Goal: Task Accomplishment & Management: Manage account settings

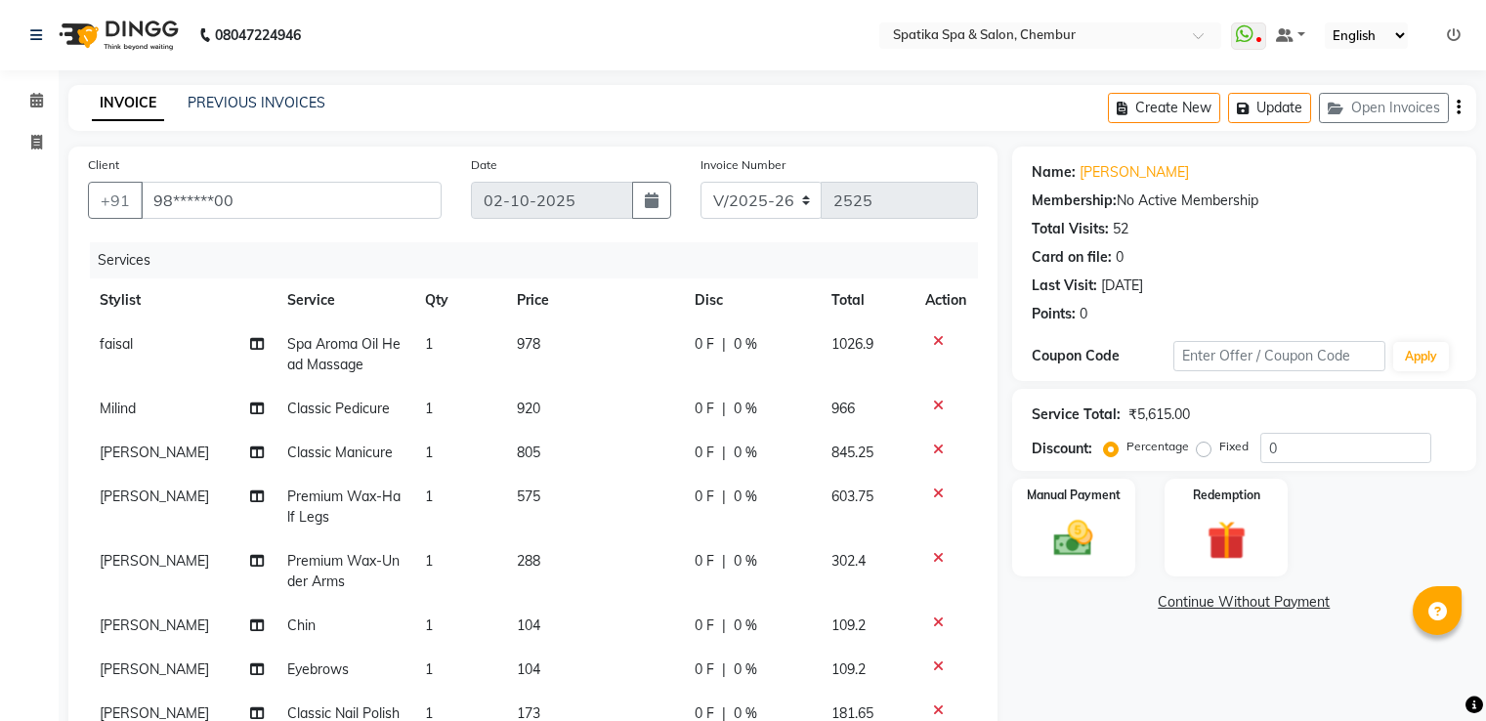
select select "631"
select select "service"
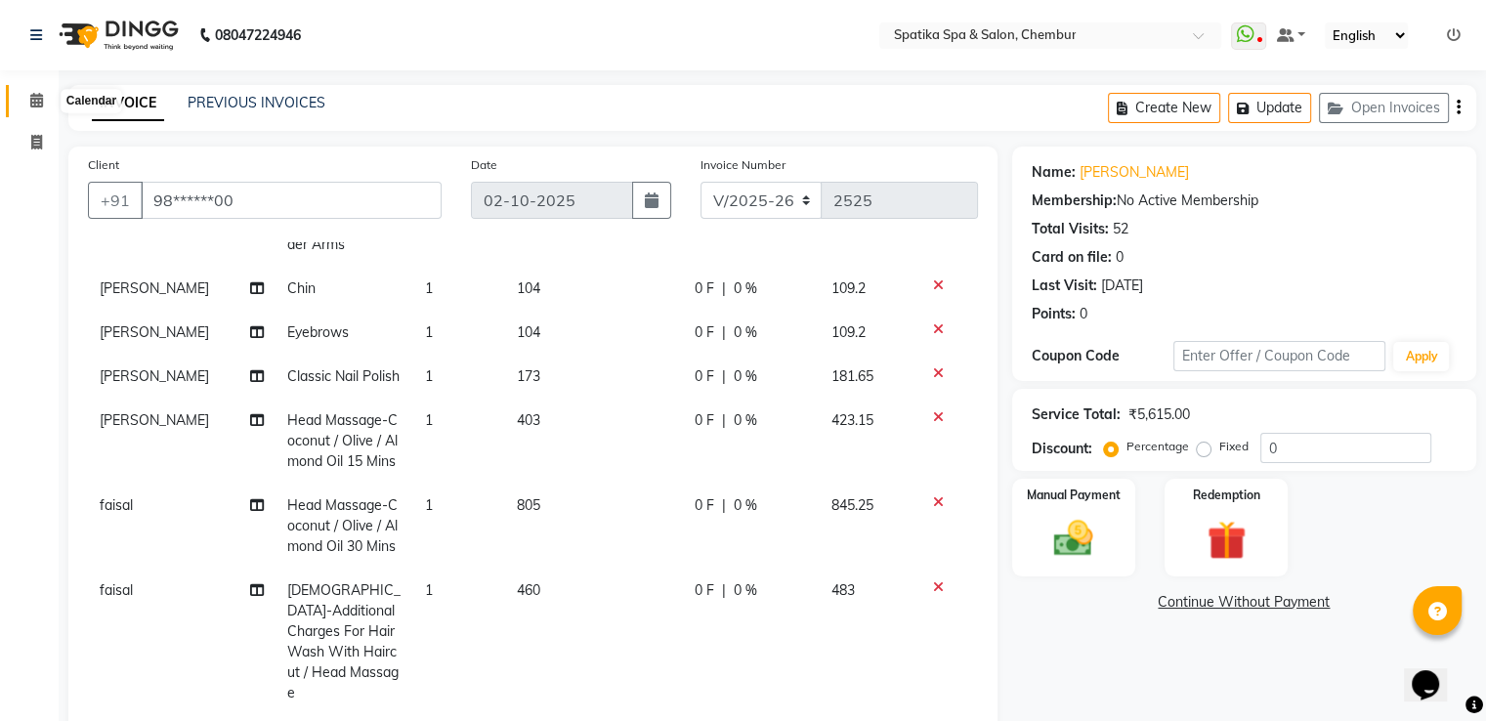
click at [37, 98] on icon at bounding box center [36, 100] width 13 height 15
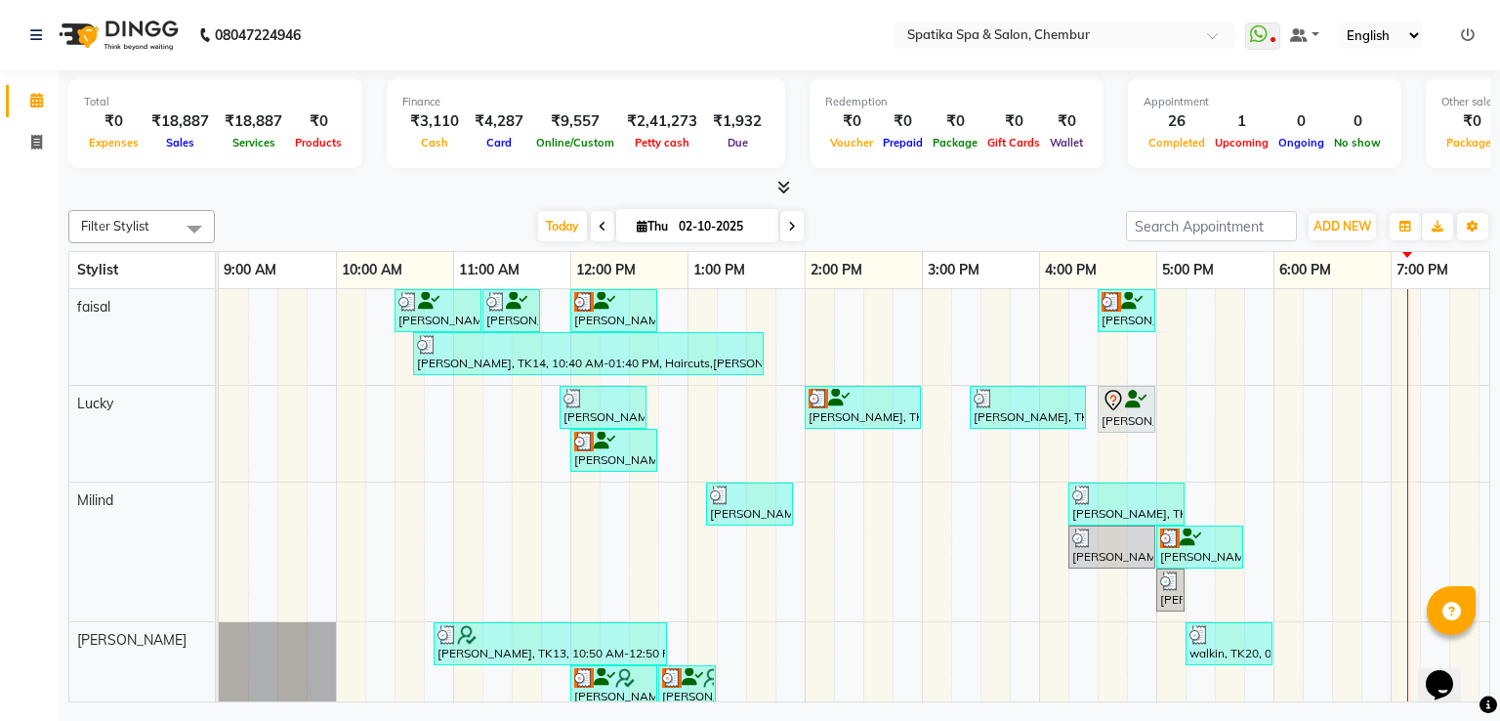
click at [791, 228] on icon at bounding box center [792, 227] width 8 height 12
type input "03-10-2025"
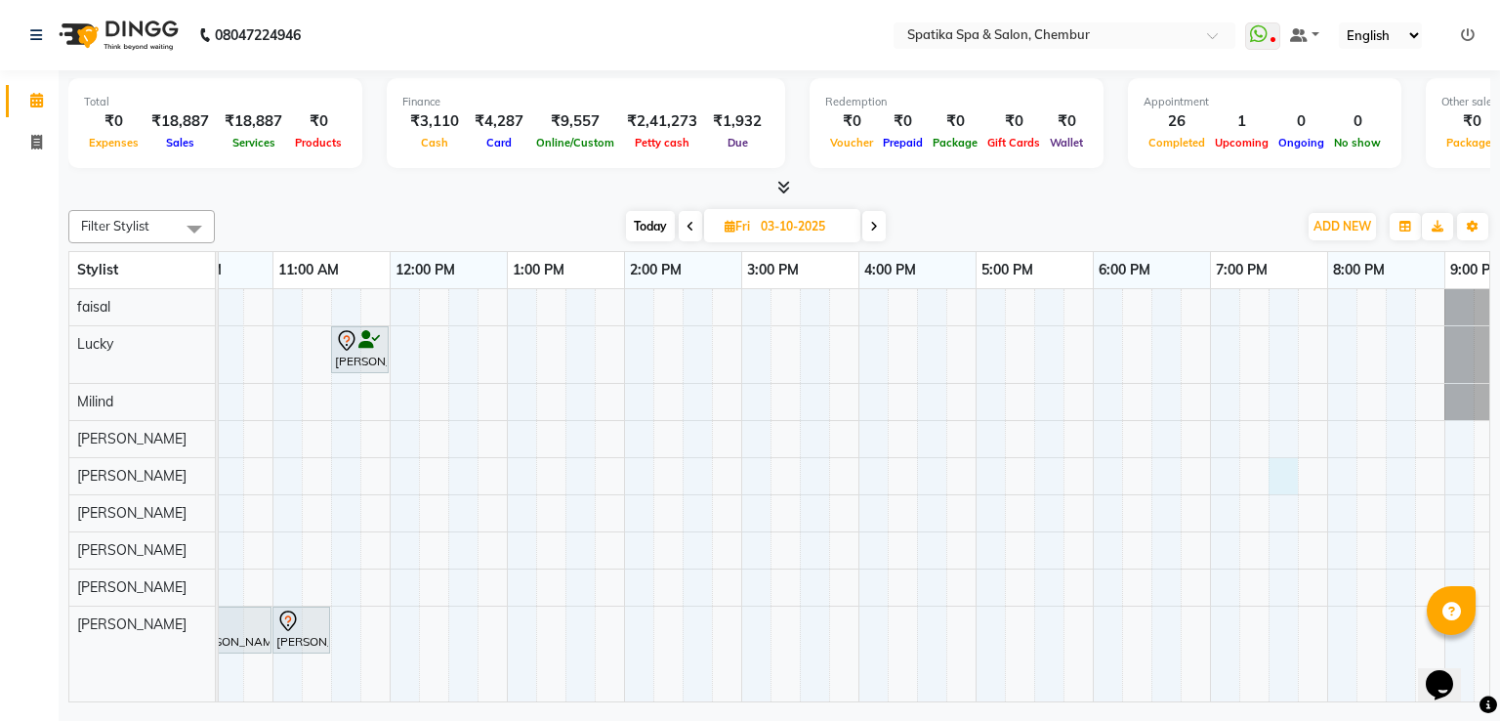
click at [1279, 465] on div "[PERSON_NAME], 11:30 AM-12:00 PM, Head Massage-Coconut / Olive / Almond Oil 30 …" at bounding box center [800, 495] width 1524 height 413
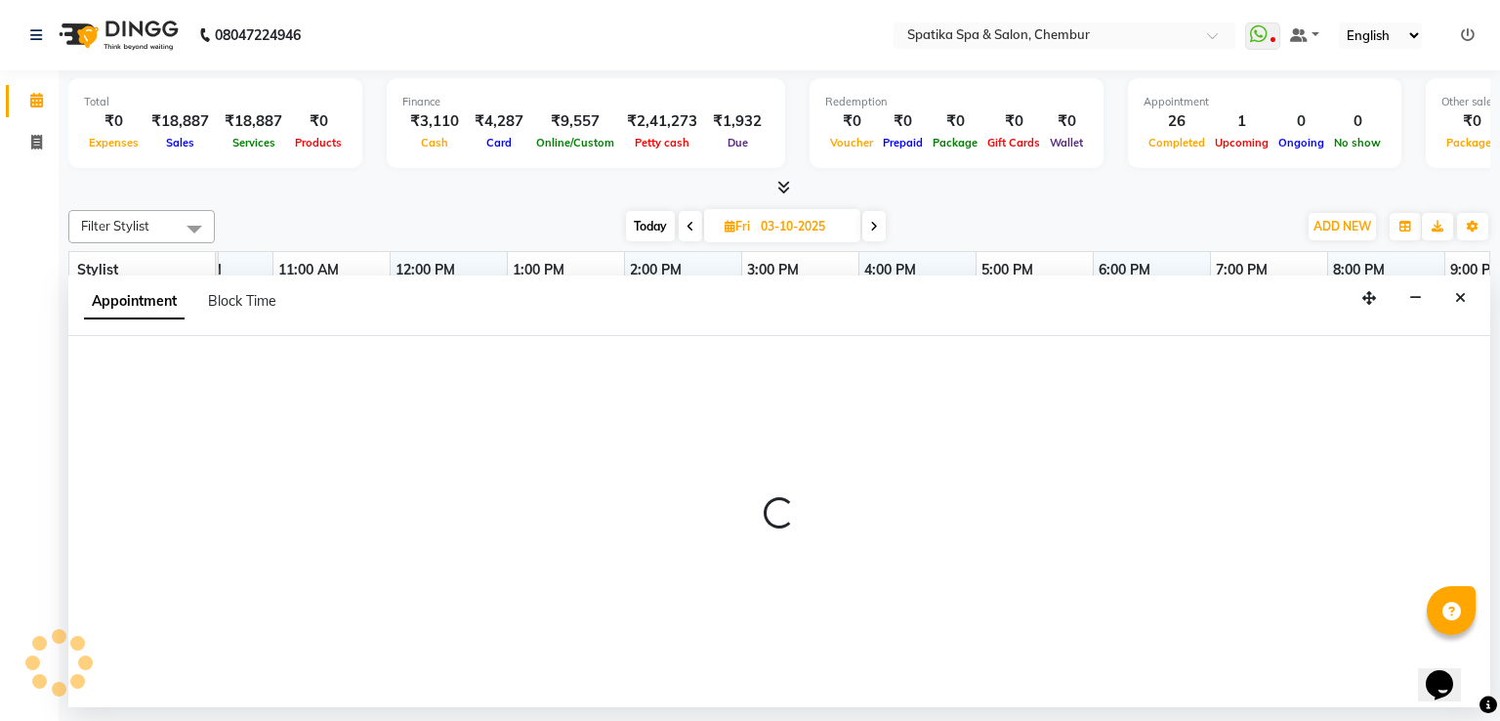
select select "29950"
select select "1170"
select select "tentative"
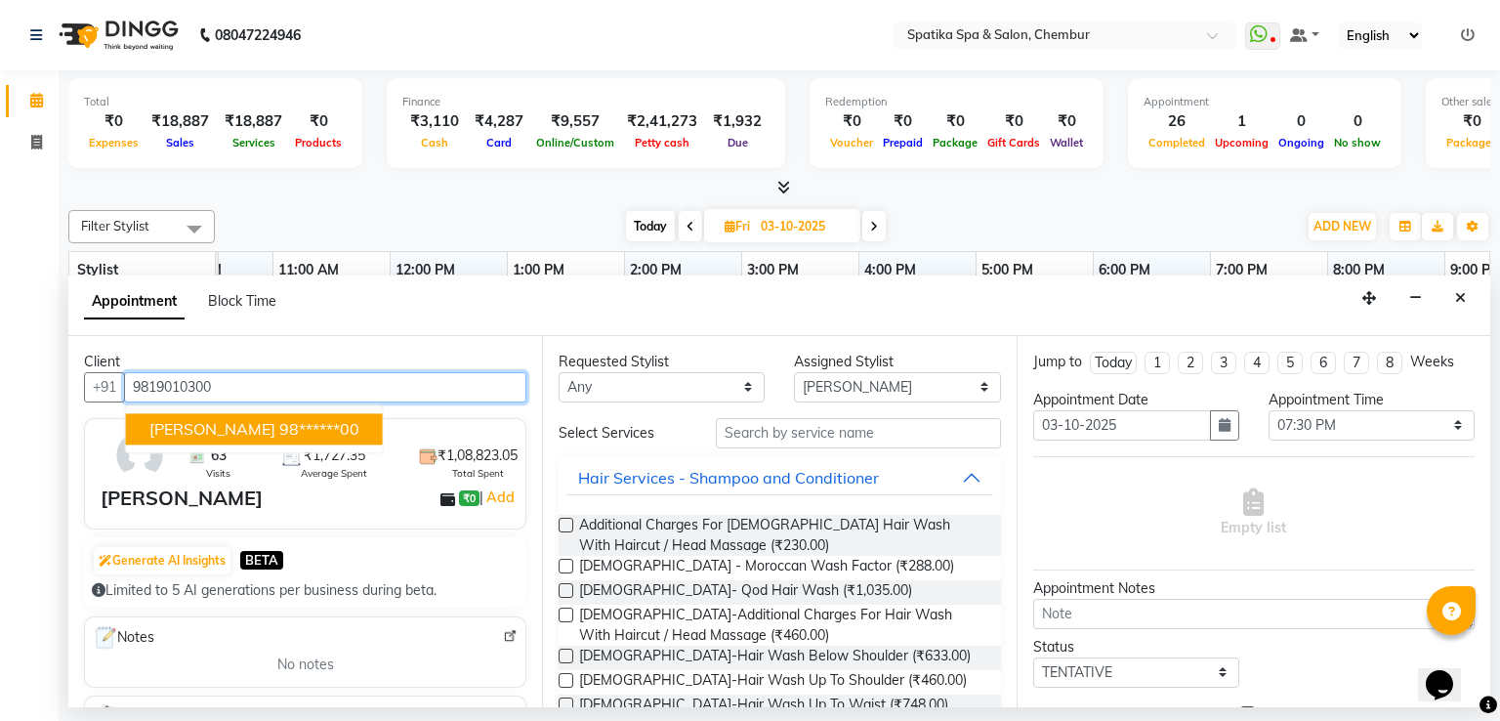
click at [332, 427] on button "[PERSON_NAME] 98******00" at bounding box center [254, 428] width 257 height 31
type input "98******00"
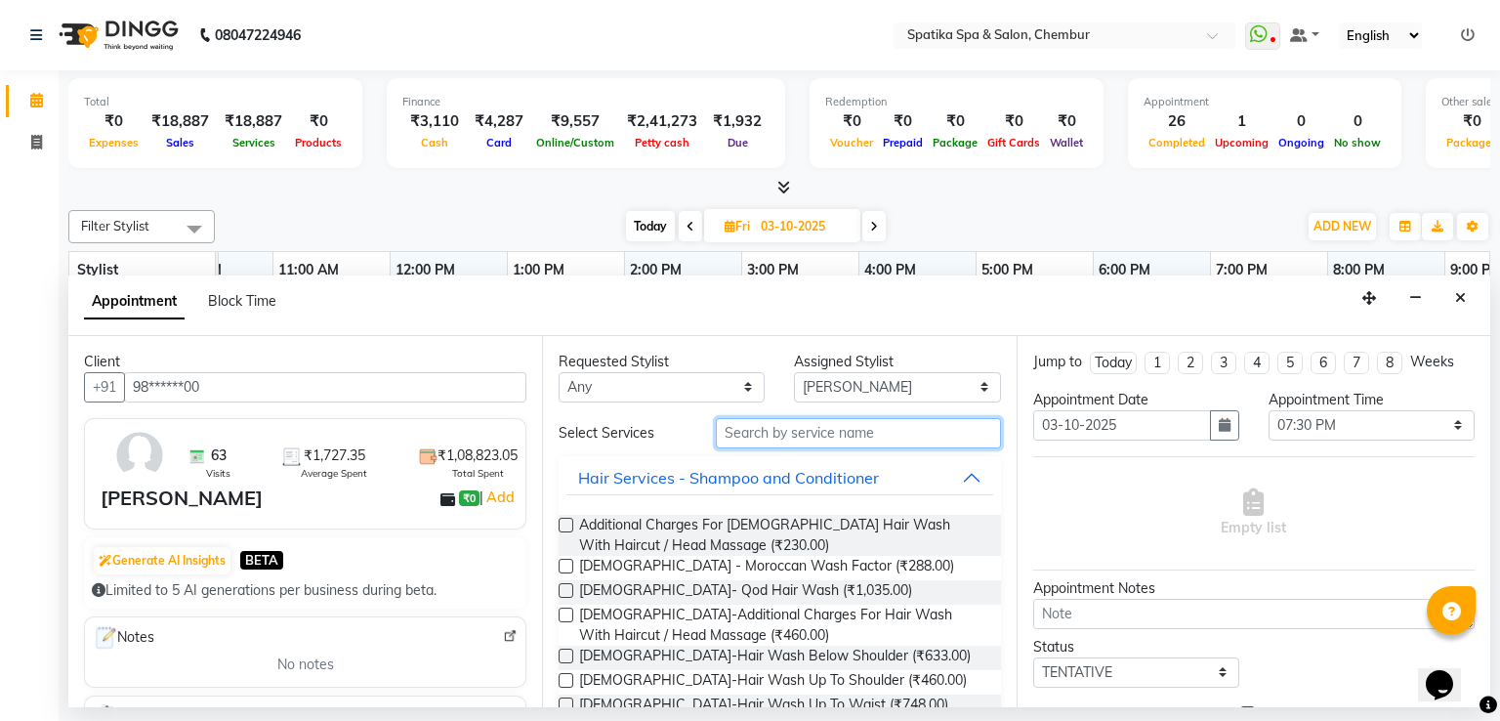
click at [761, 435] on input "text" at bounding box center [858, 433] width 285 height 30
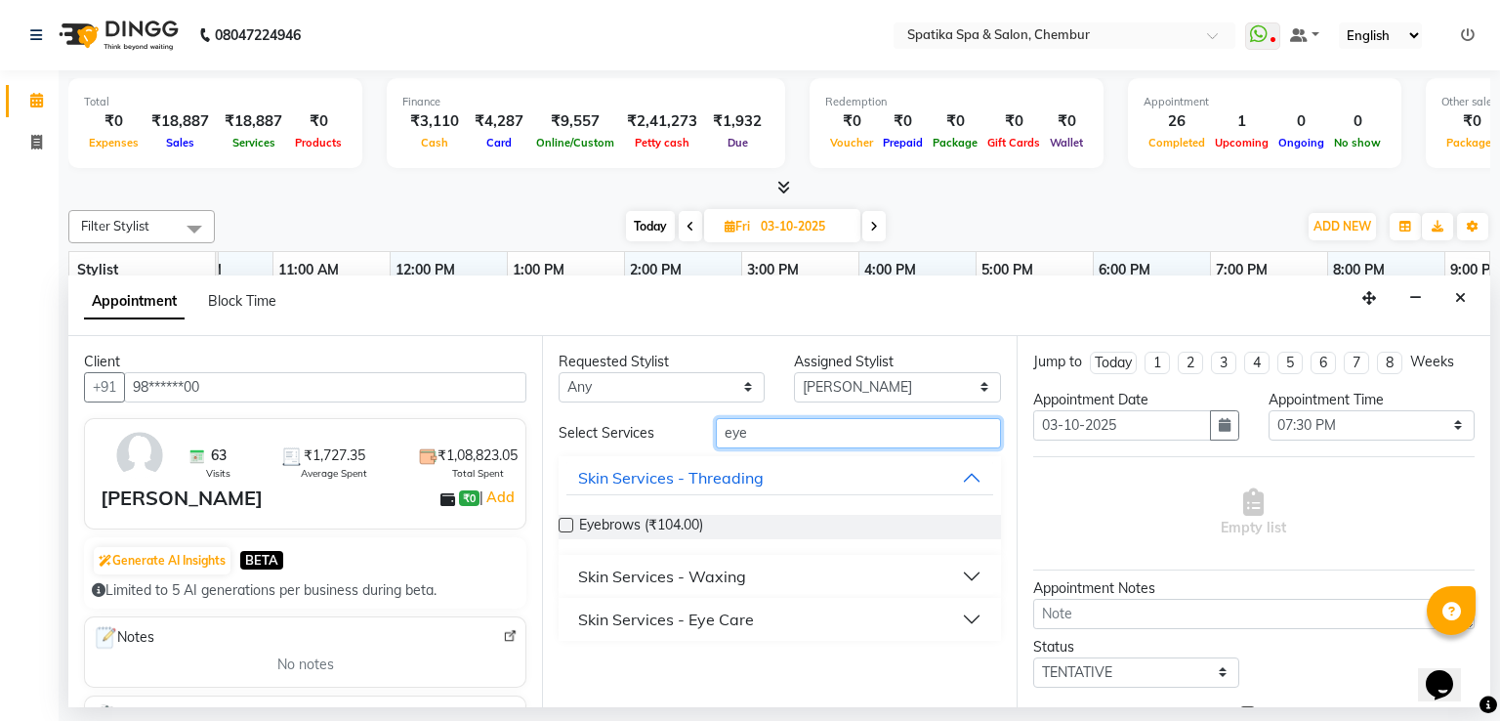
type input "eye"
click at [559, 522] on label at bounding box center [566, 525] width 15 height 15
click at [559, 522] on input "checkbox" at bounding box center [565, 527] width 13 height 13
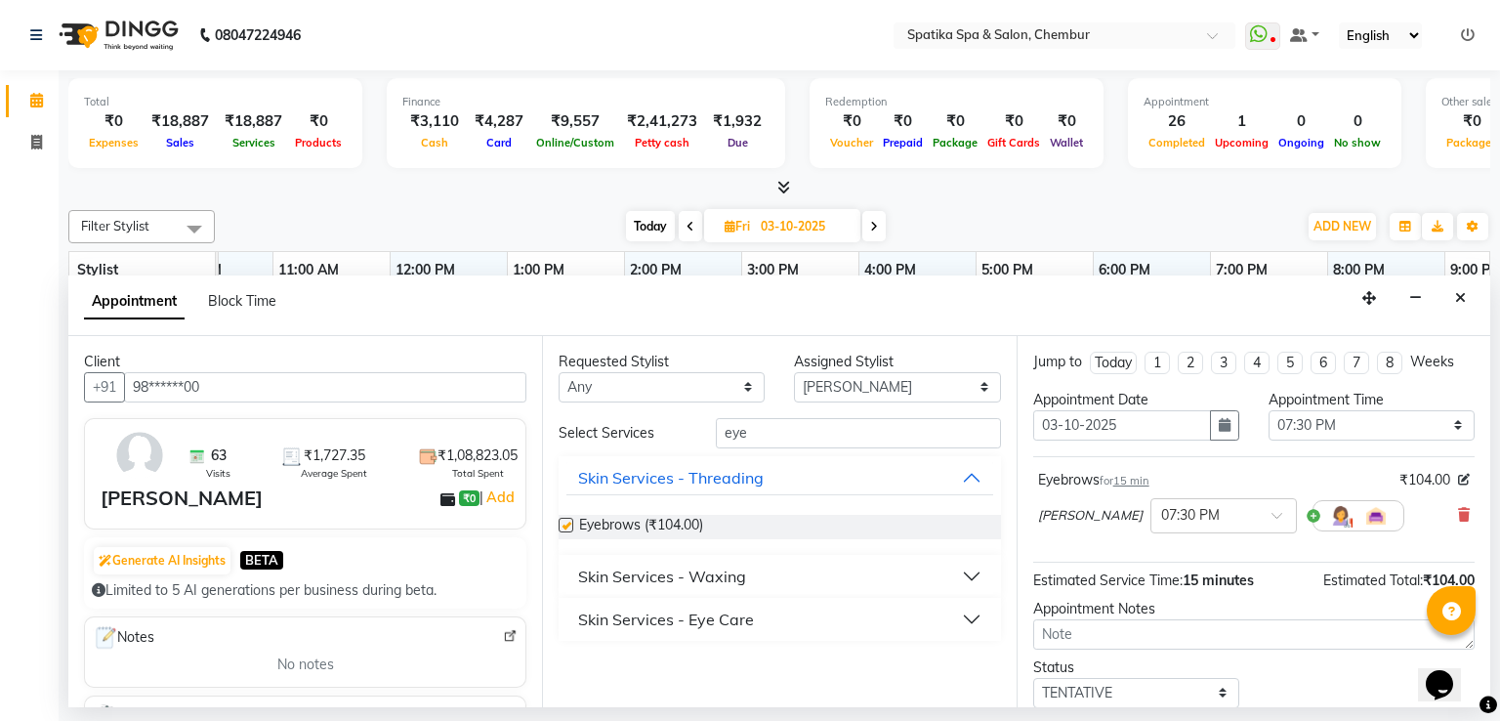
checkbox input "false"
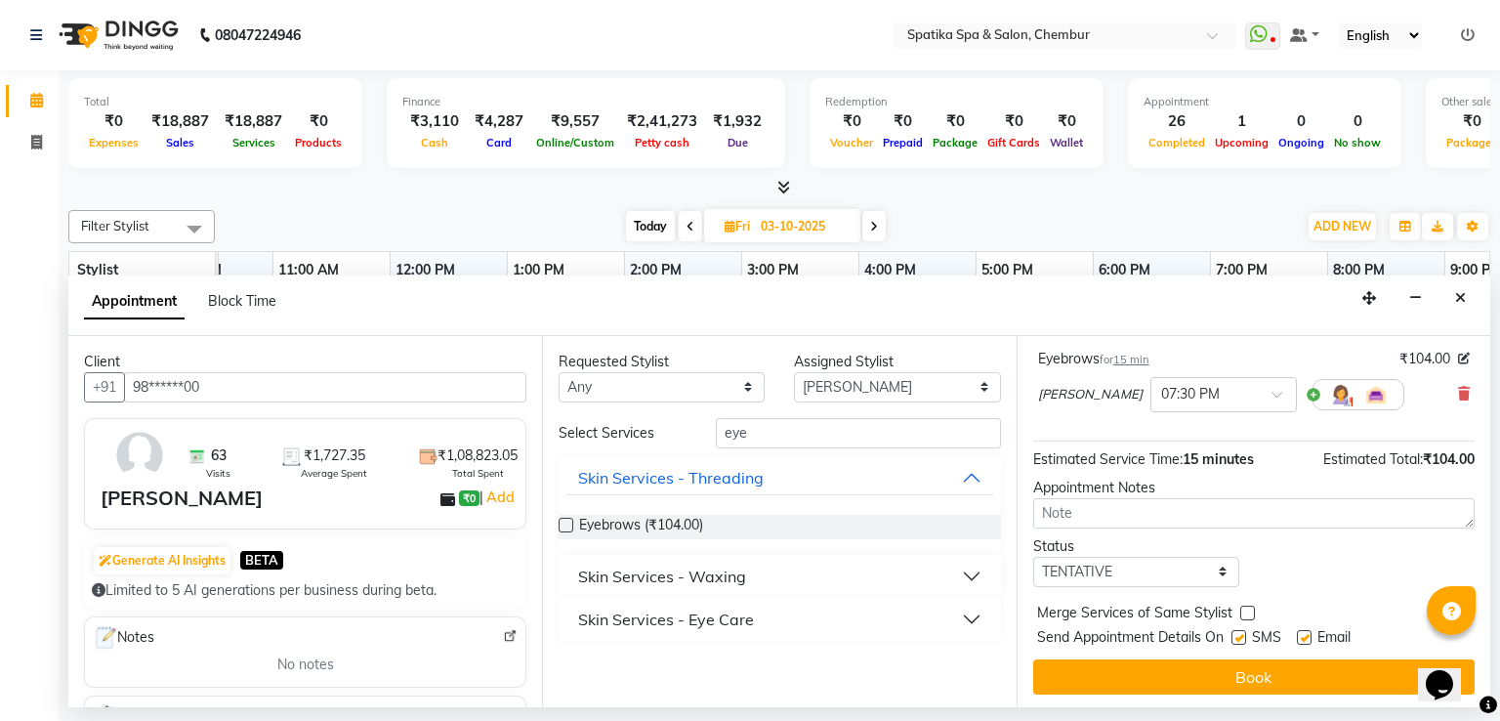
scroll to position [122, 0]
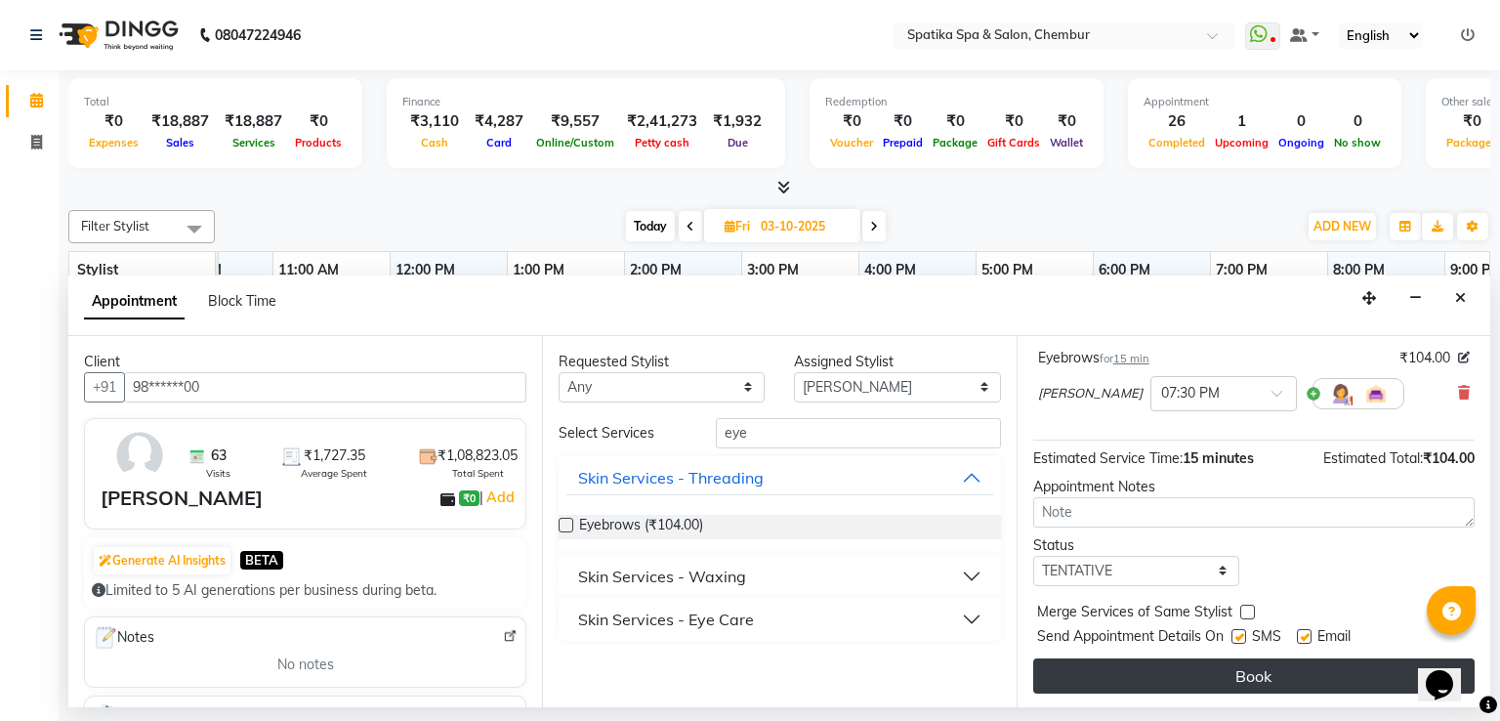
click at [1180, 677] on button "Book" at bounding box center [1255, 675] width 442 height 35
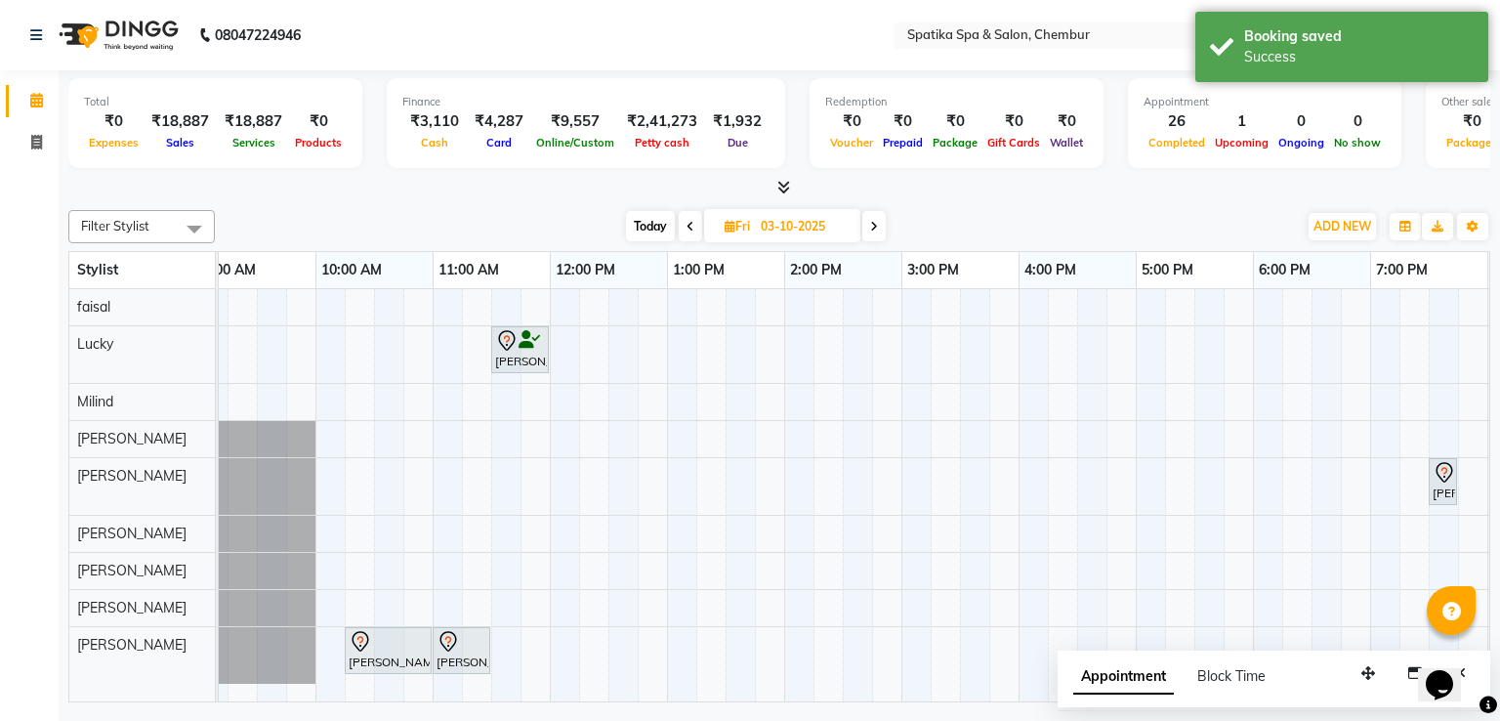
scroll to position [0, 0]
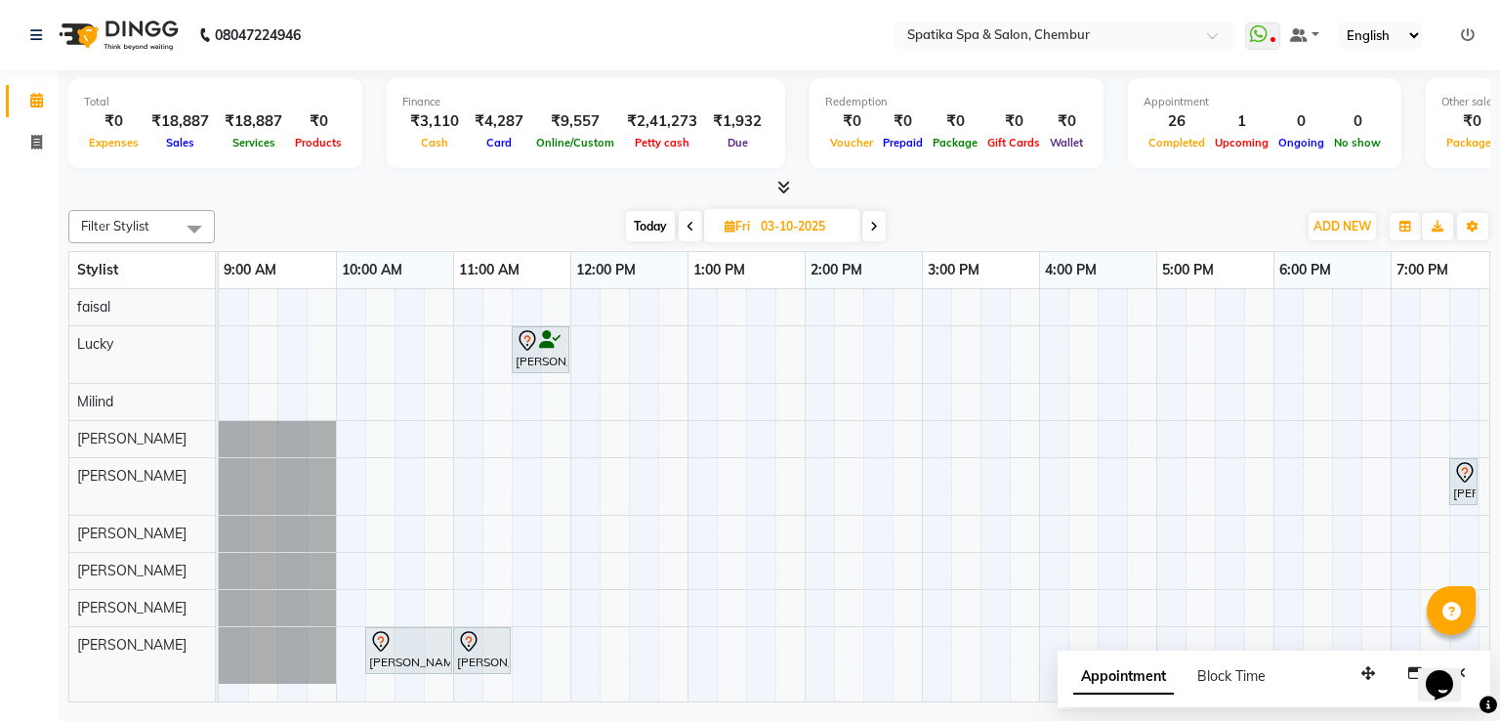
click at [689, 221] on icon at bounding box center [691, 227] width 8 height 12
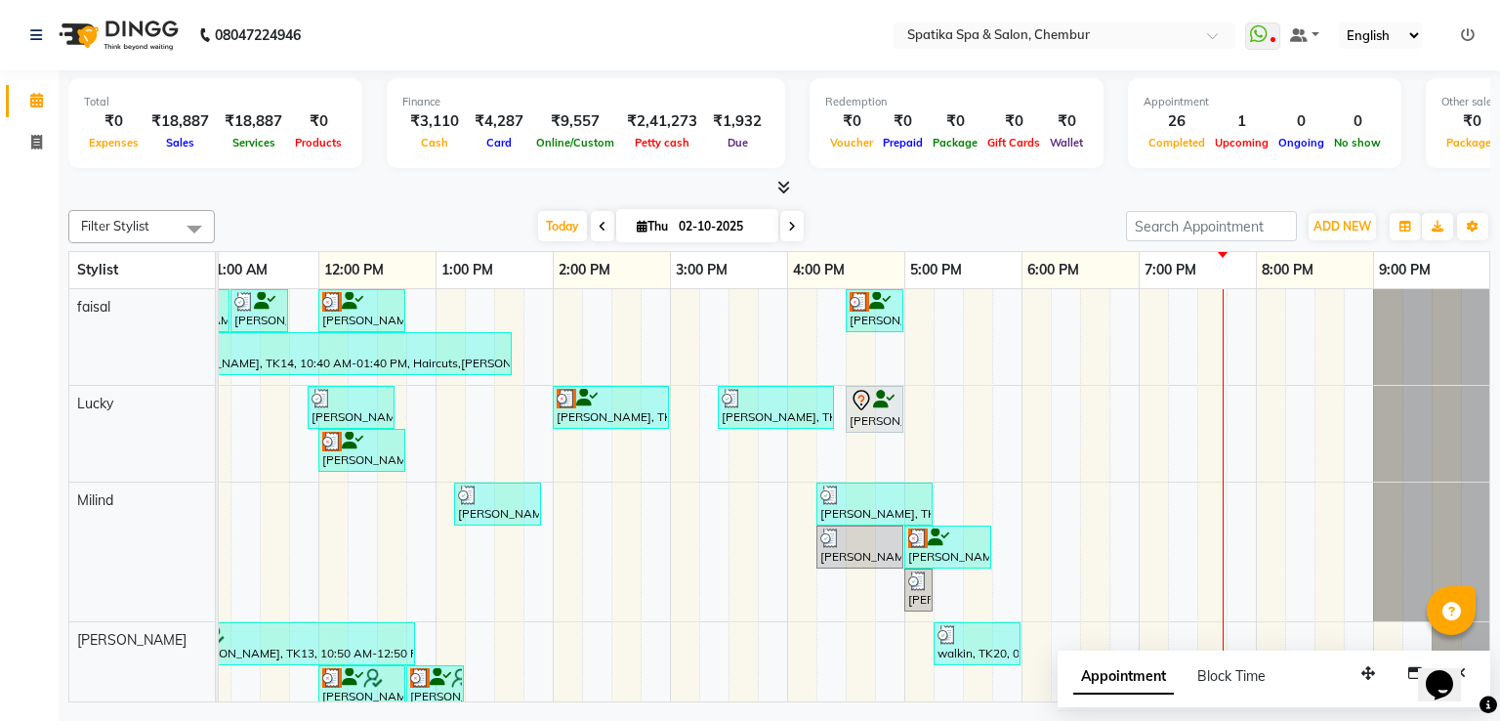
click at [591, 224] on span at bounding box center [602, 226] width 23 height 30
type input "01-10-2025"
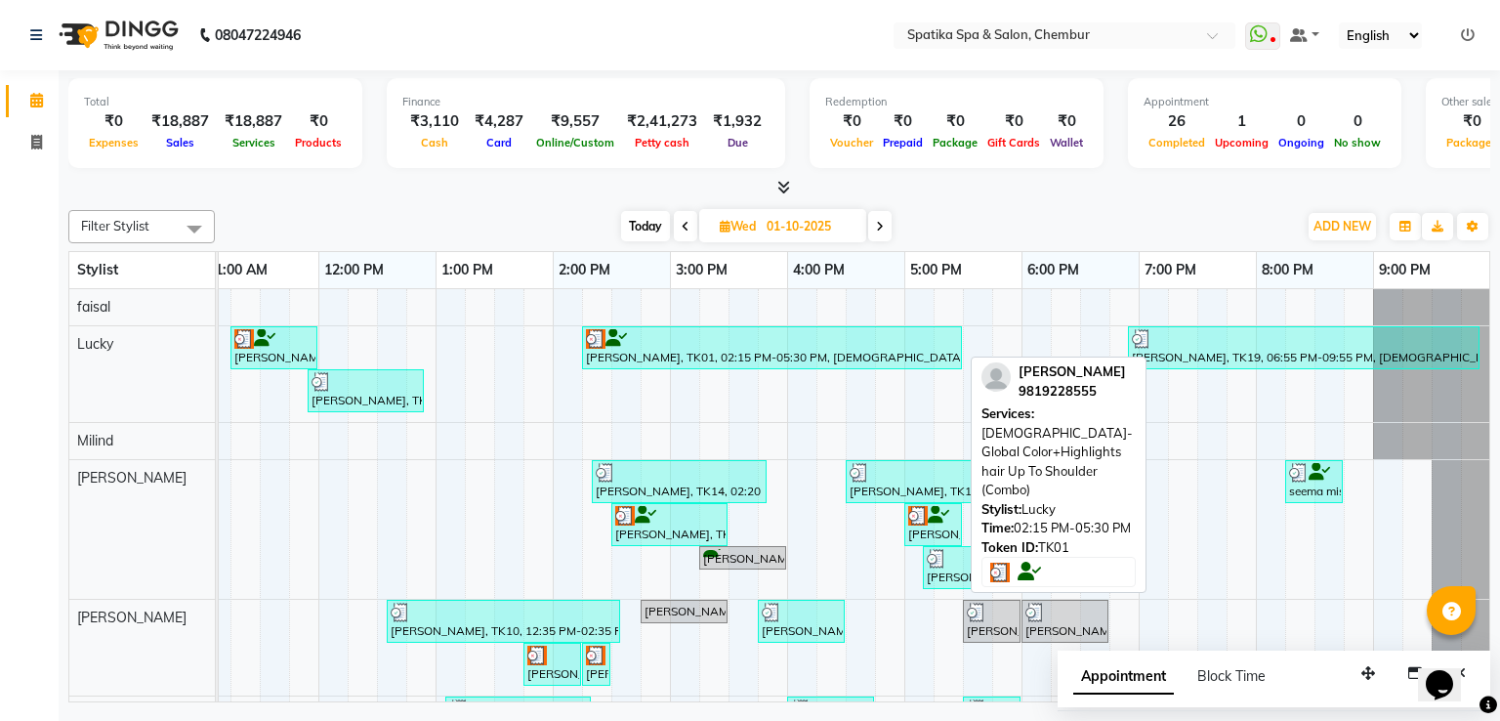
click at [754, 333] on div at bounding box center [772, 339] width 372 height 20
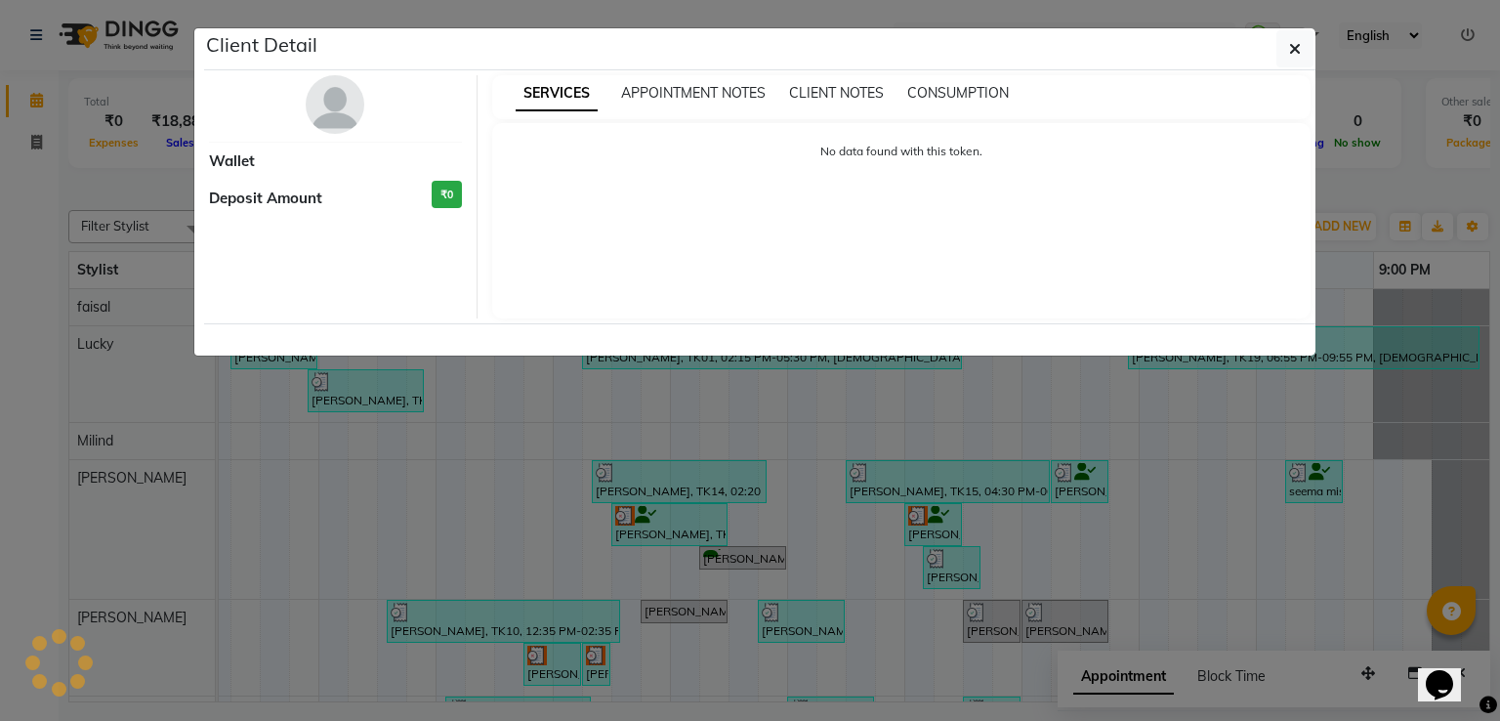
select select "3"
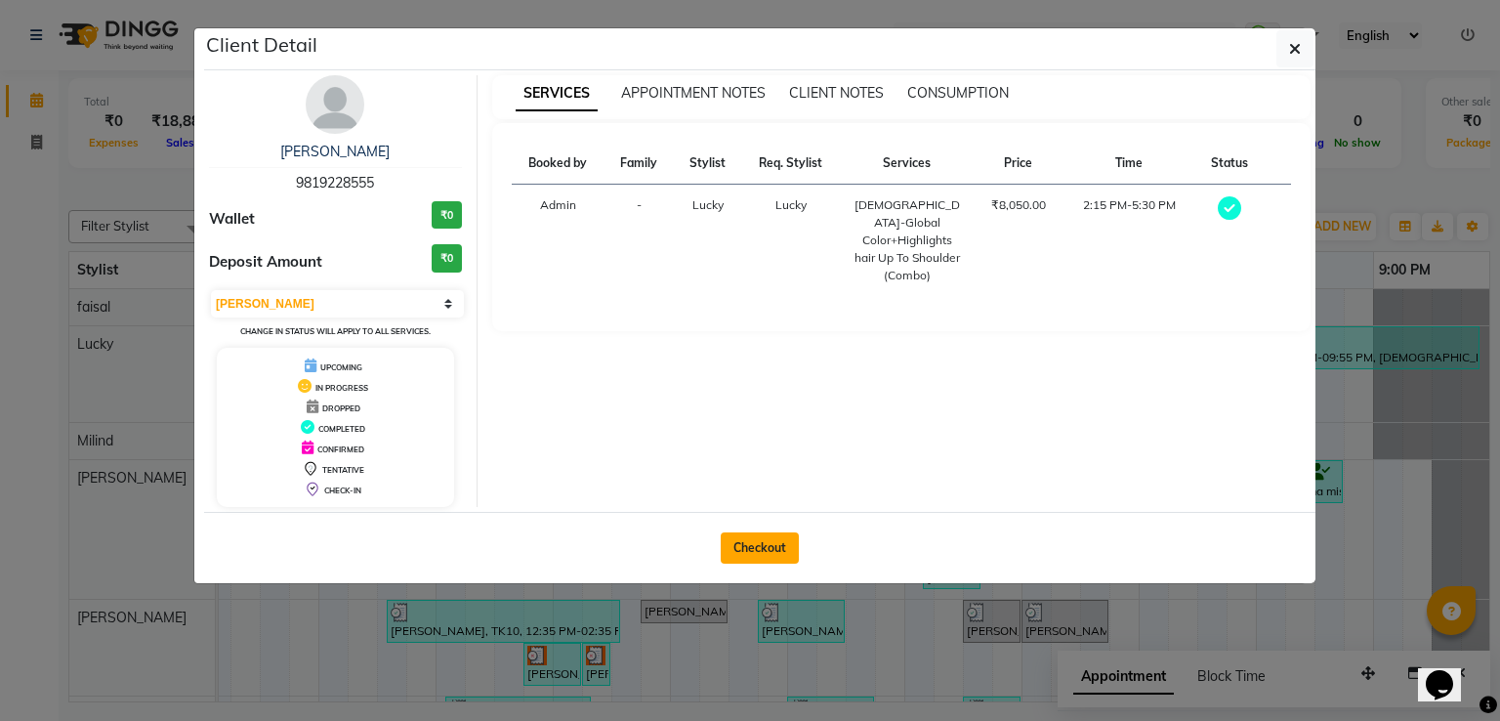
click at [778, 543] on button "Checkout" at bounding box center [760, 547] width 78 height 31
select select "631"
select select "service"
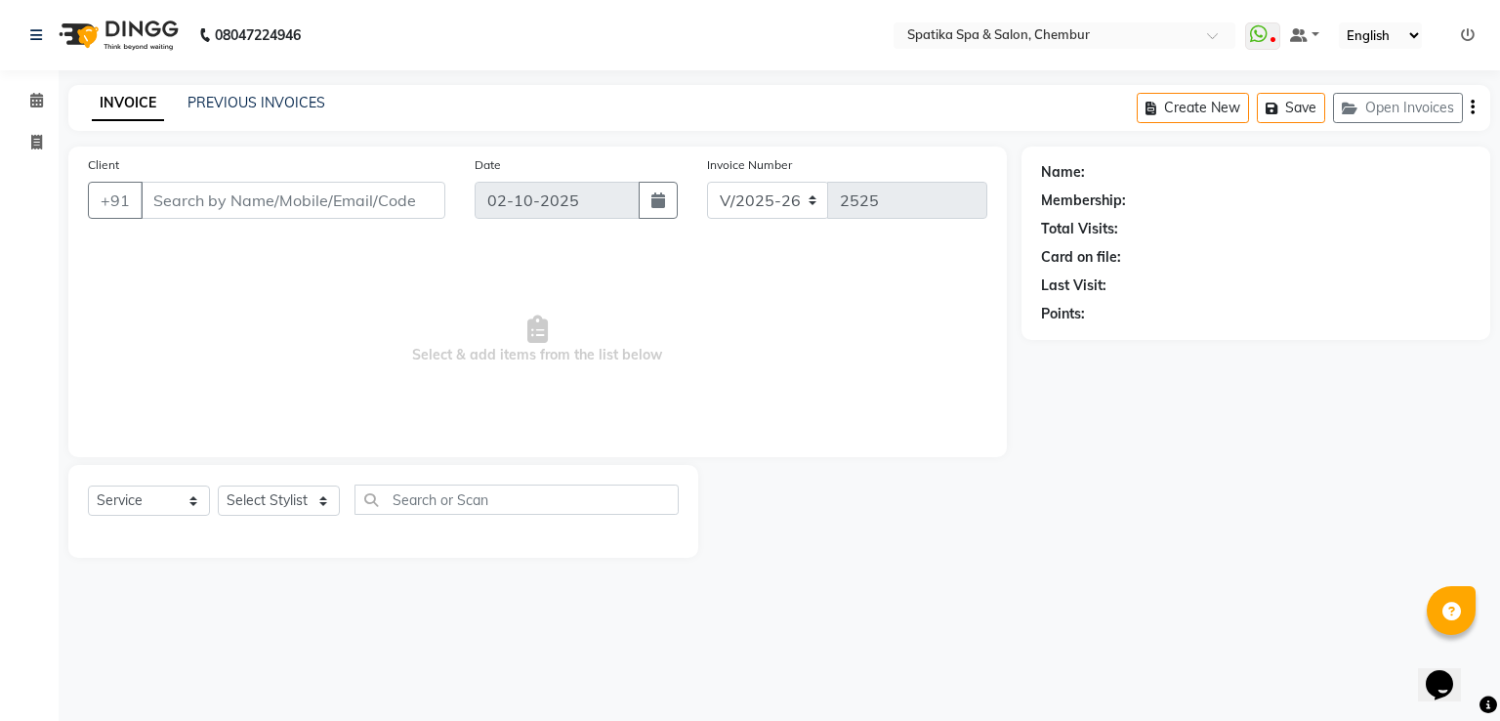
type input "98******55"
type input "01-10-2025"
select select "9046"
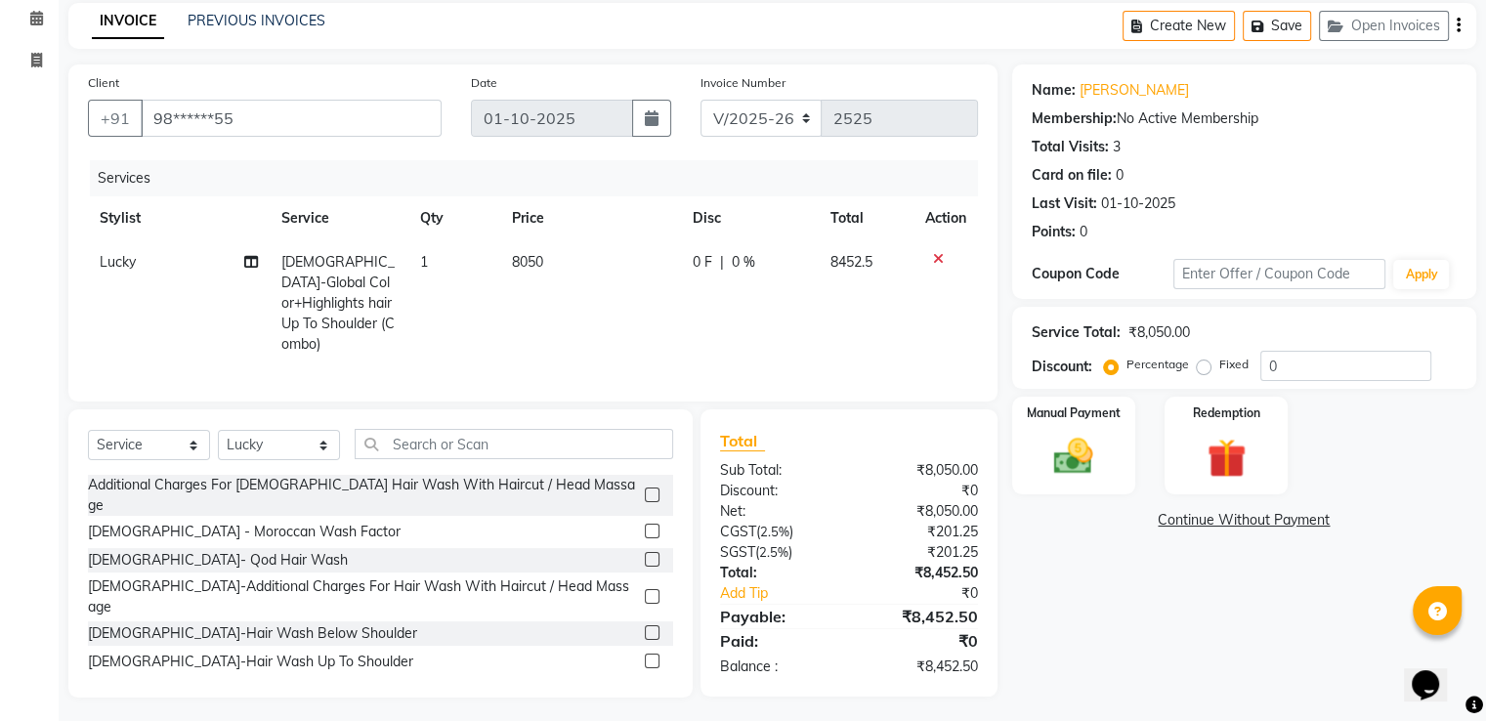
scroll to position [83, 0]
click at [465, 312] on td "1" at bounding box center [454, 302] width 93 height 126
select select "9046"
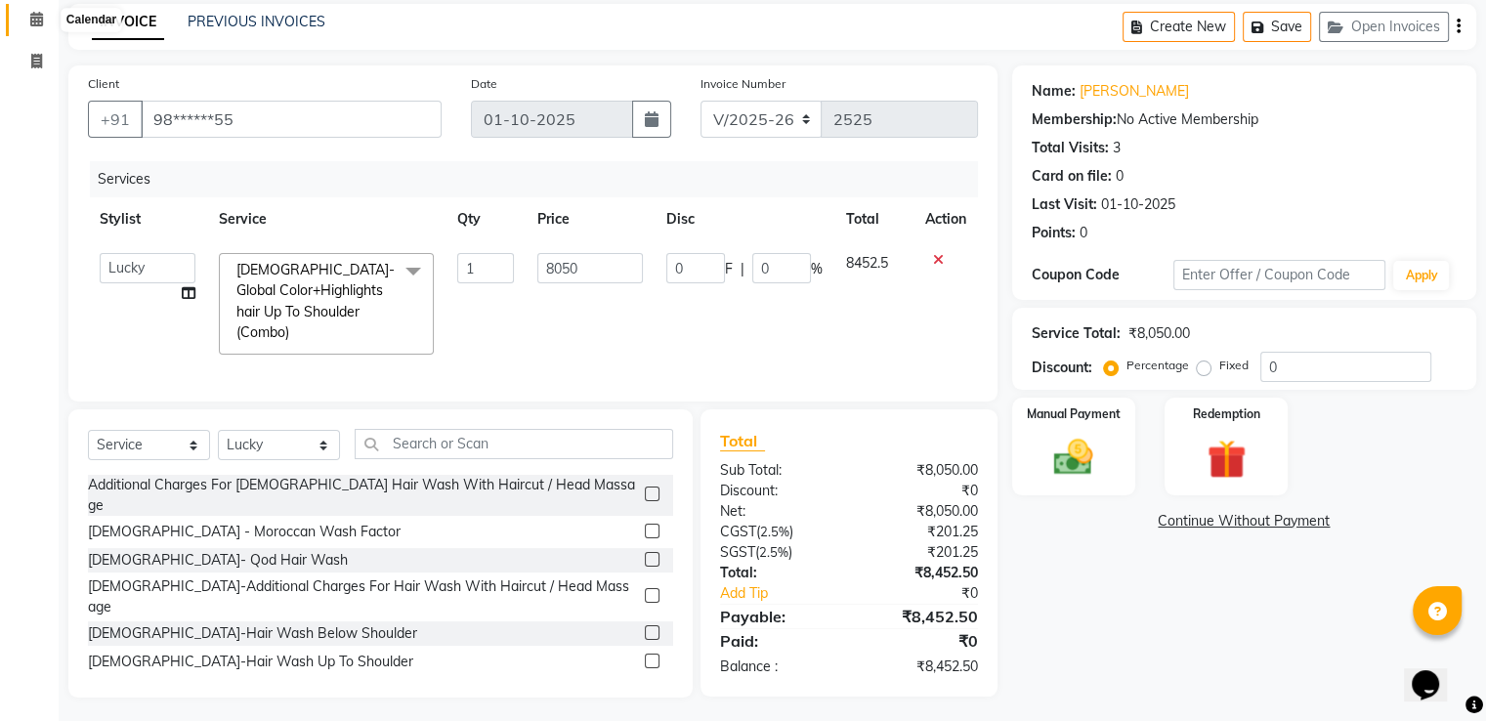
click at [38, 14] on icon at bounding box center [36, 19] width 13 height 15
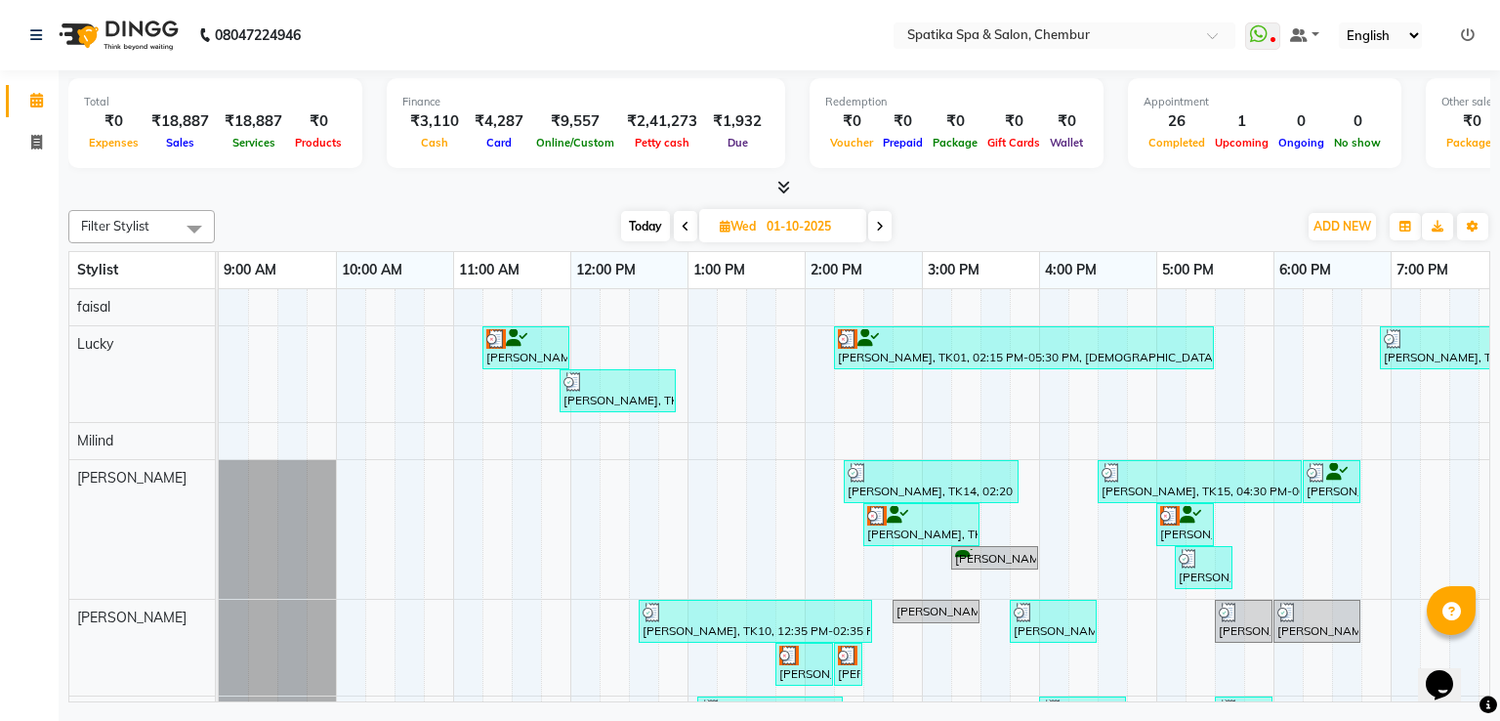
click at [882, 224] on icon at bounding box center [880, 227] width 8 height 12
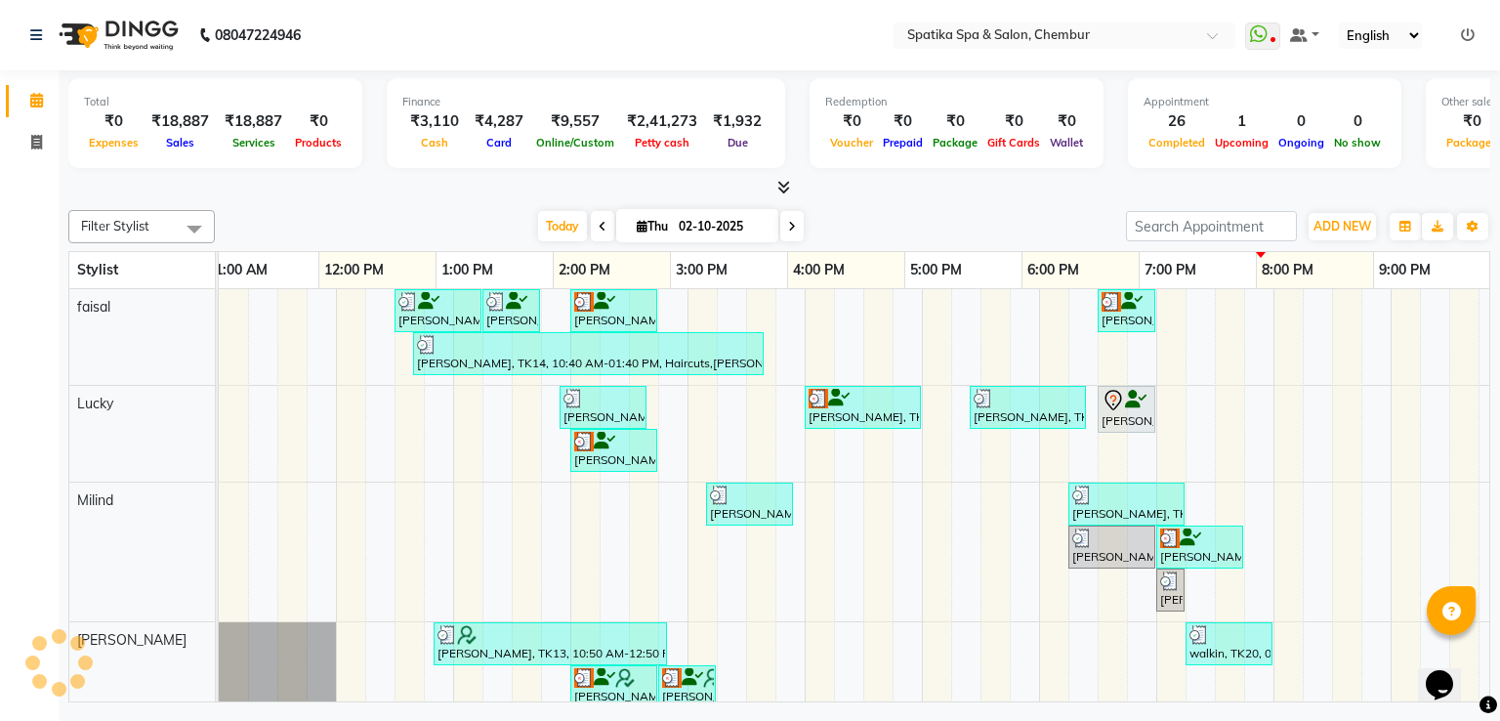
scroll to position [0, 252]
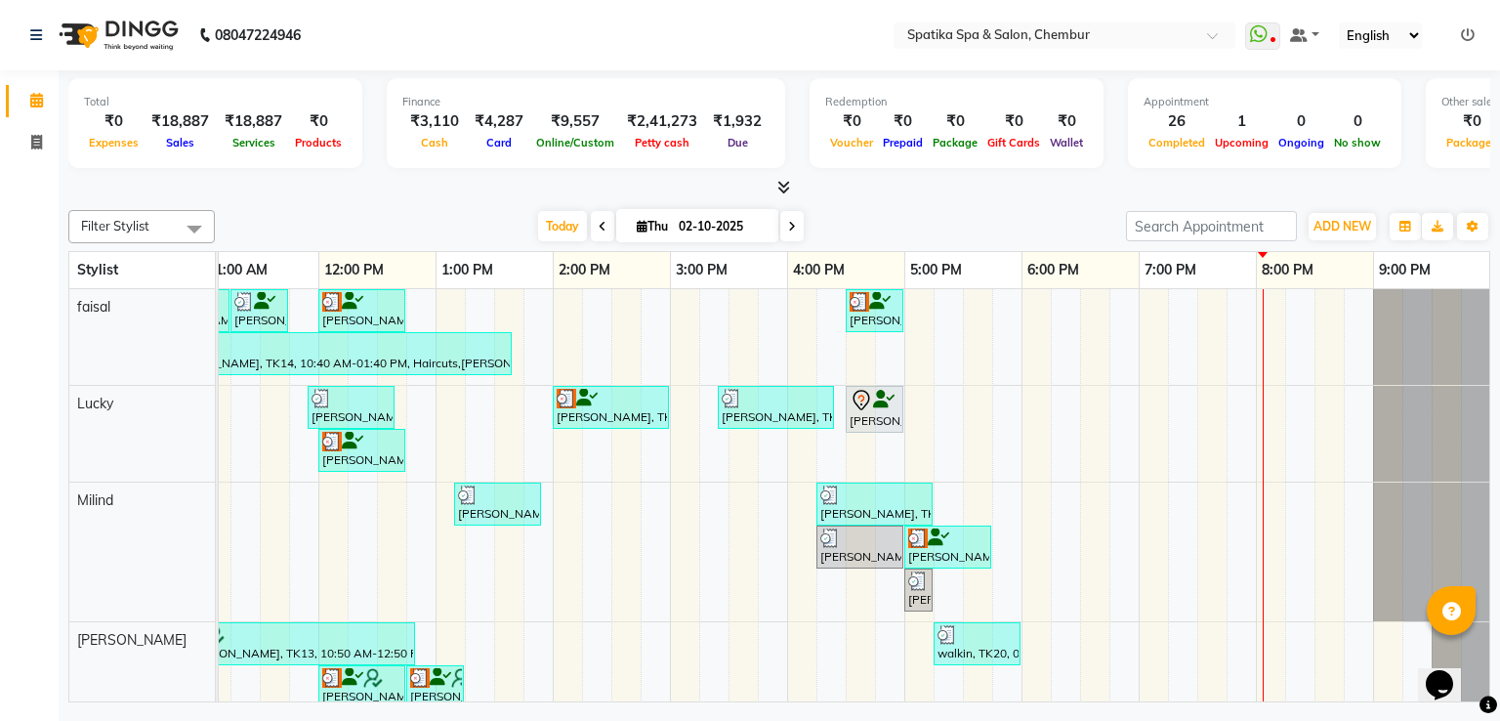
click at [599, 226] on icon at bounding box center [603, 227] width 8 height 12
type input "01-10-2025"
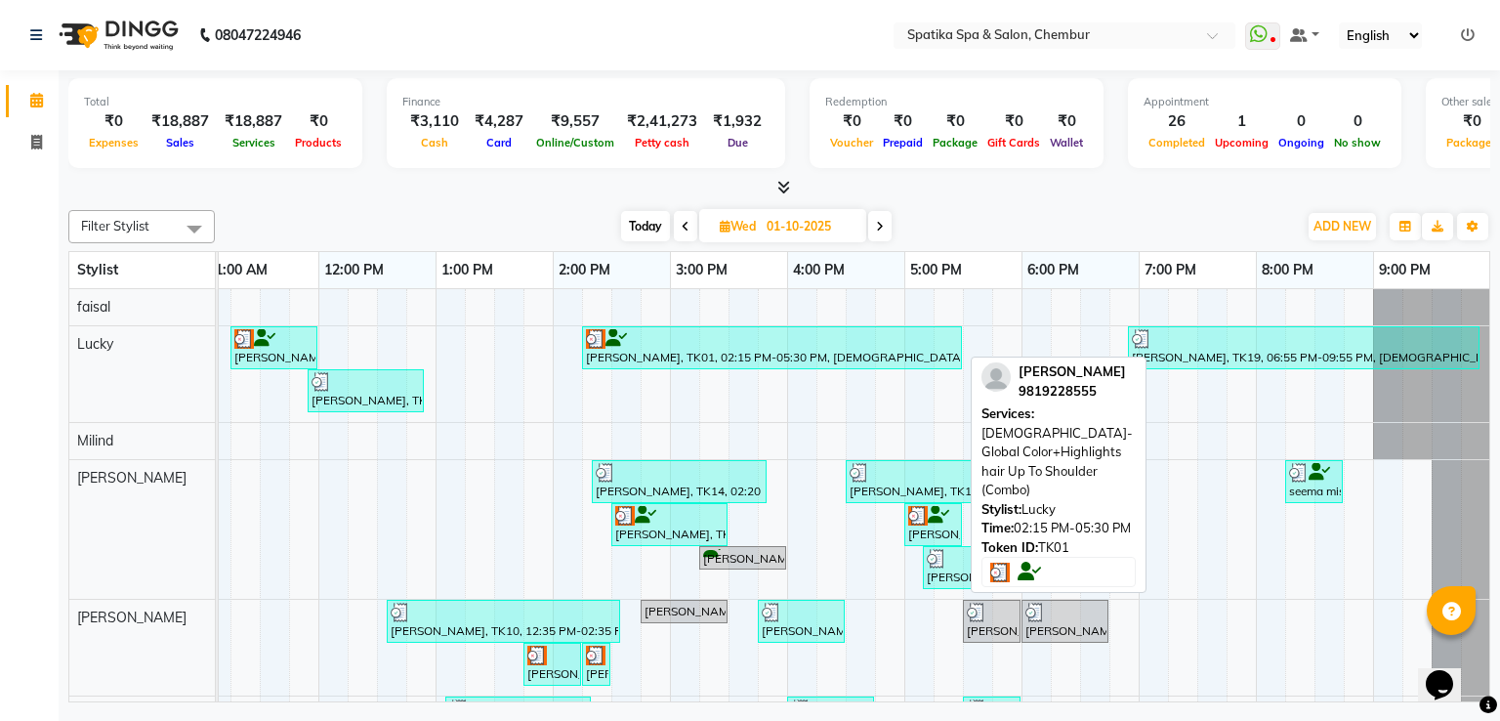
click at [860, 330] on div at bounding box center [772, 339] width 372 height 20
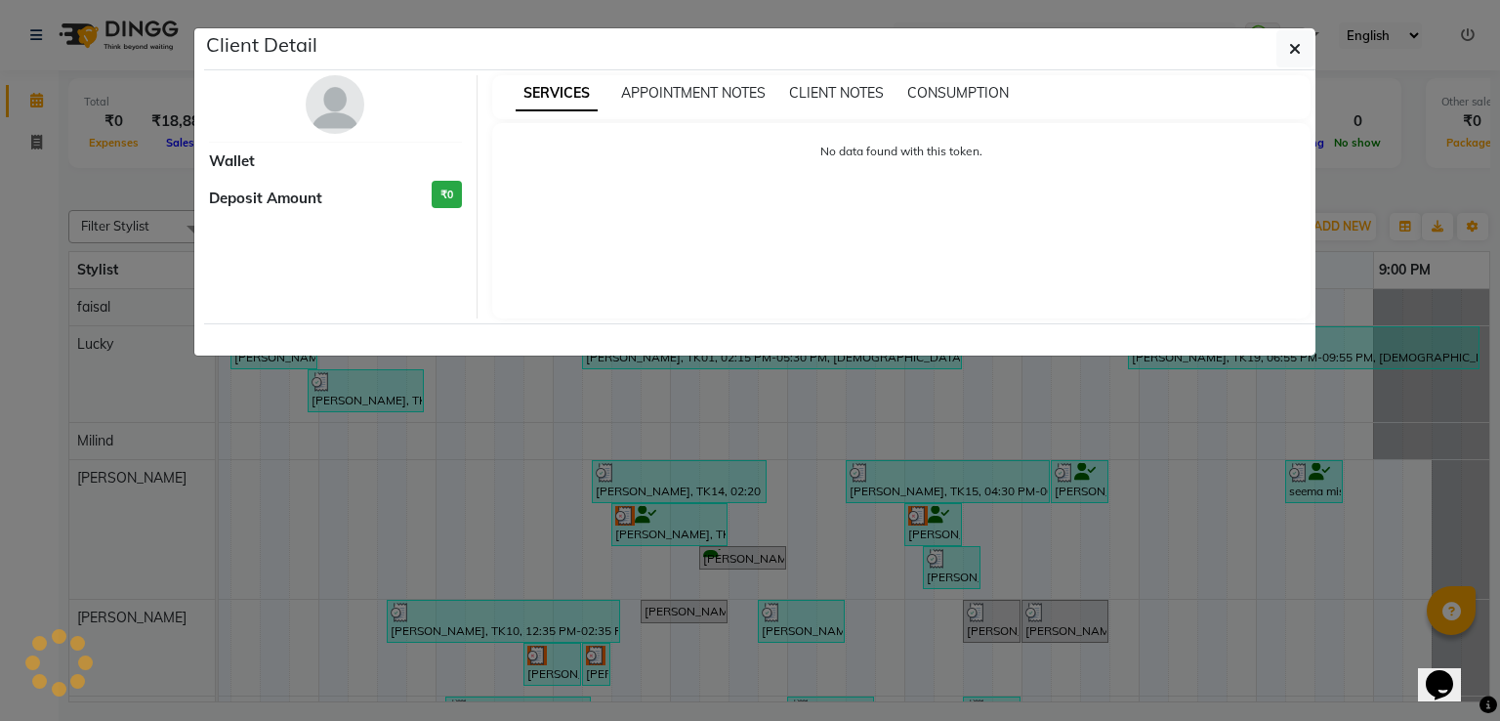
select select "3"
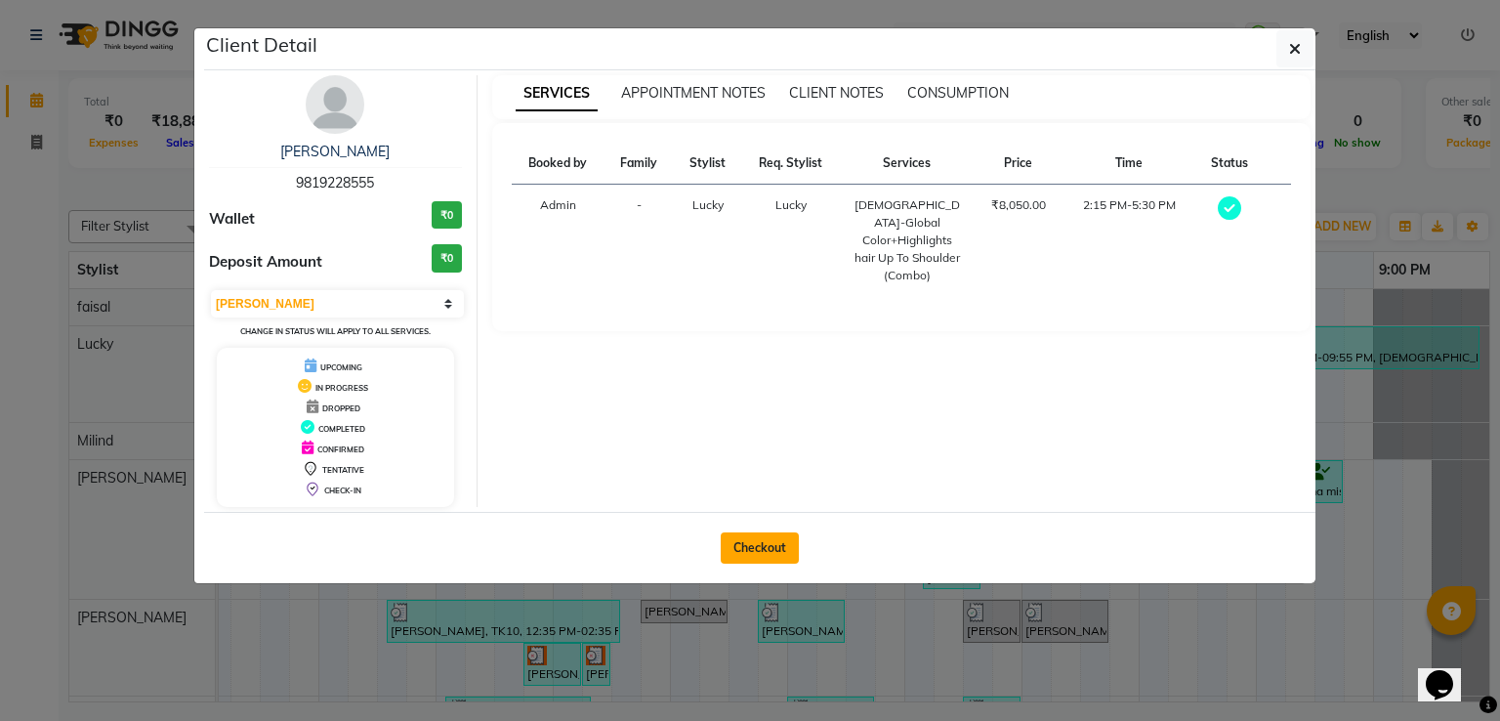
click at [779, 540] on button "Checkout" at bounding box center [760, 547] width 78 height 31
select select "631"
select select "service"
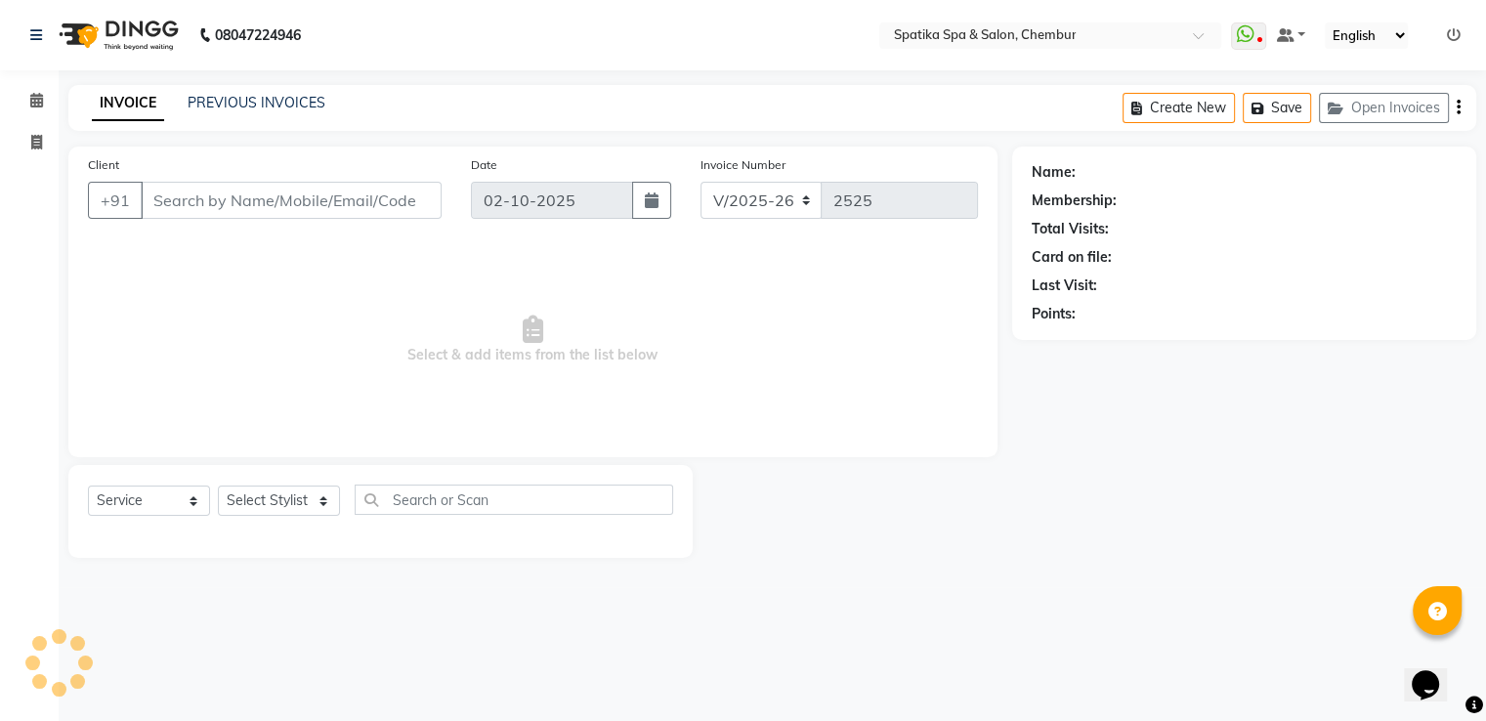
type input "98******55"
type input "01-10-2025"
select select "9046"
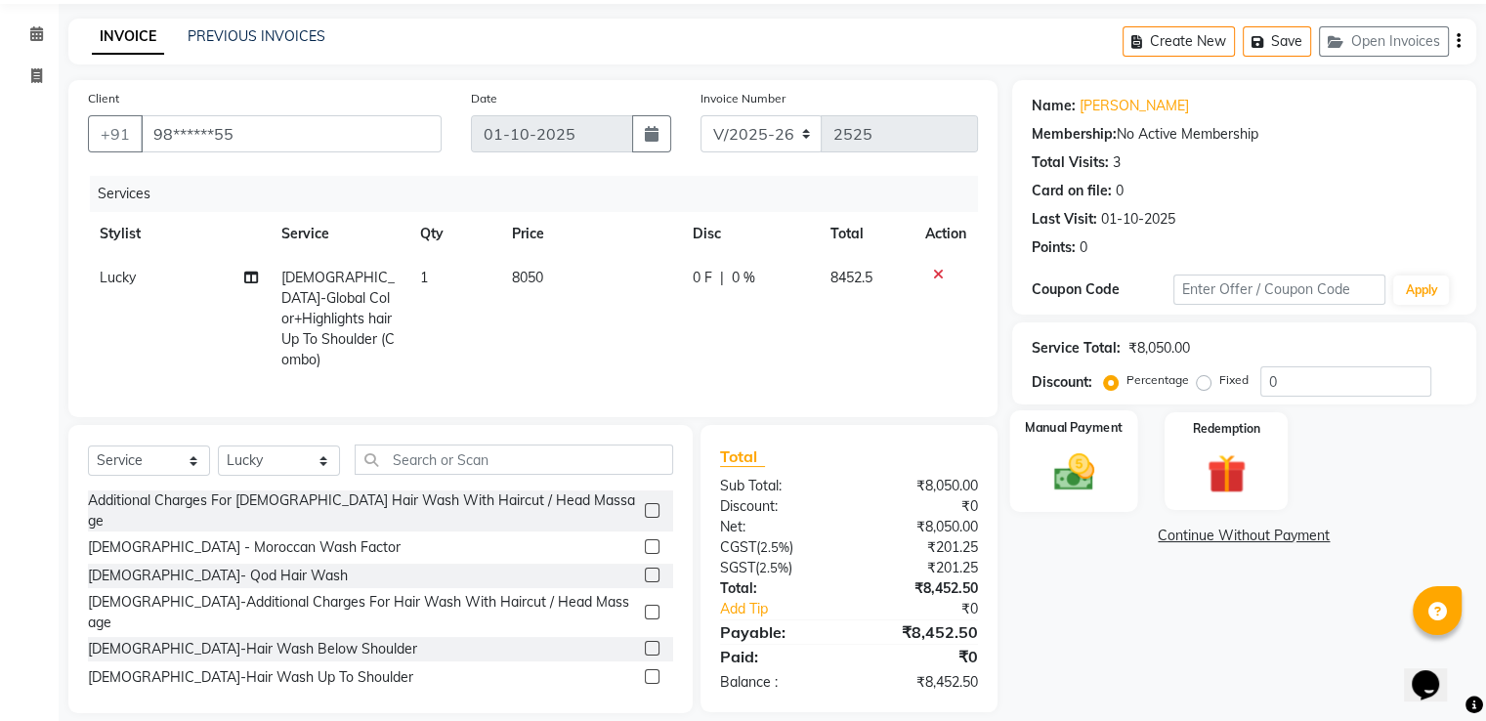
scroll to position [70, 0]
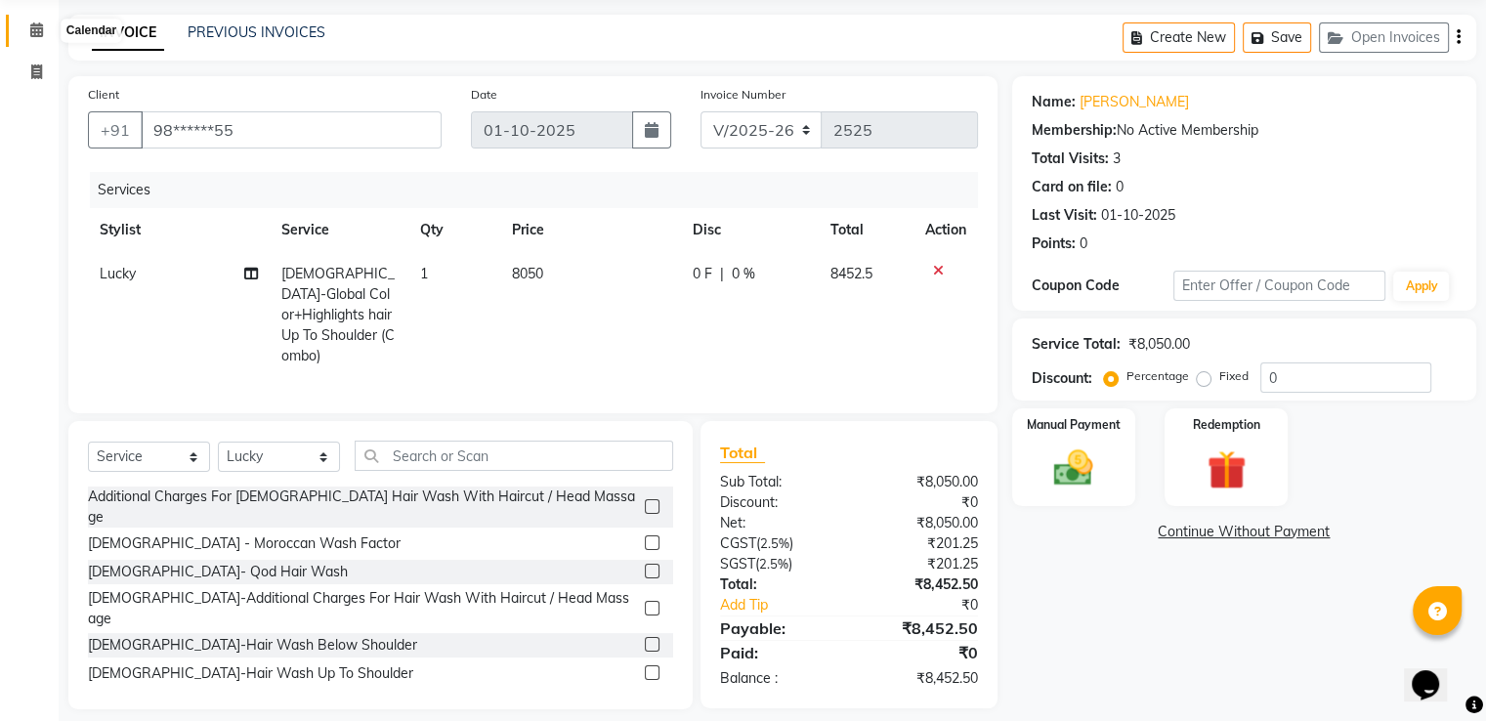
click at [39, 24] on icon at bounding box center [36, 29] width 13 height 15
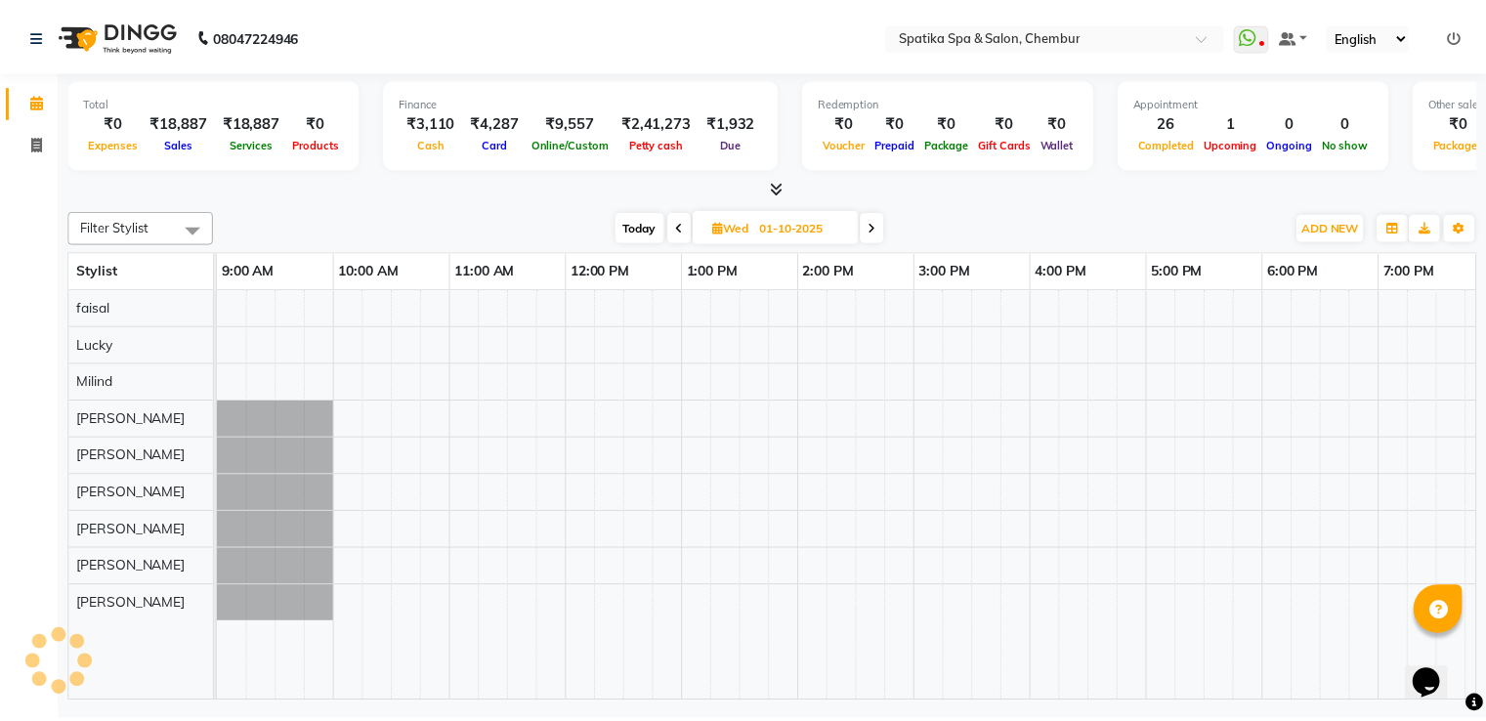
scroll to position [0, 252]
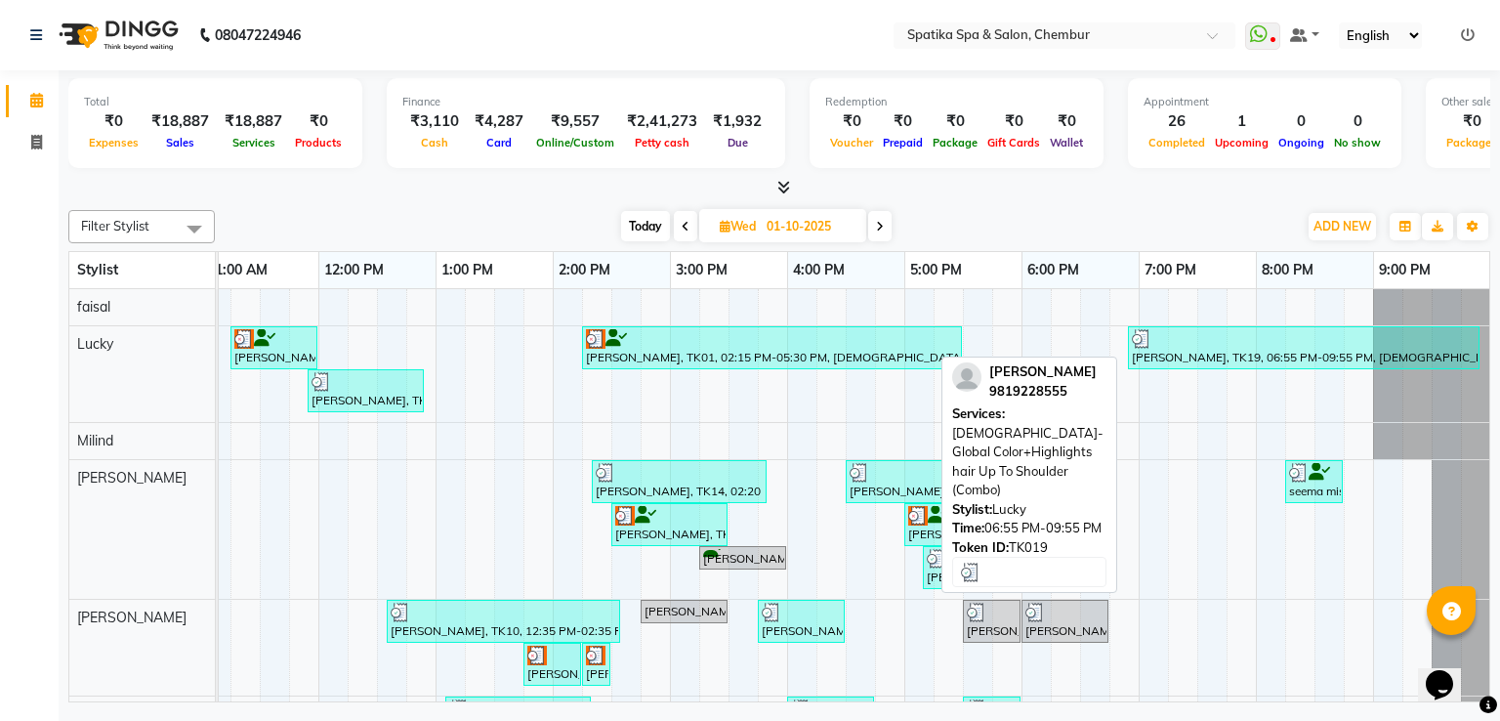
click at [1171, 348] on div "[PERSON_NAME], TK19, 06:55 PM-09:55 PM, [DEMOGRAPHIC_DATA]-Global Color+Highlig…" at bounding box center [1304, 347] width 348 height 37
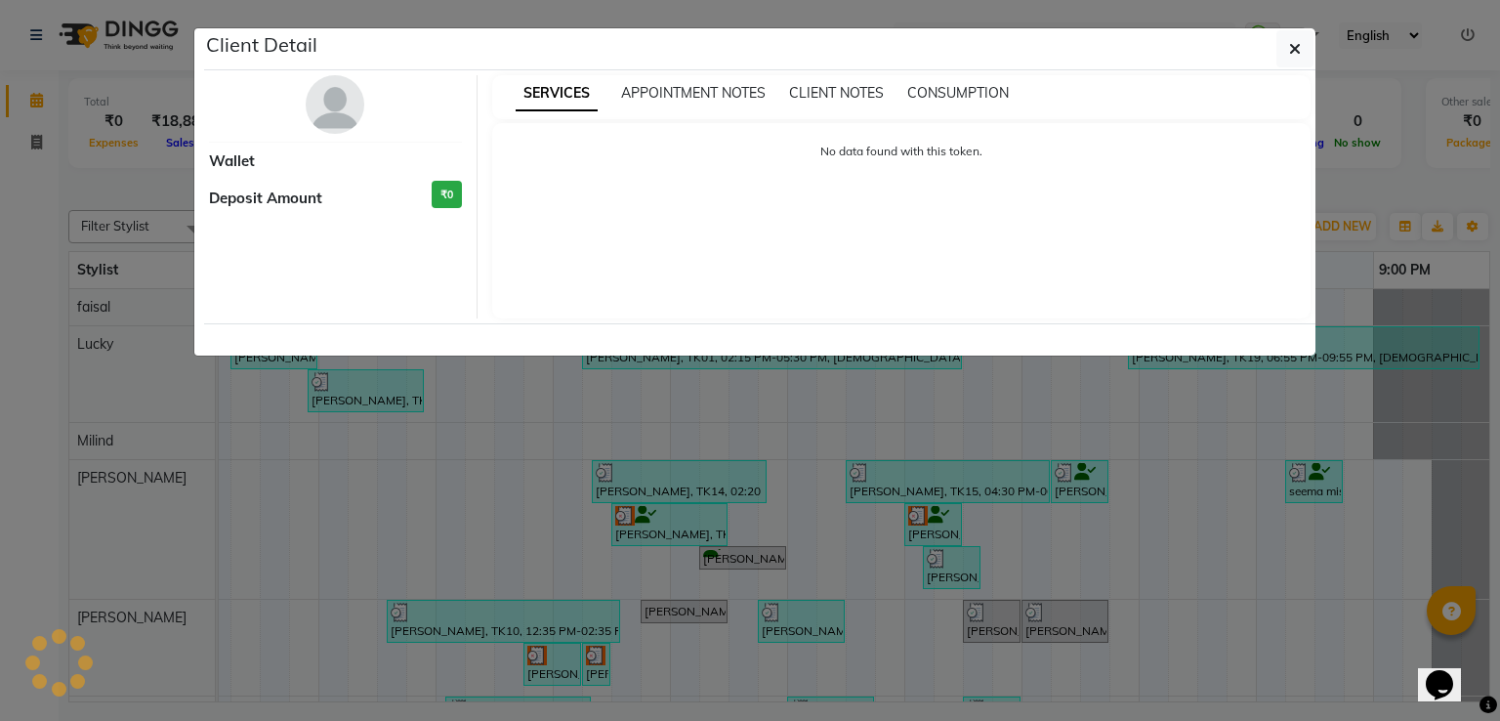
select select "3"
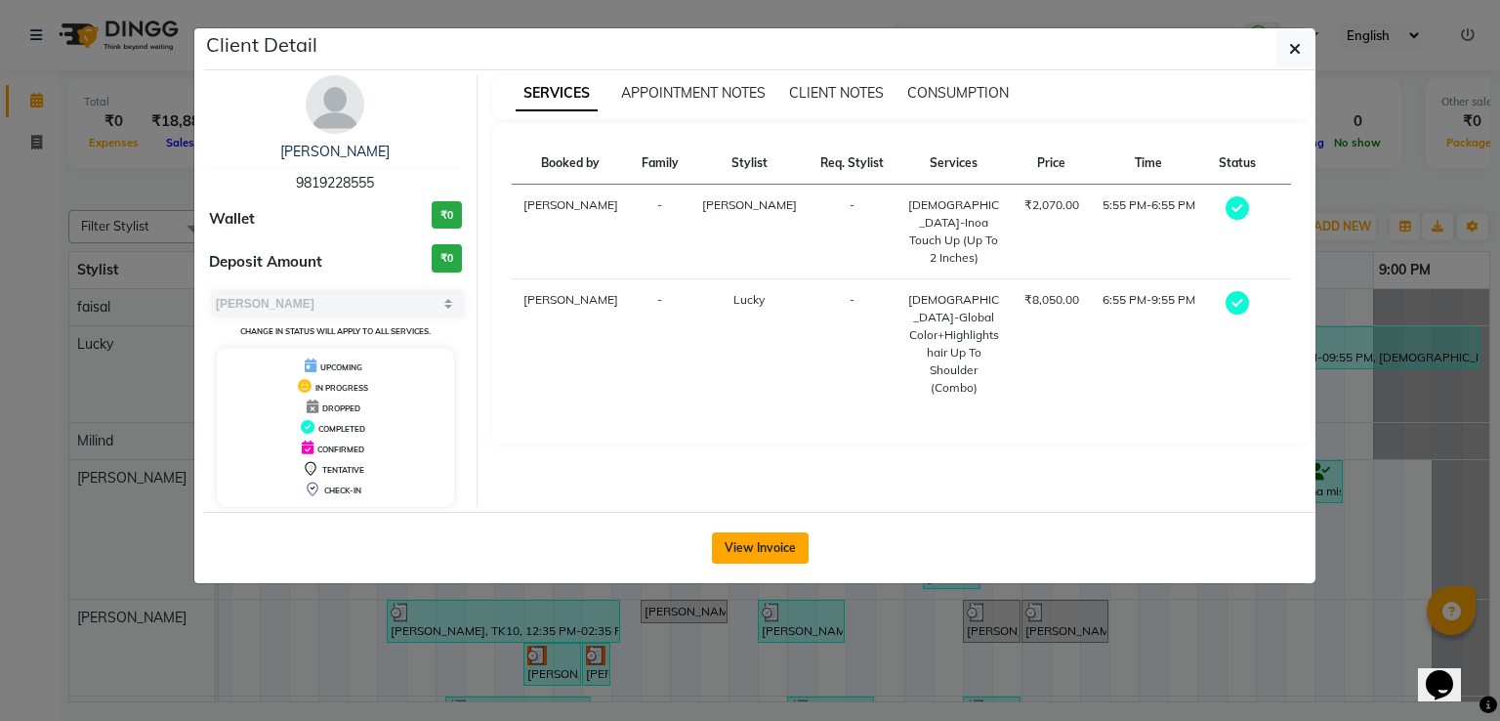
click at [771, 552] on button "View Invoice" at bounding box center [760, 547] width 97 height 31
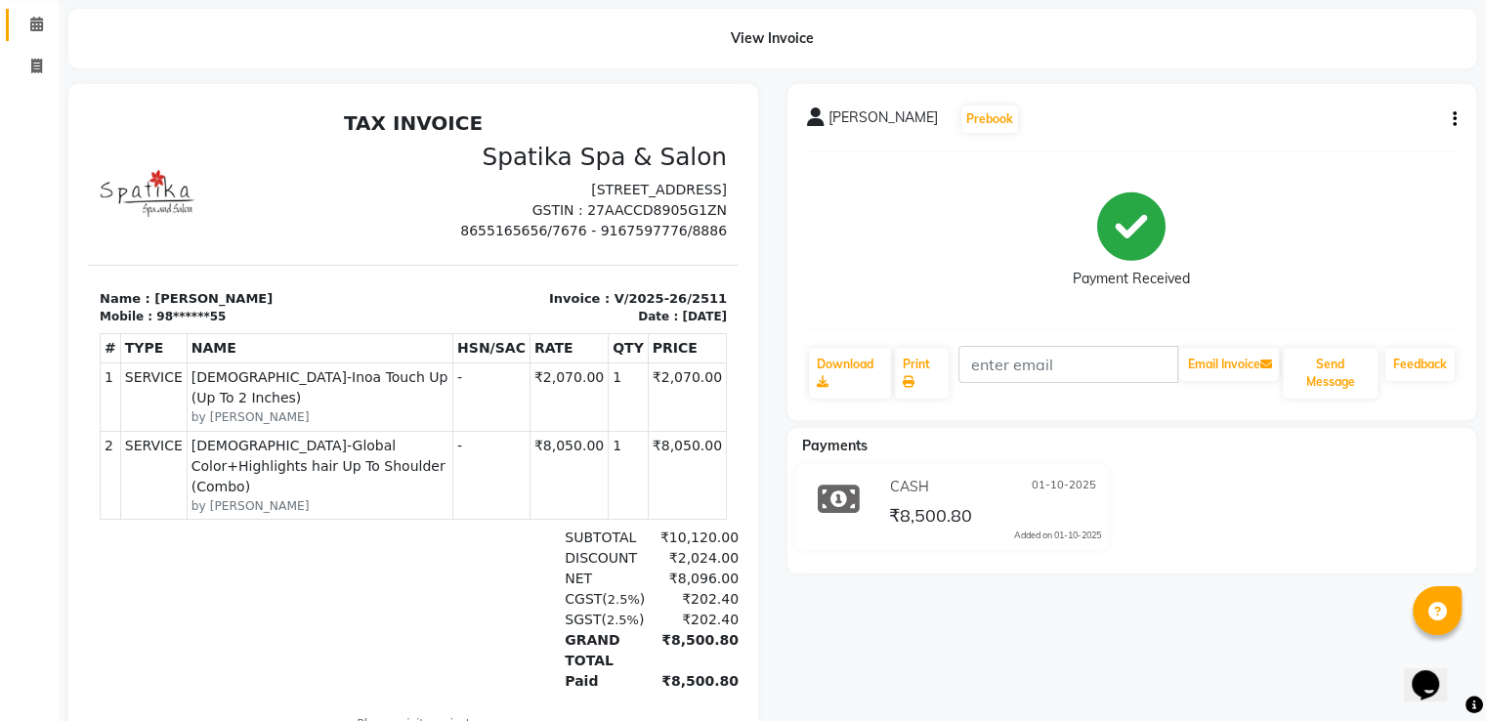
scroll to position [73, 0]
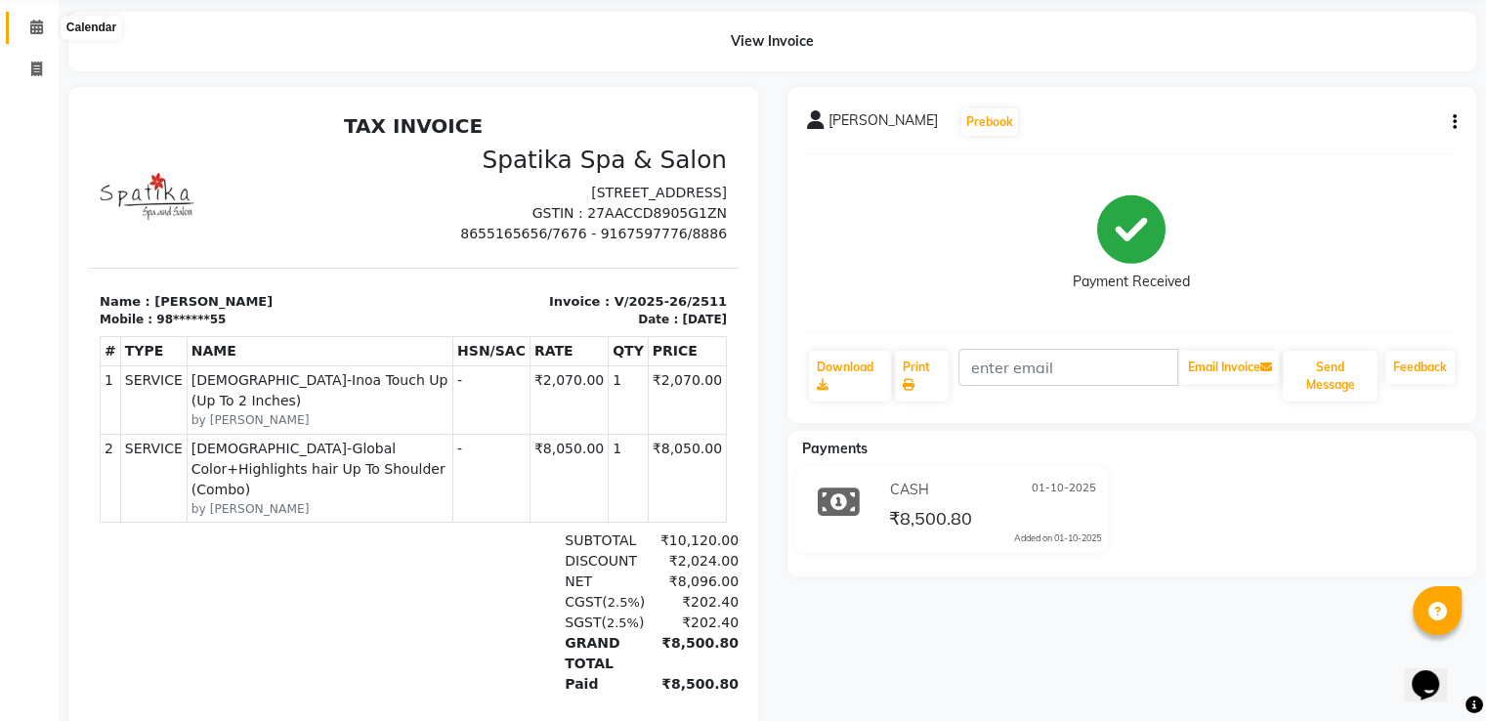
click at [34, 24] on icon at bounding box center [36, 27] width 13 height 15
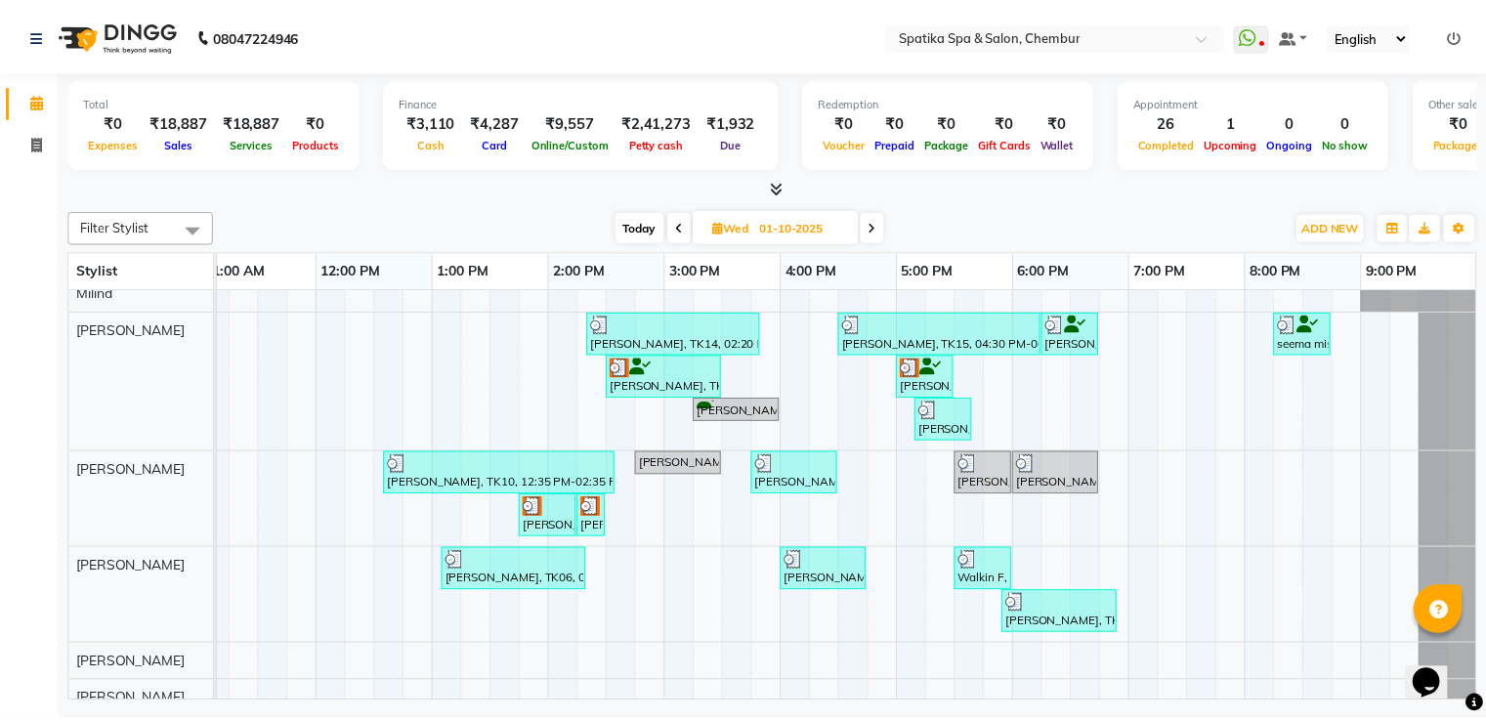
scroll to position [158, 0]
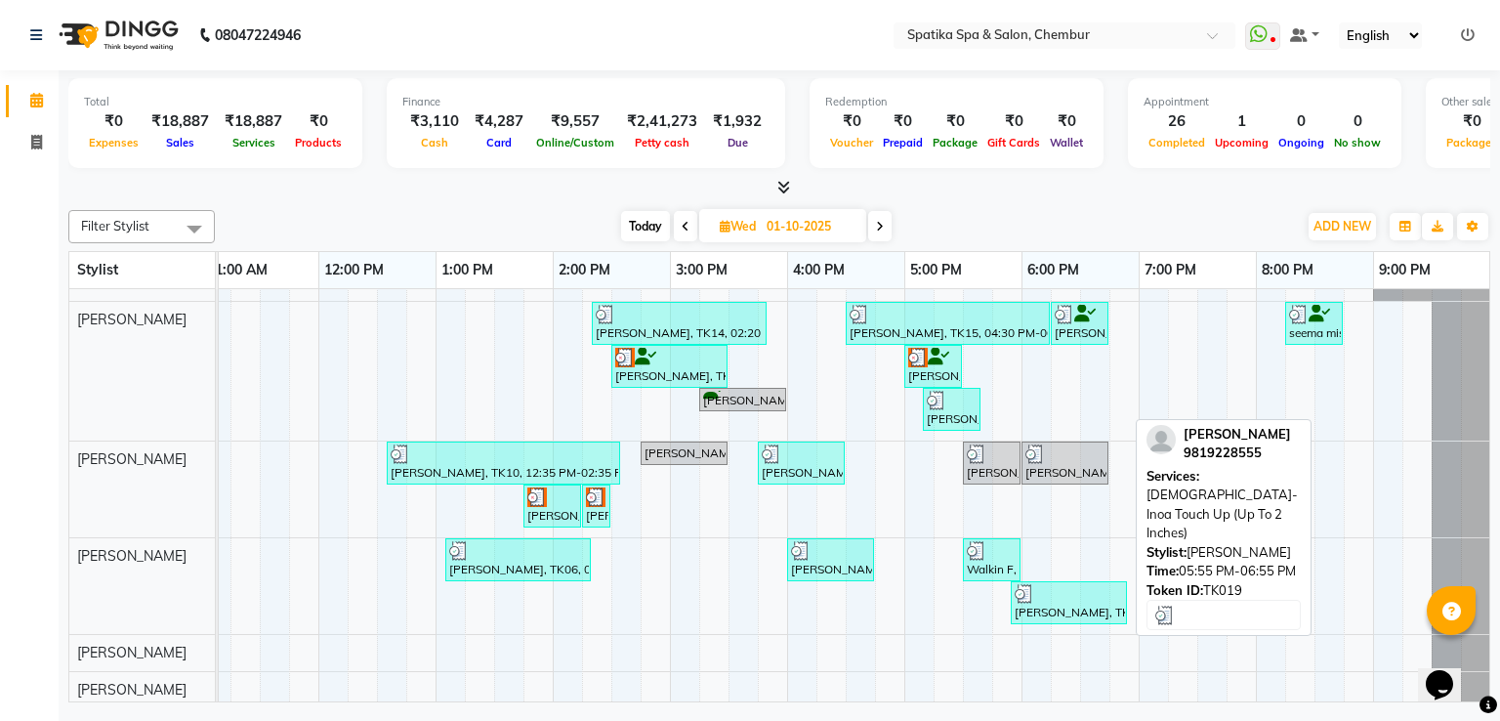
click at [1089, 595] on div at bounding box center [1069, 594] width 108 height 20
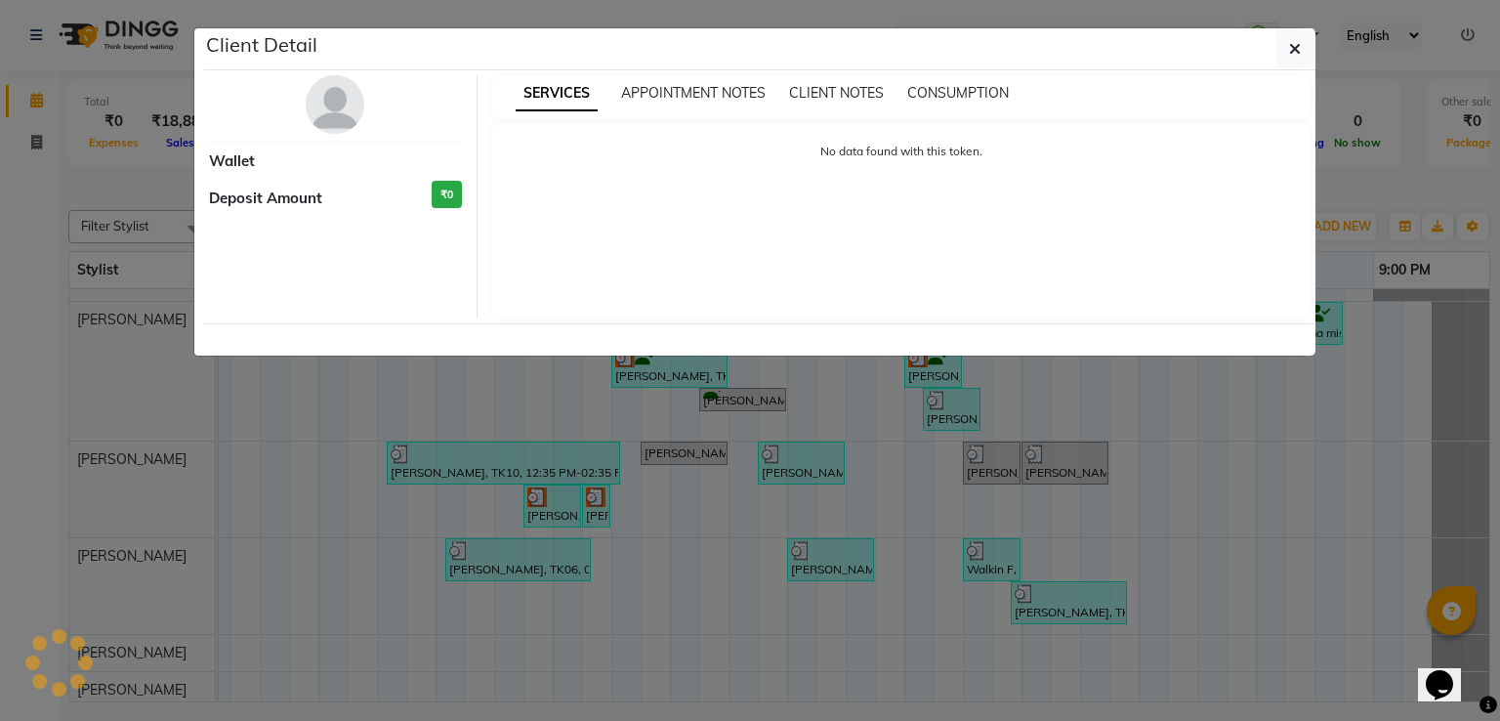
select select "3"
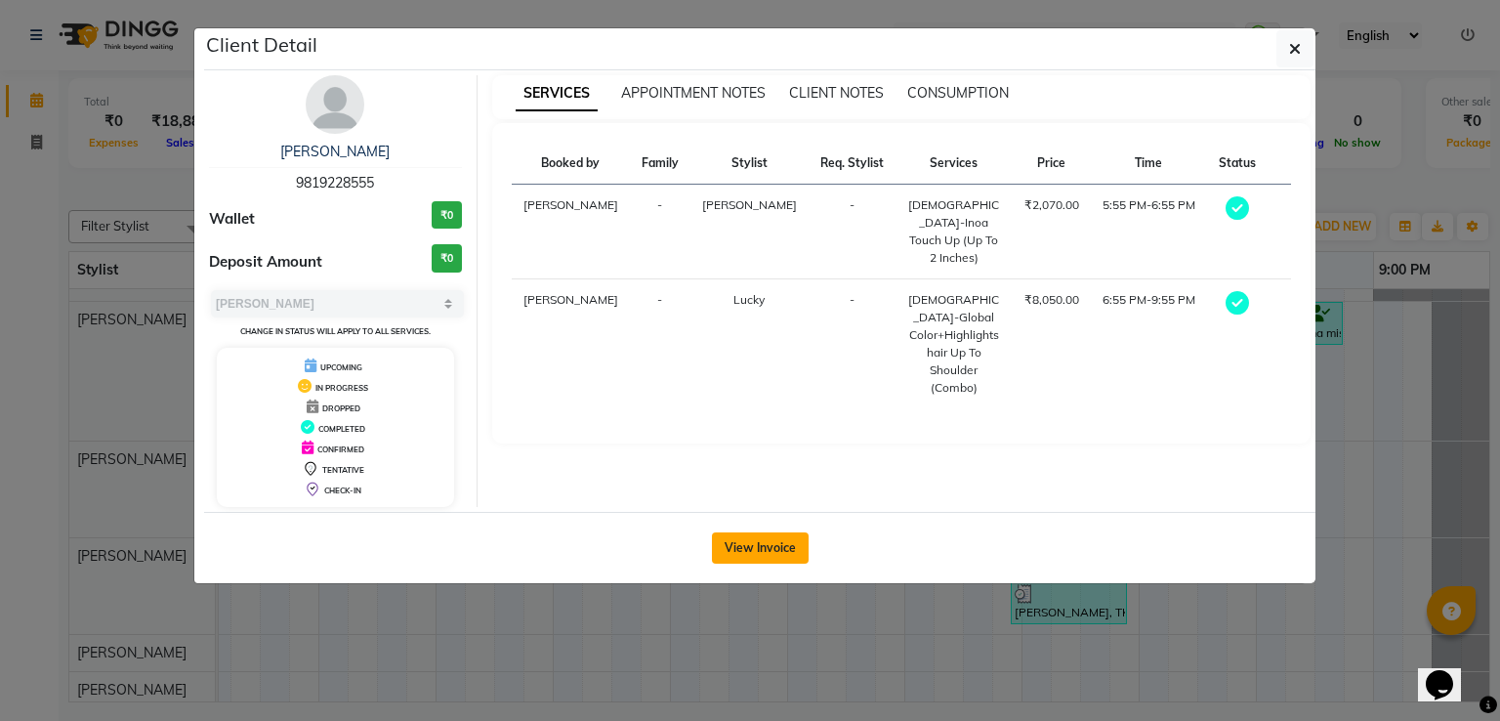
click at [750, 543] on button "View Invoice" at bounding box center [760, 547] width 97 height 31
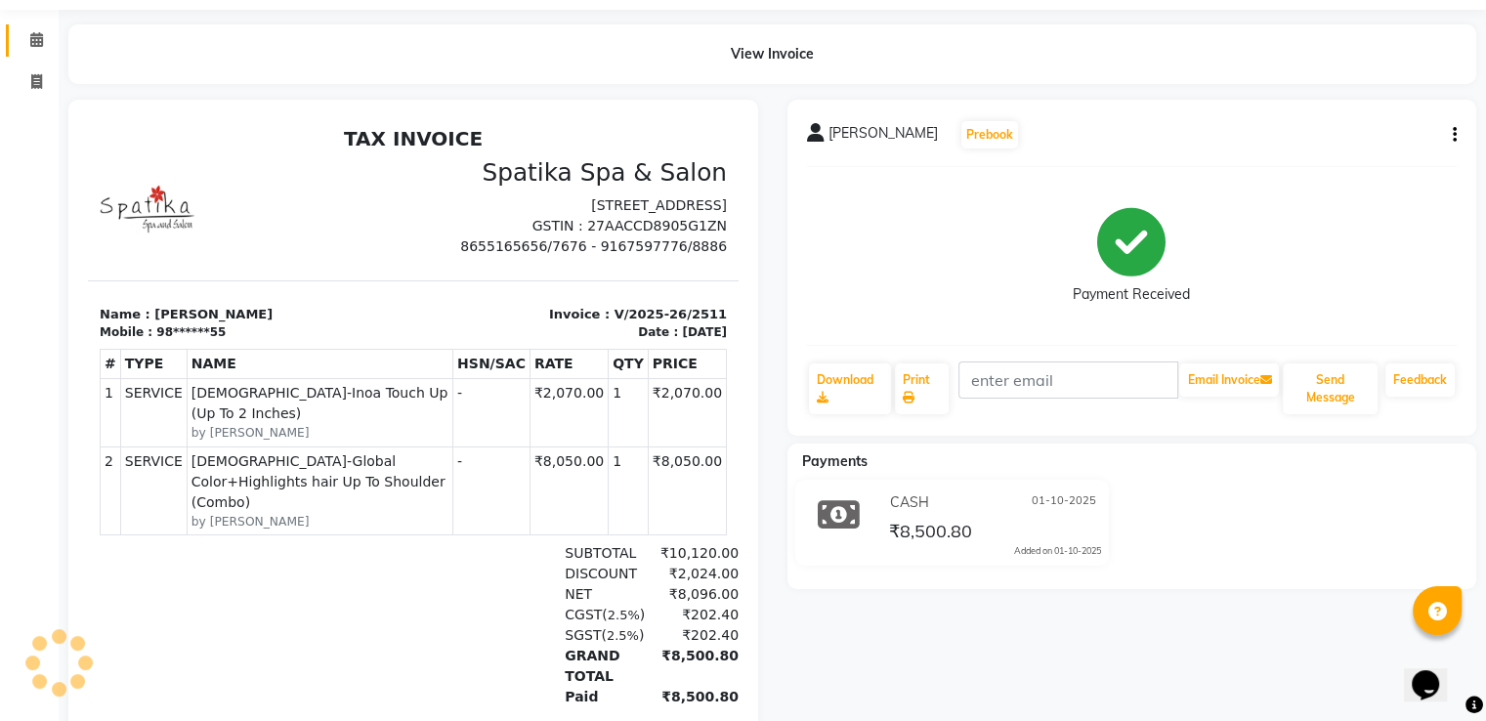
scroll to position [63, 0]
click at [32, 35] on icon at bounding box center [36, 37] width 13 height 15
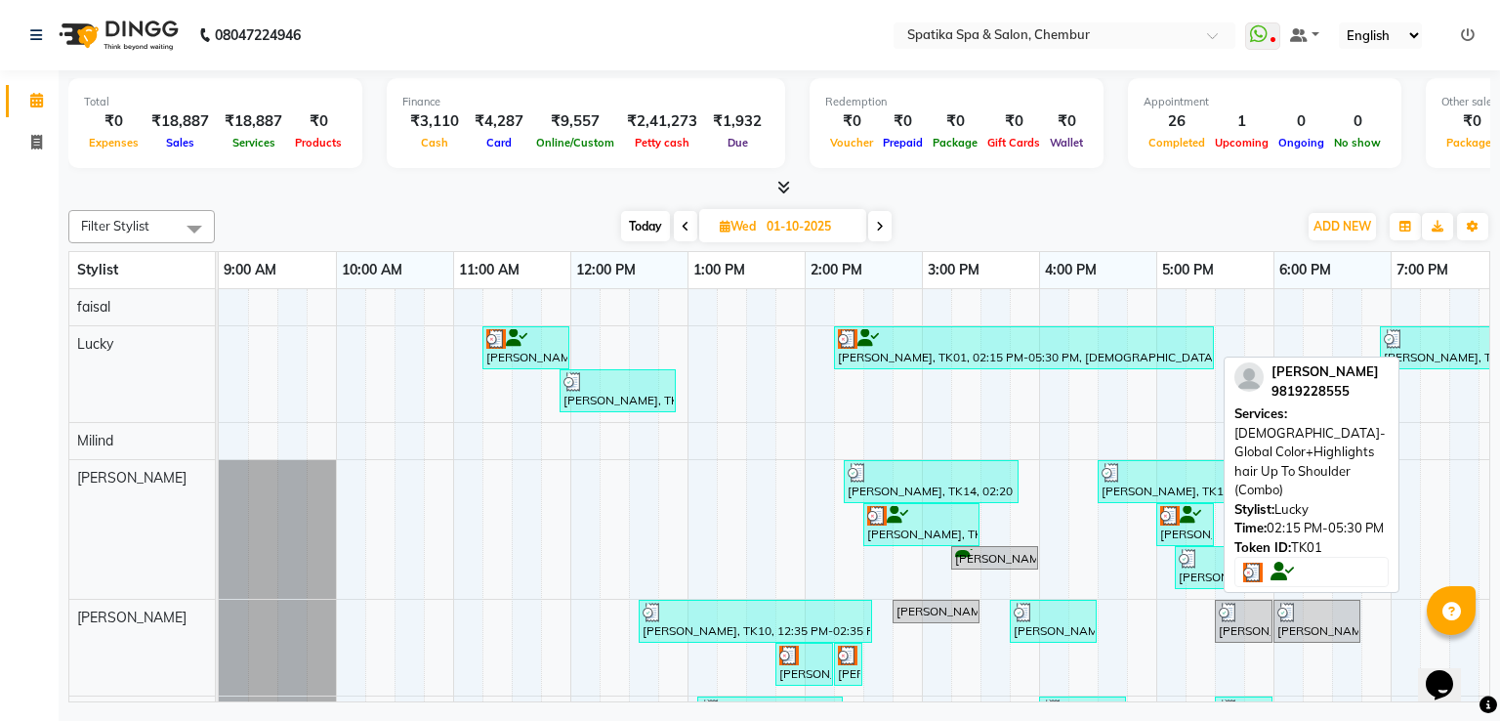
click at [956, 339] on div at bounding box center [1024, 339] width 372 height 20
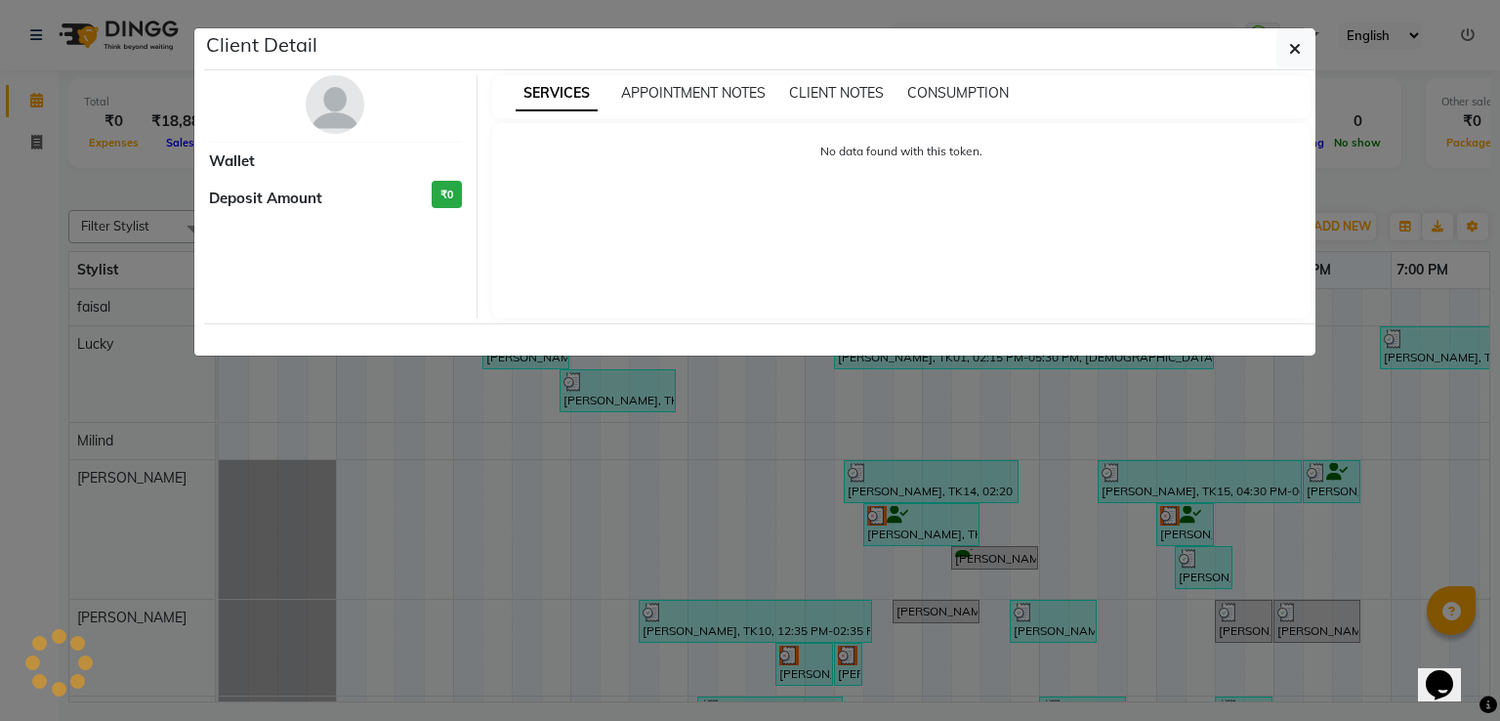
select select "3"
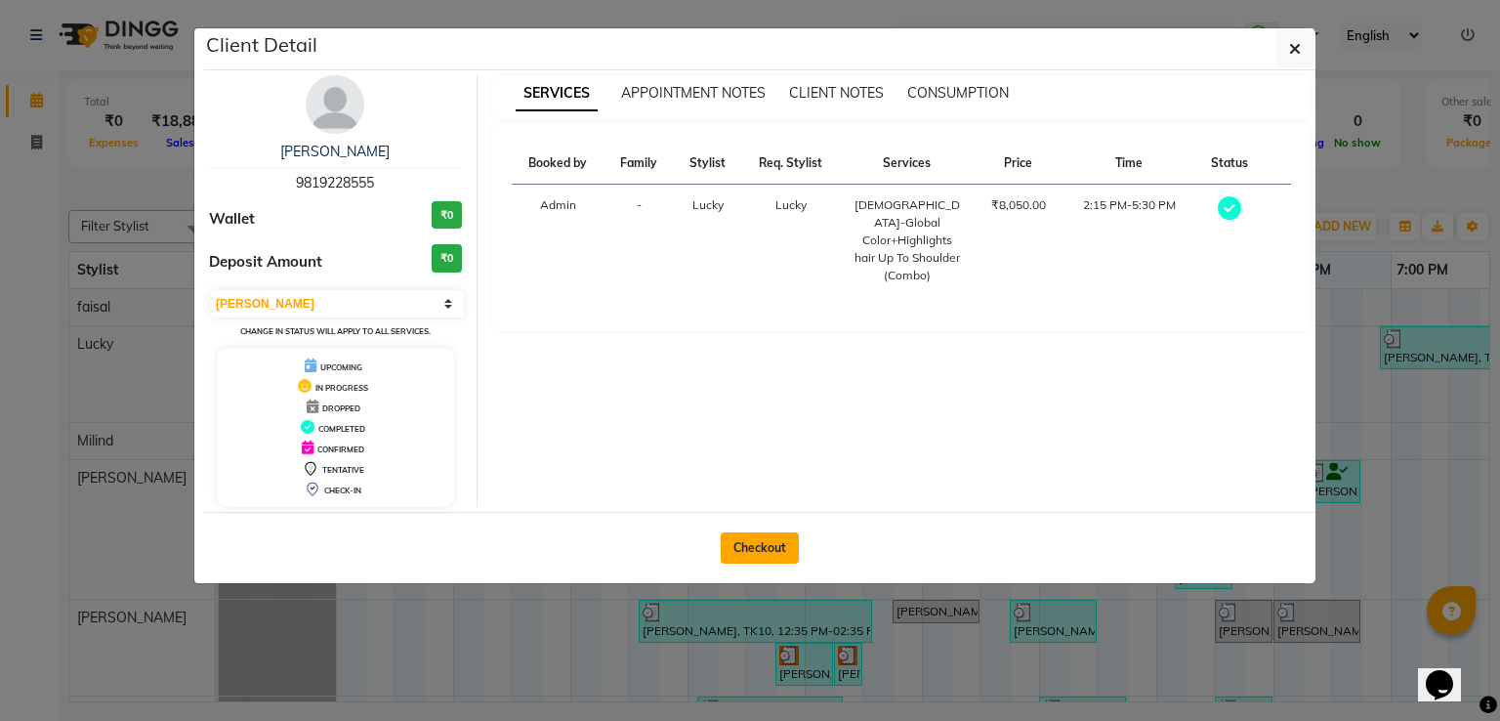
click at [776, 540] on button "Checkout" at bounding box center [760, 547] width 78 height 31
select select "631"
select select "service"
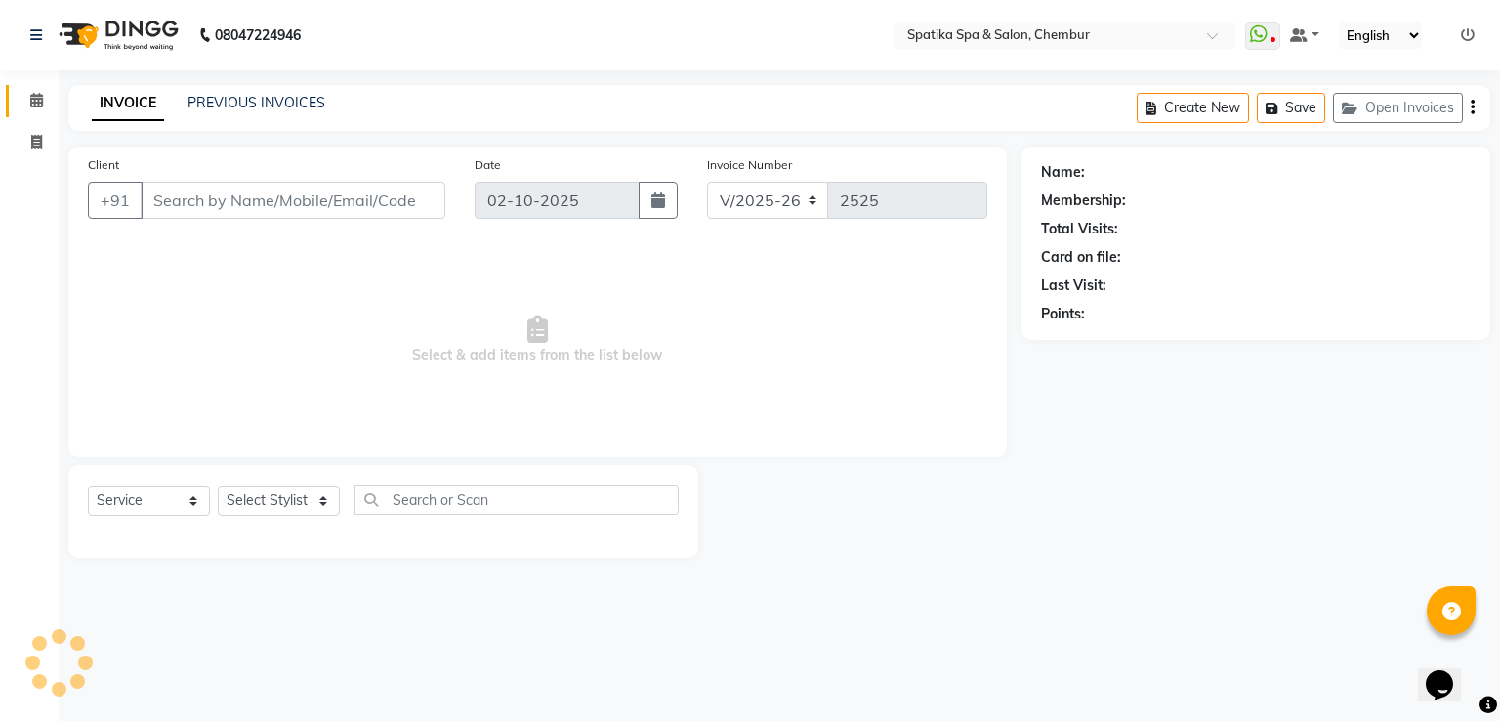
type input "98******55"
type input "01-10-2025"
select select "9046"
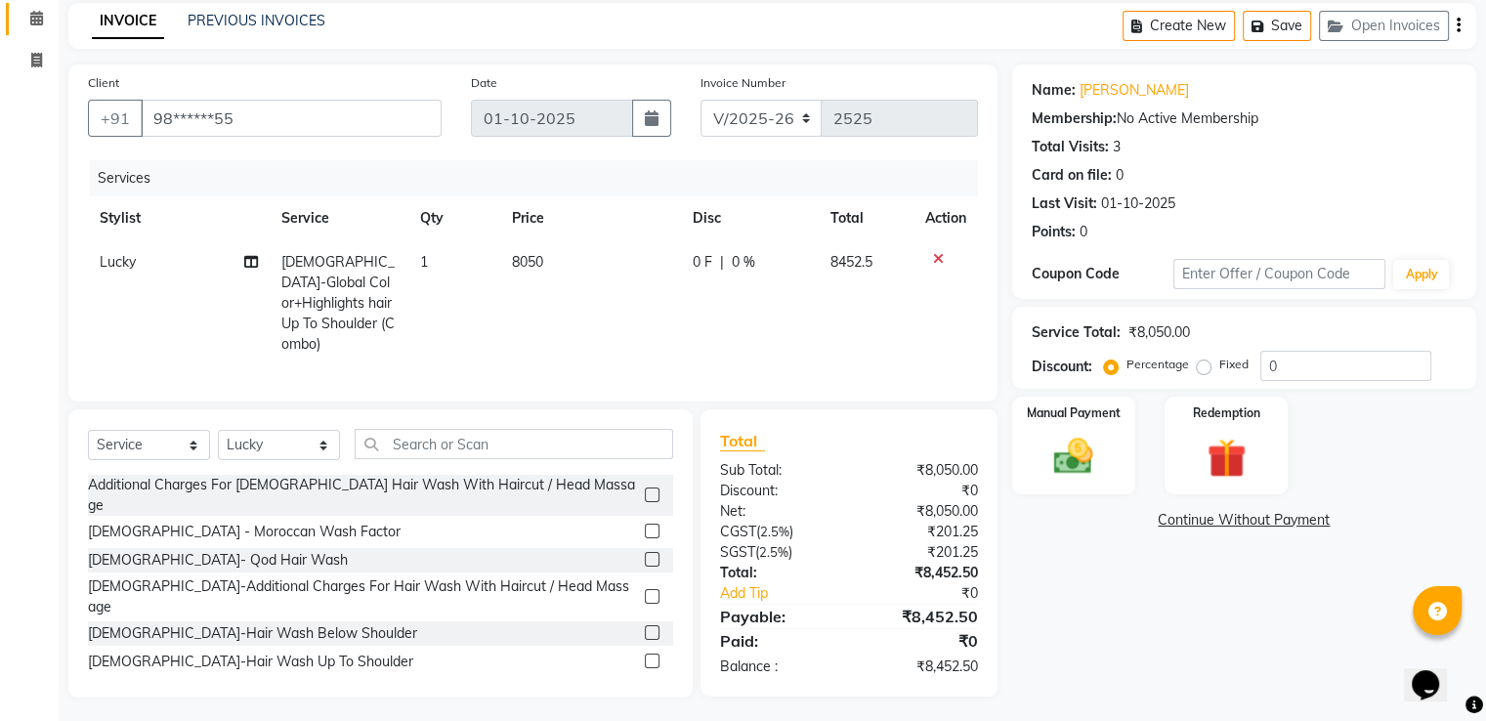
scroll to position [83, 0]
click at [40, 16] on icon at bounding box center [36, 17] width 13 height 15
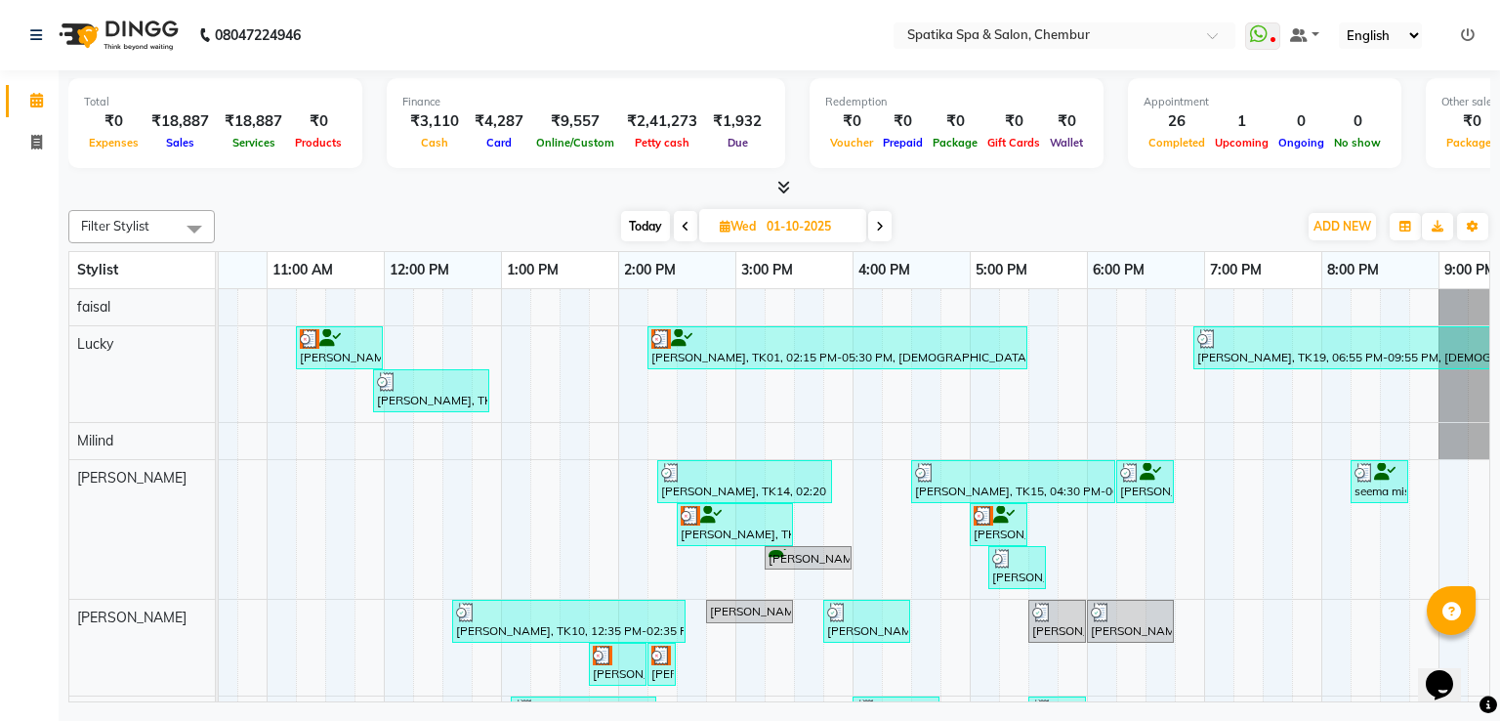
scroll to position [0, 203]
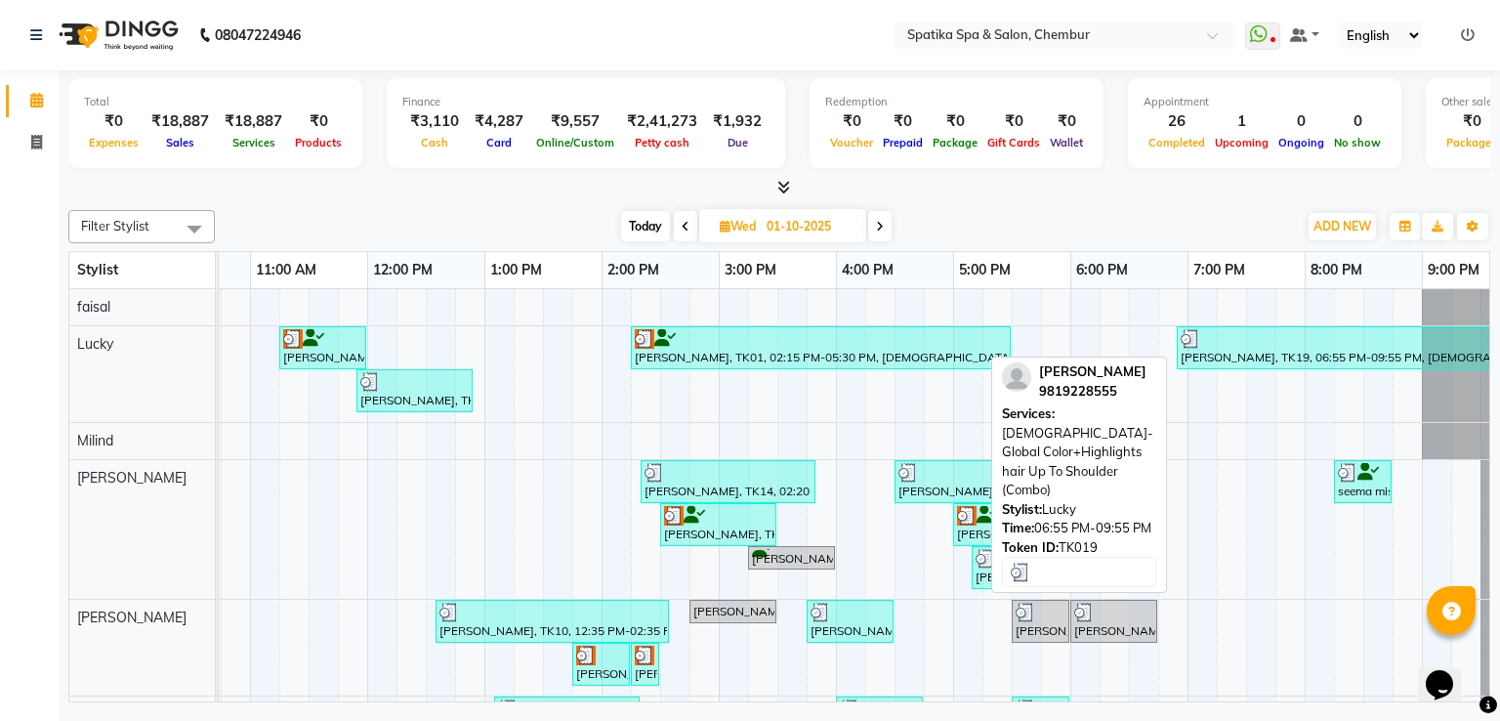
click at [1371, 343] on div at bounding box center [1353, 339] width 344 height 20
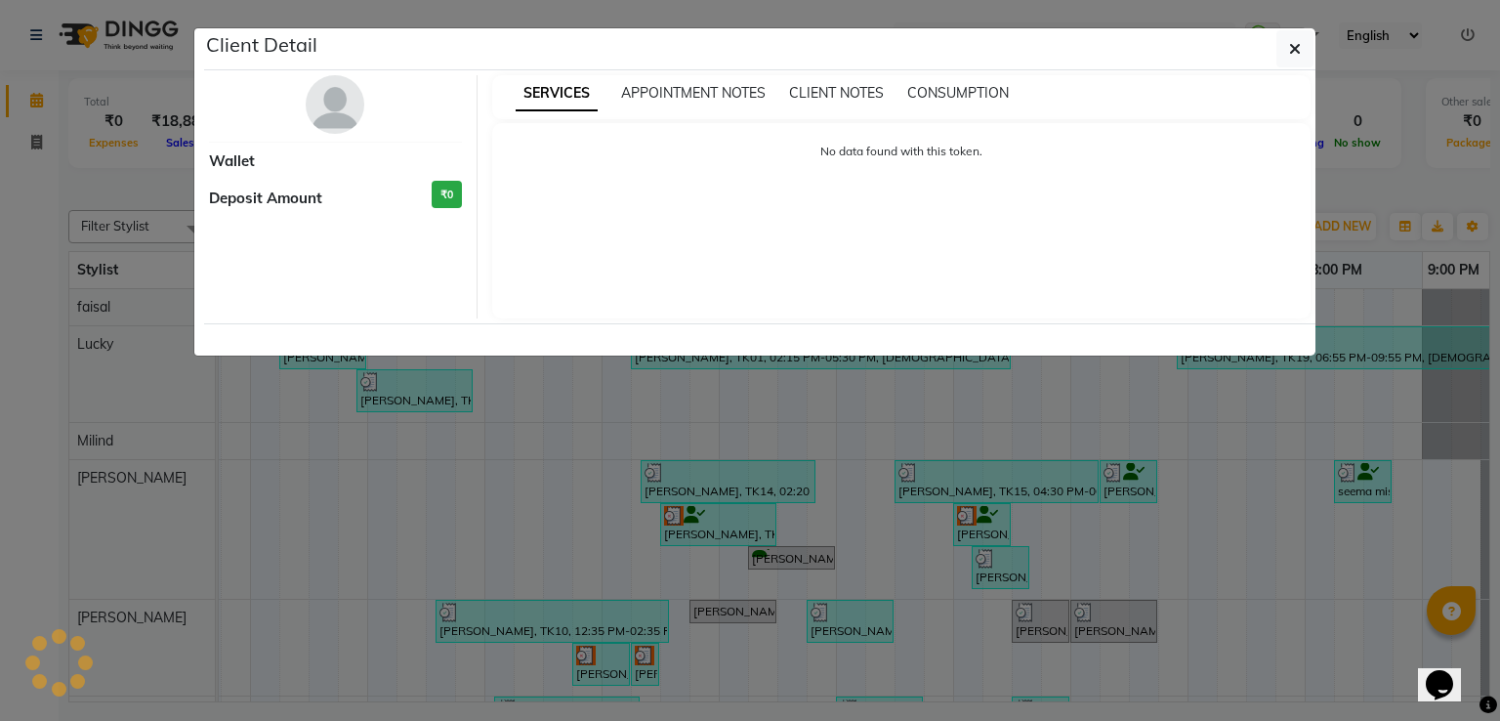
select select "3"
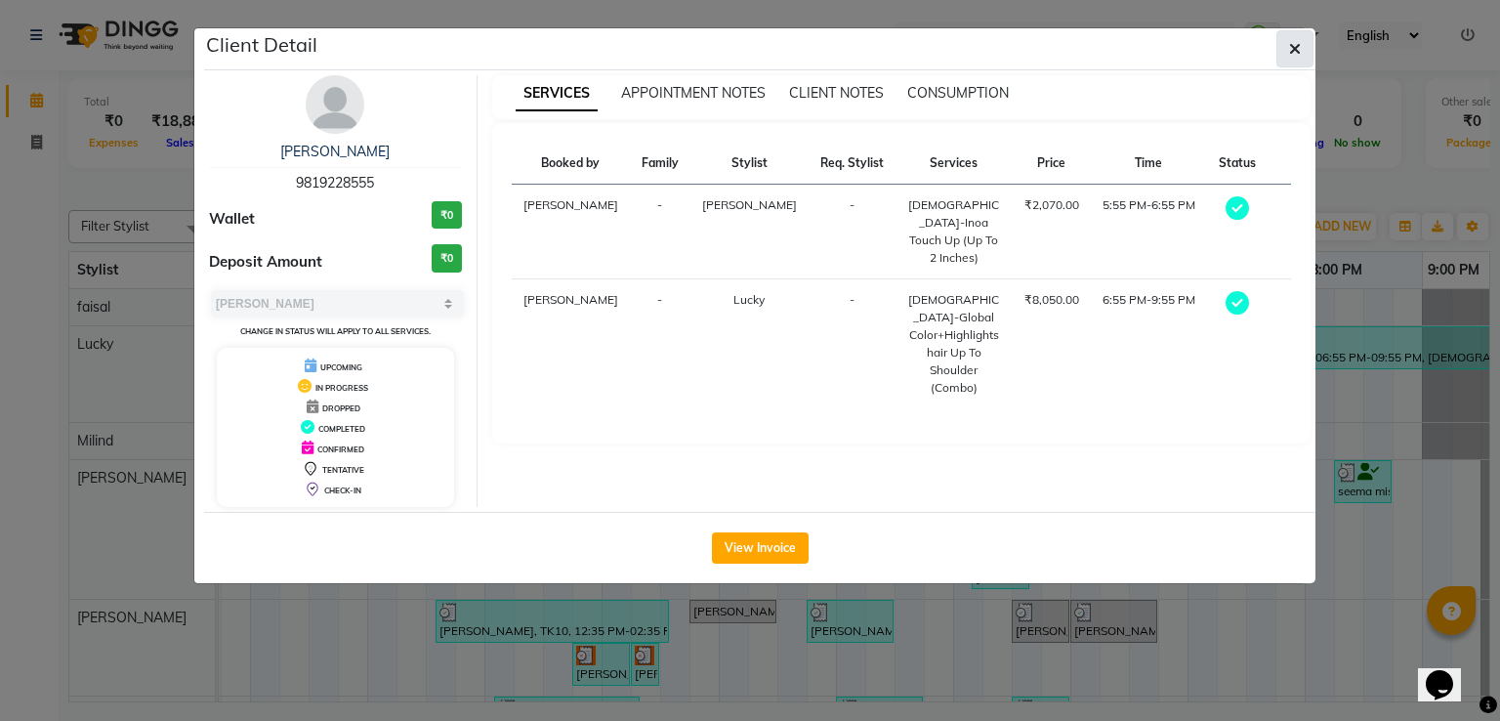
click at [1296, 52] on icon "button" at bounding box center [1295, 49] width 12 height 16
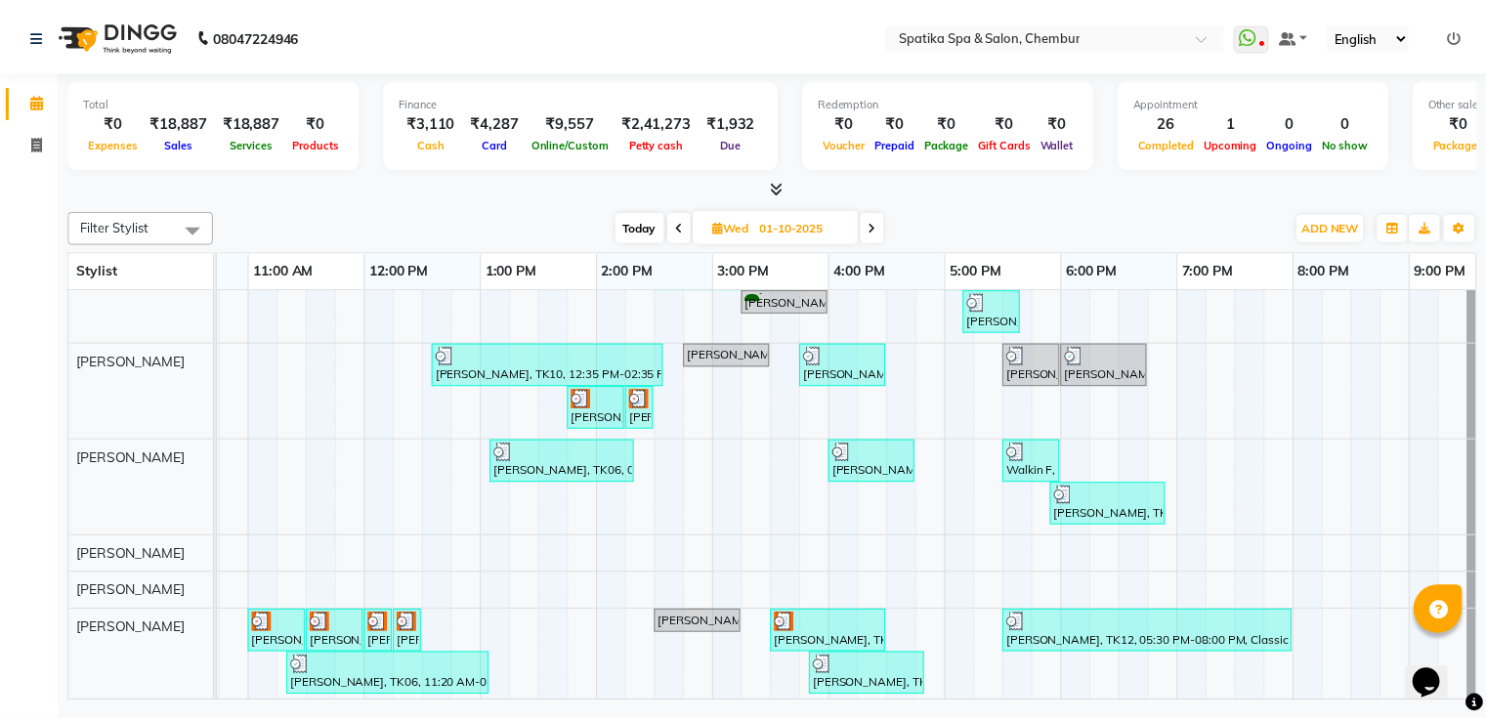
scroll to position [274, 0]
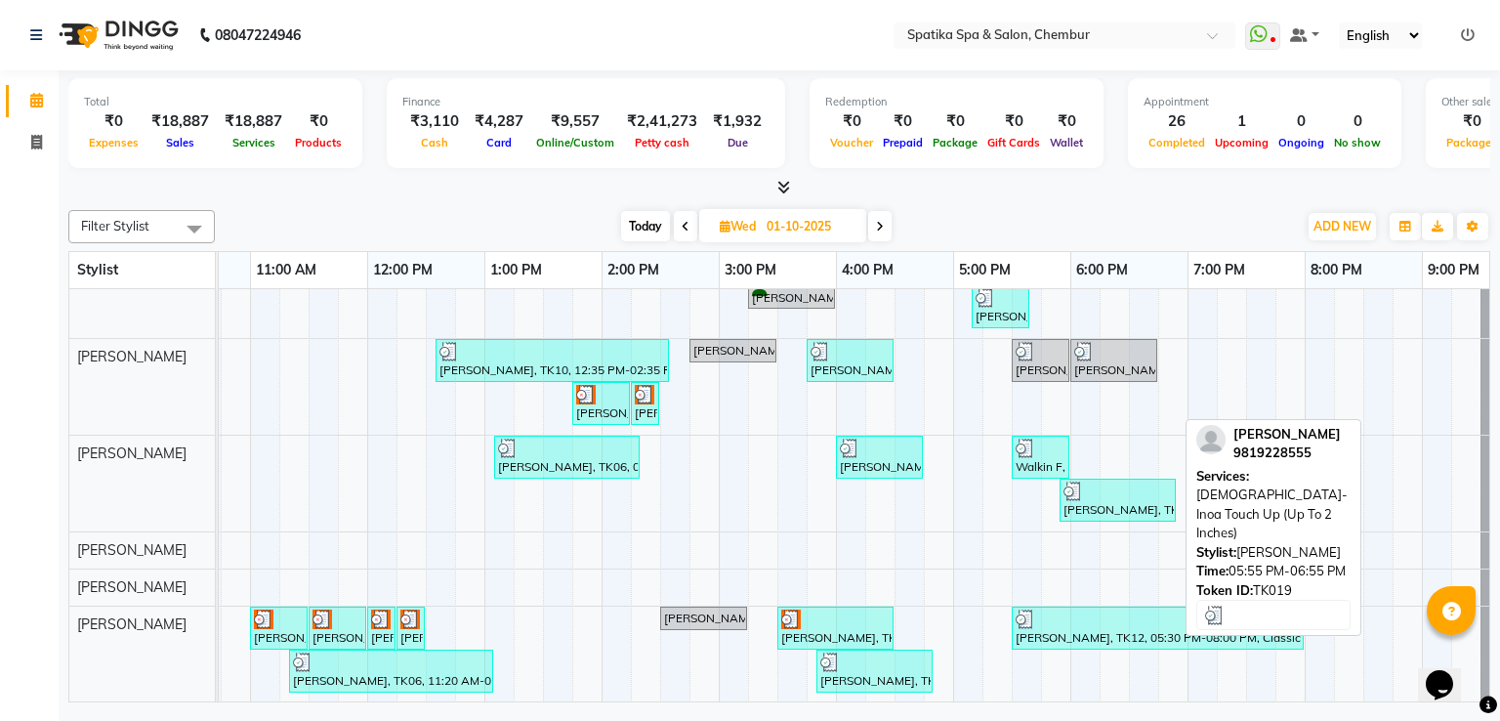
click at [1157, 482] on div at bounding box center [1118, 492] width 108 height 20
select select "3"
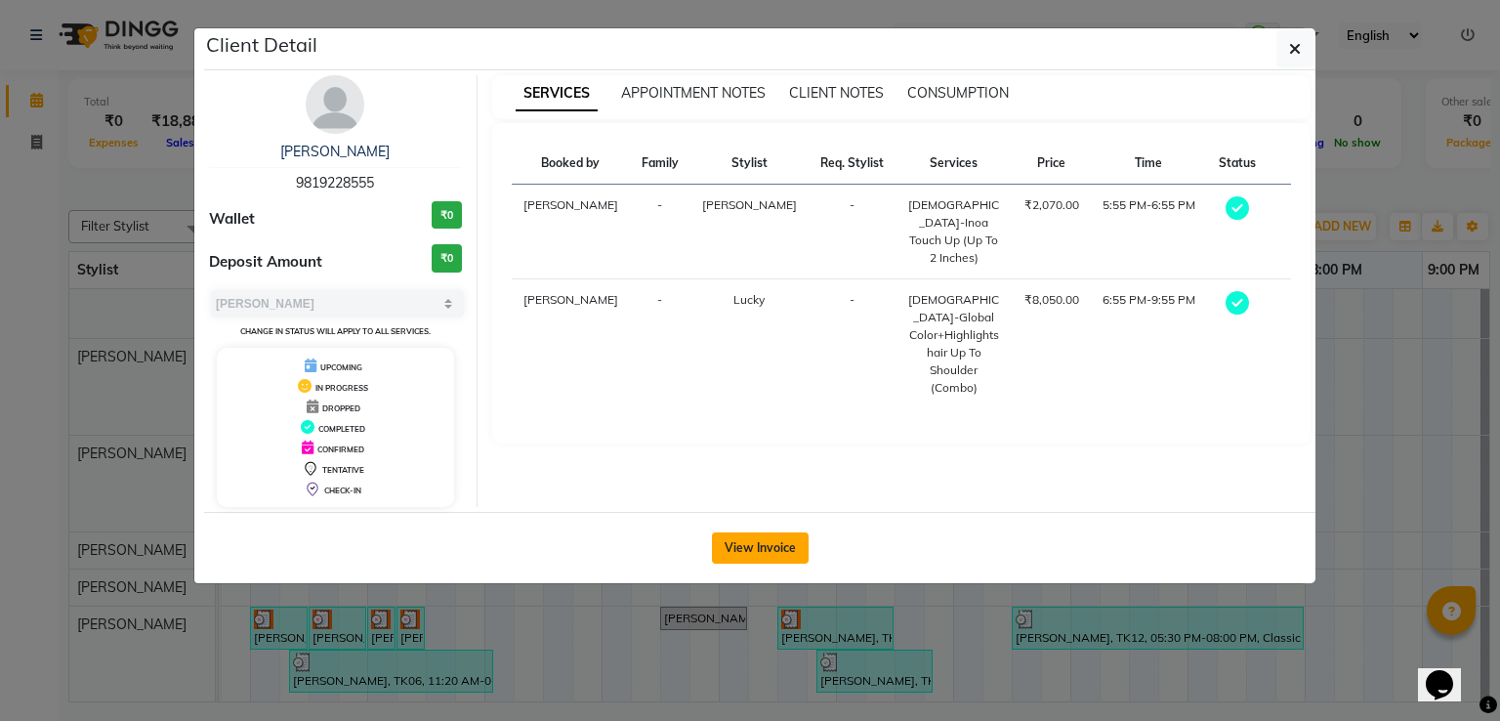
click at [755, 545] on button "View Invoice" at bounding box center [760, 547] width 97 height 31
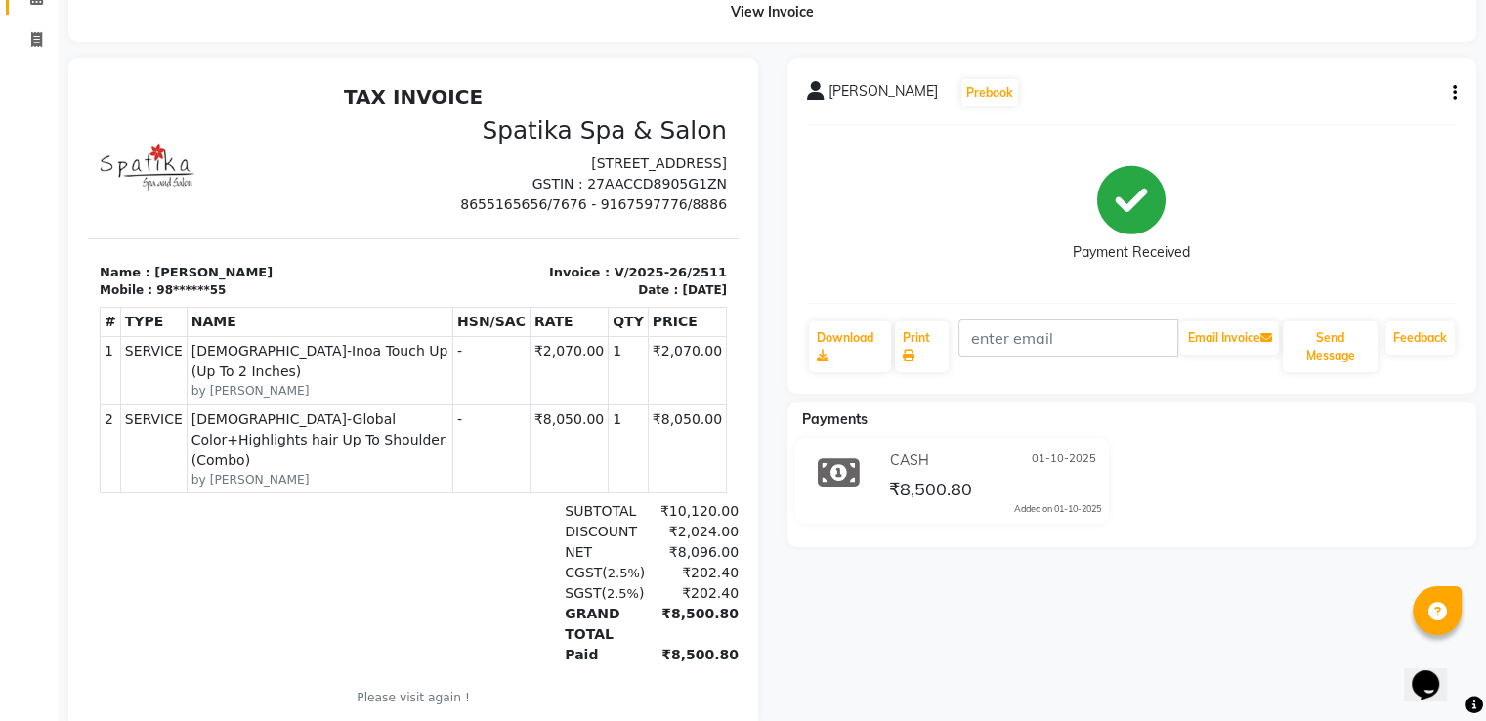
scroll to position [114, 0]
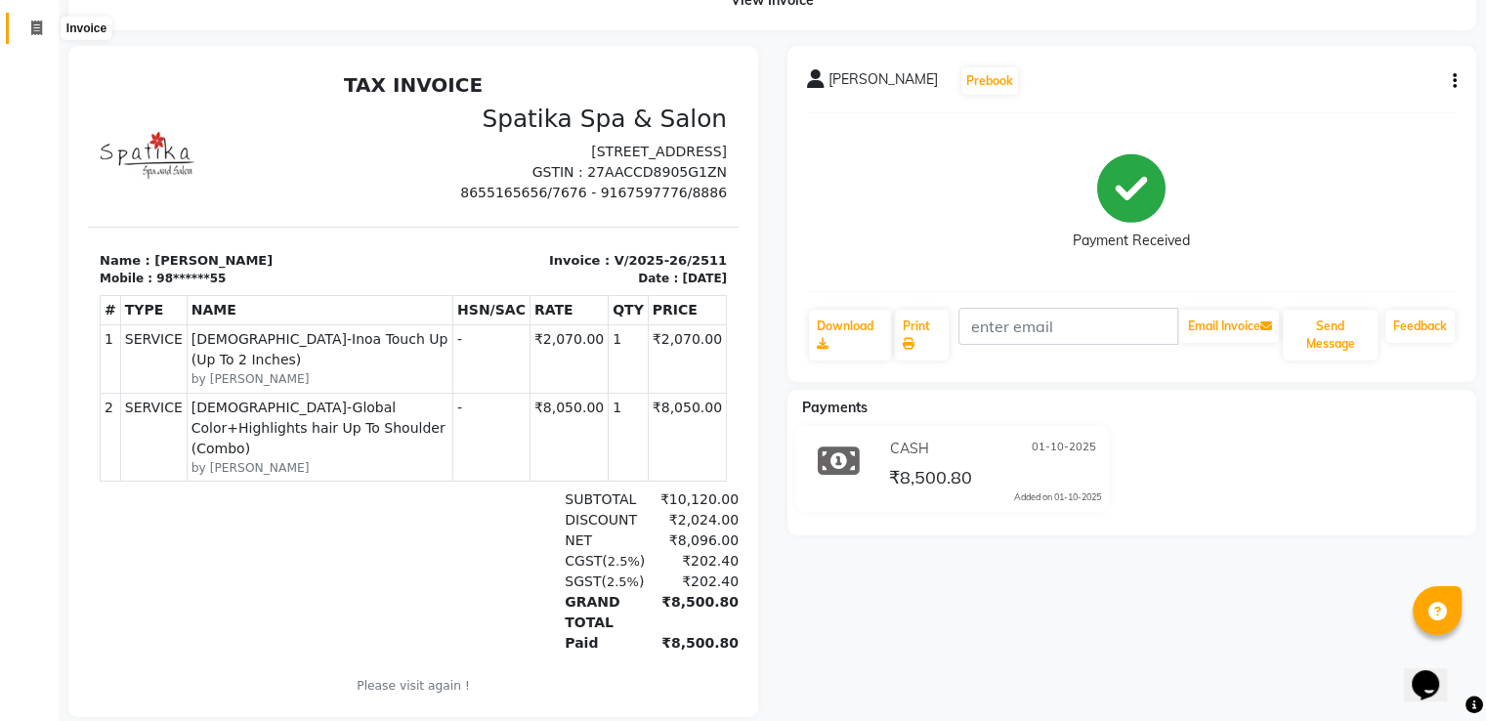
click at [32, 27] on icon at bounding box center [36, 28] width 11 height 15
select select "service"
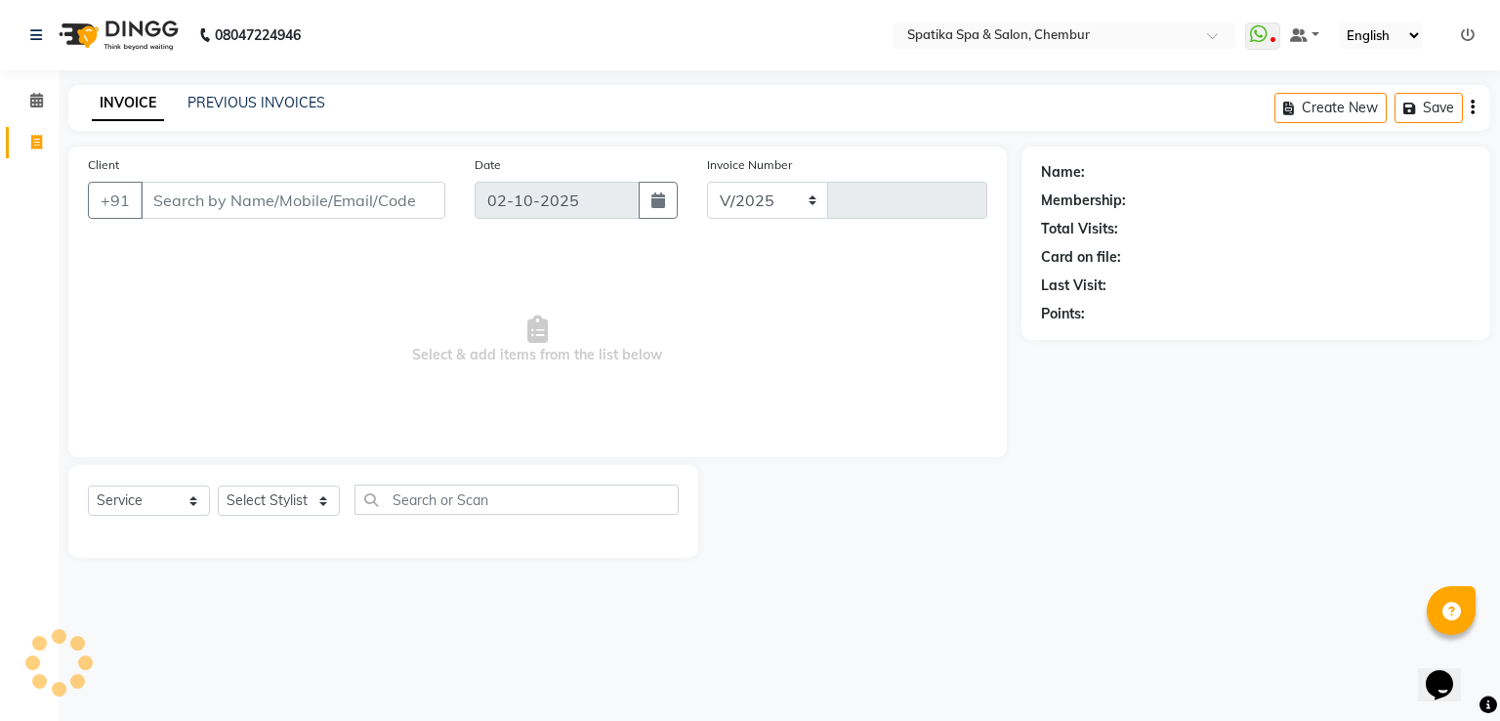
select select "631"
type input "2525"
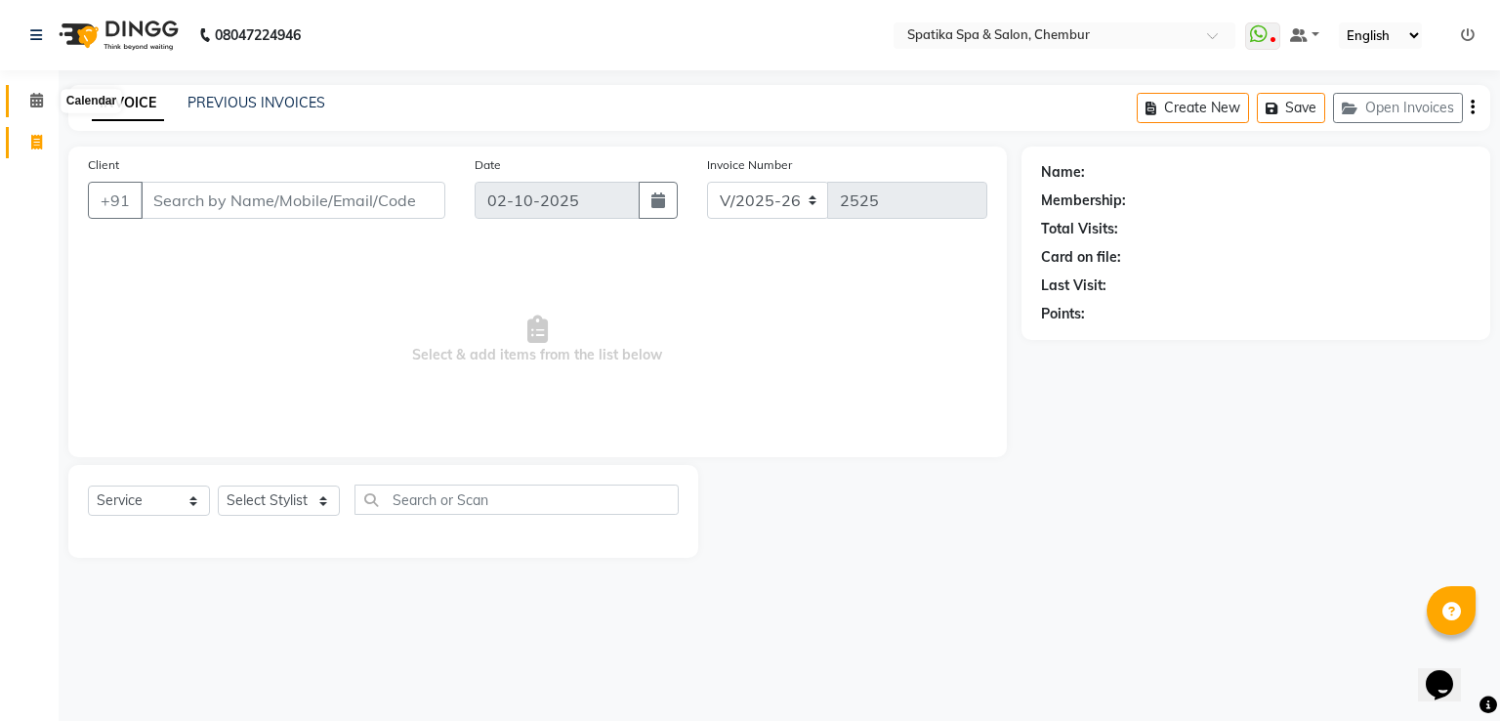
click at [40, 108] on span at bounding box center [37, 101] width 34 height 22
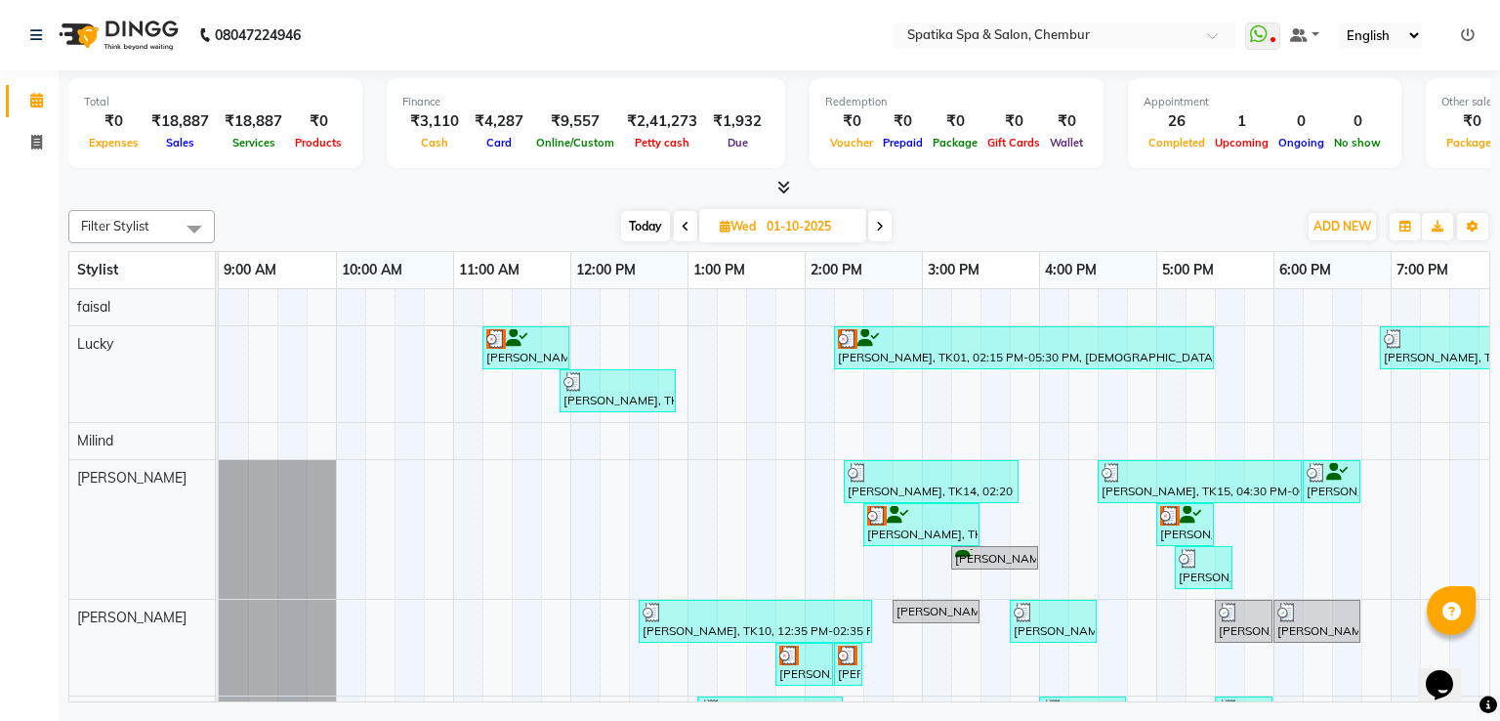
click at [879, 216] on span at bounding box center [879, 226] width 23 height 30
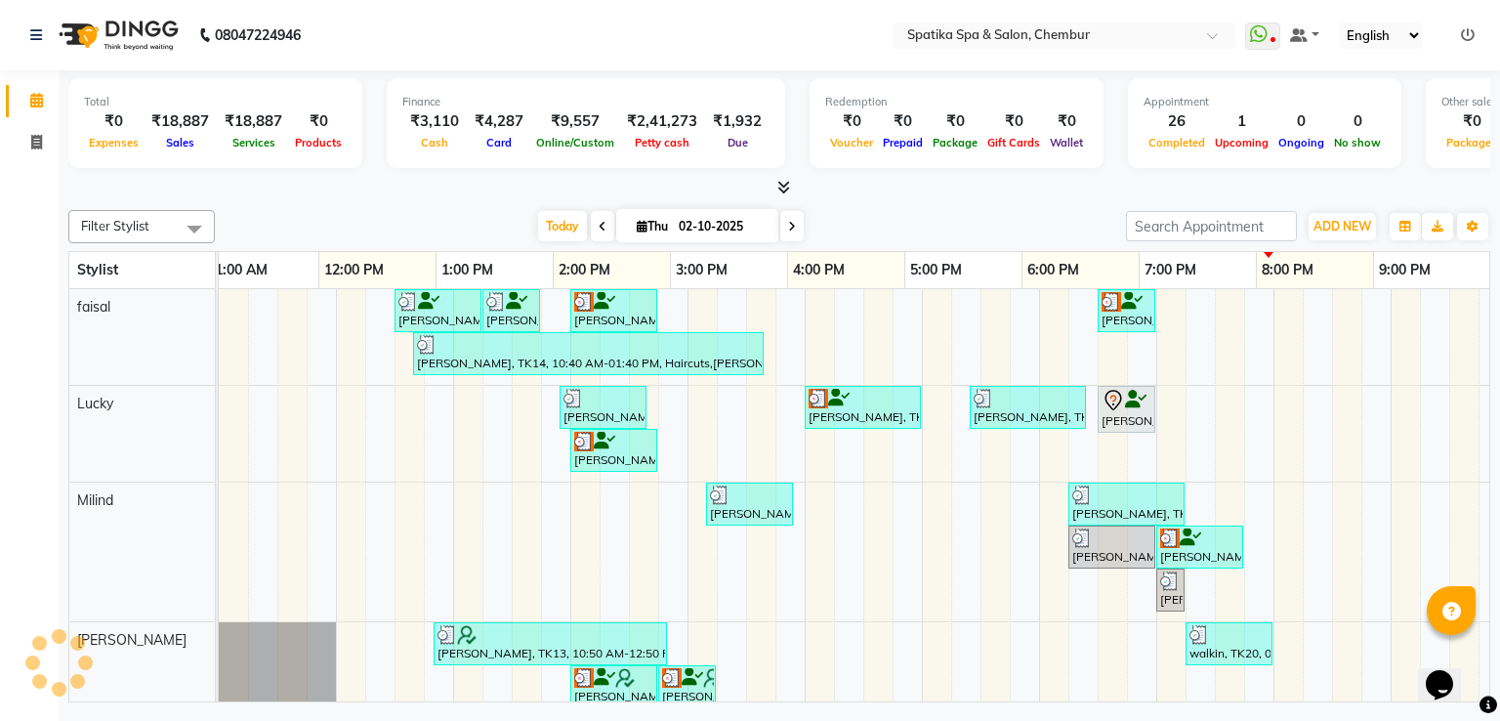
scroll to position [0, 252]
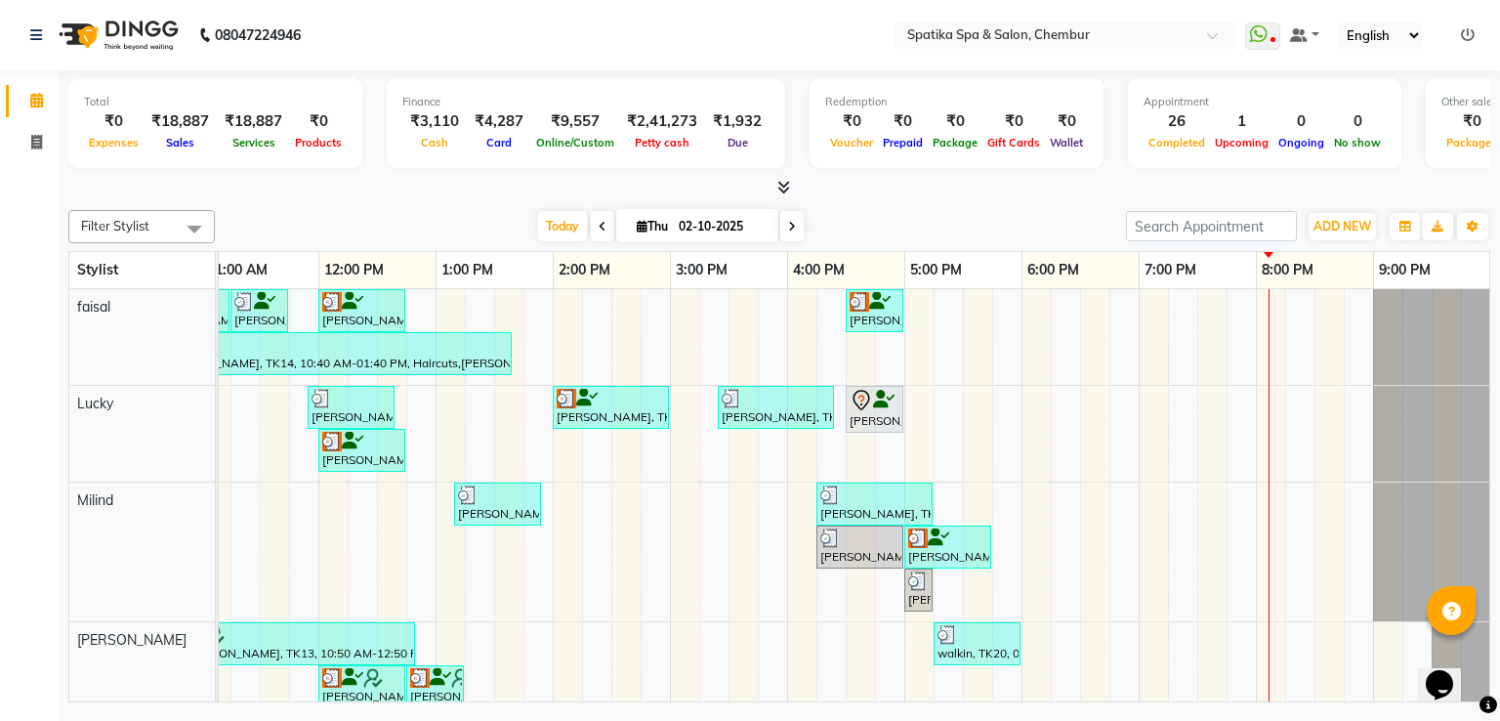
click at [793, 224] on icon at bounding box center [792, 227] width 8 height 12
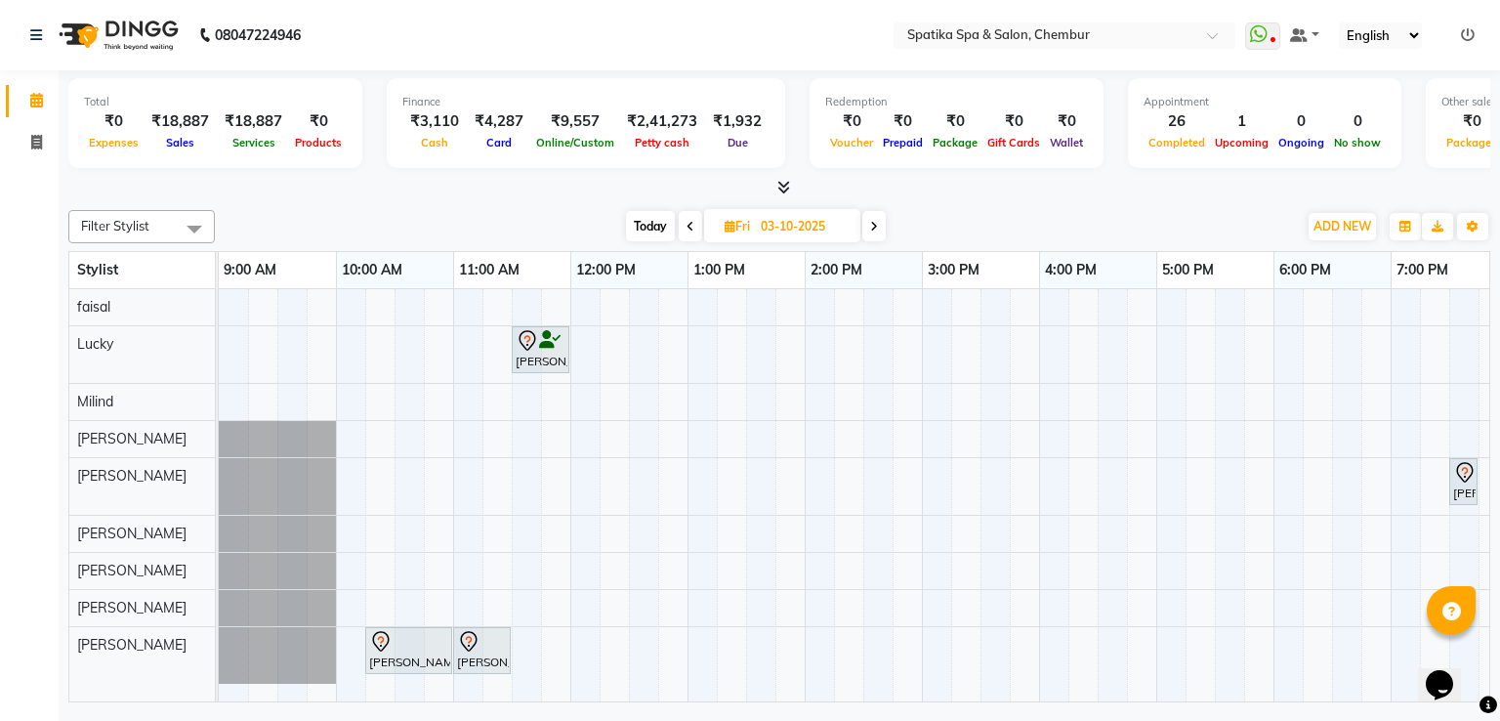
click at [689, 227] on icon at bounding box center [691, 227] width 8 height 12
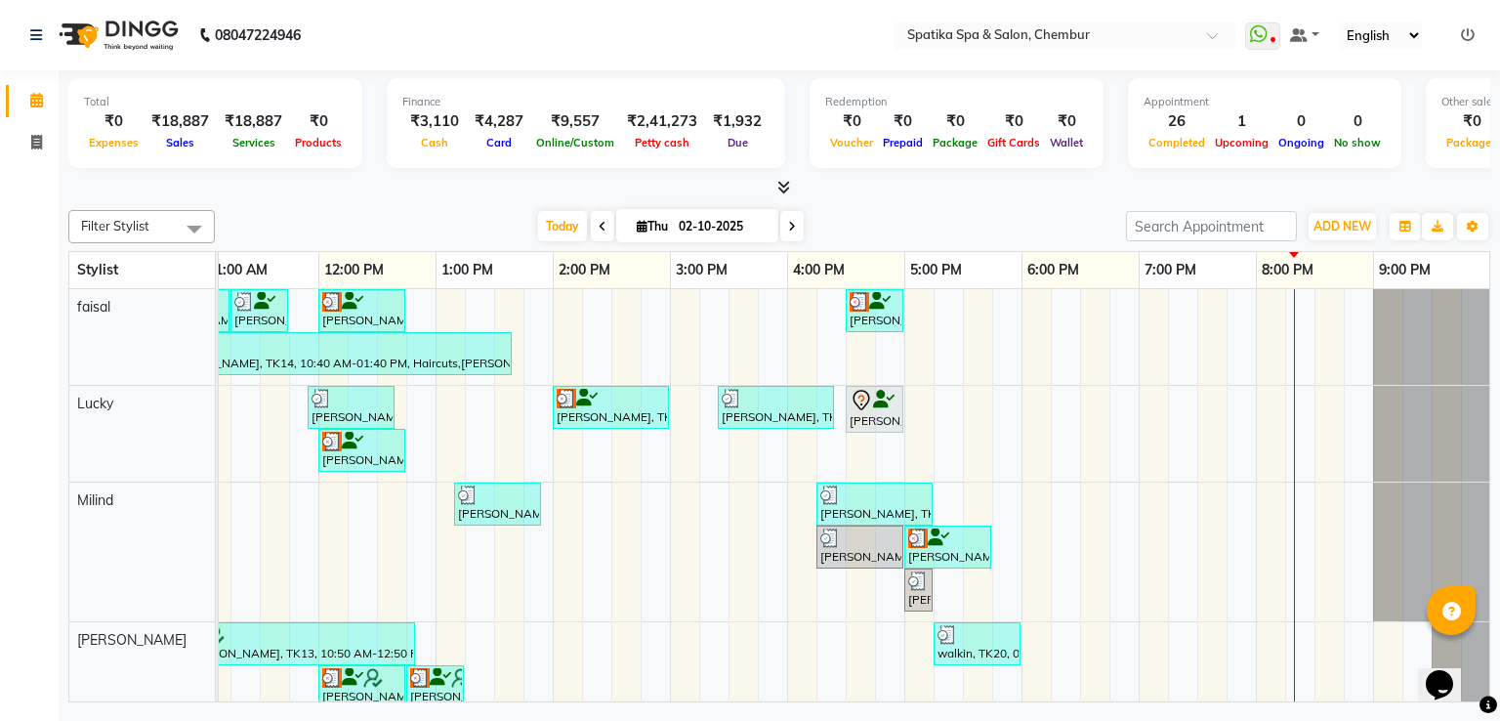
click at [793, 225] on span at bounding box center [792, 226] width 23 height 30
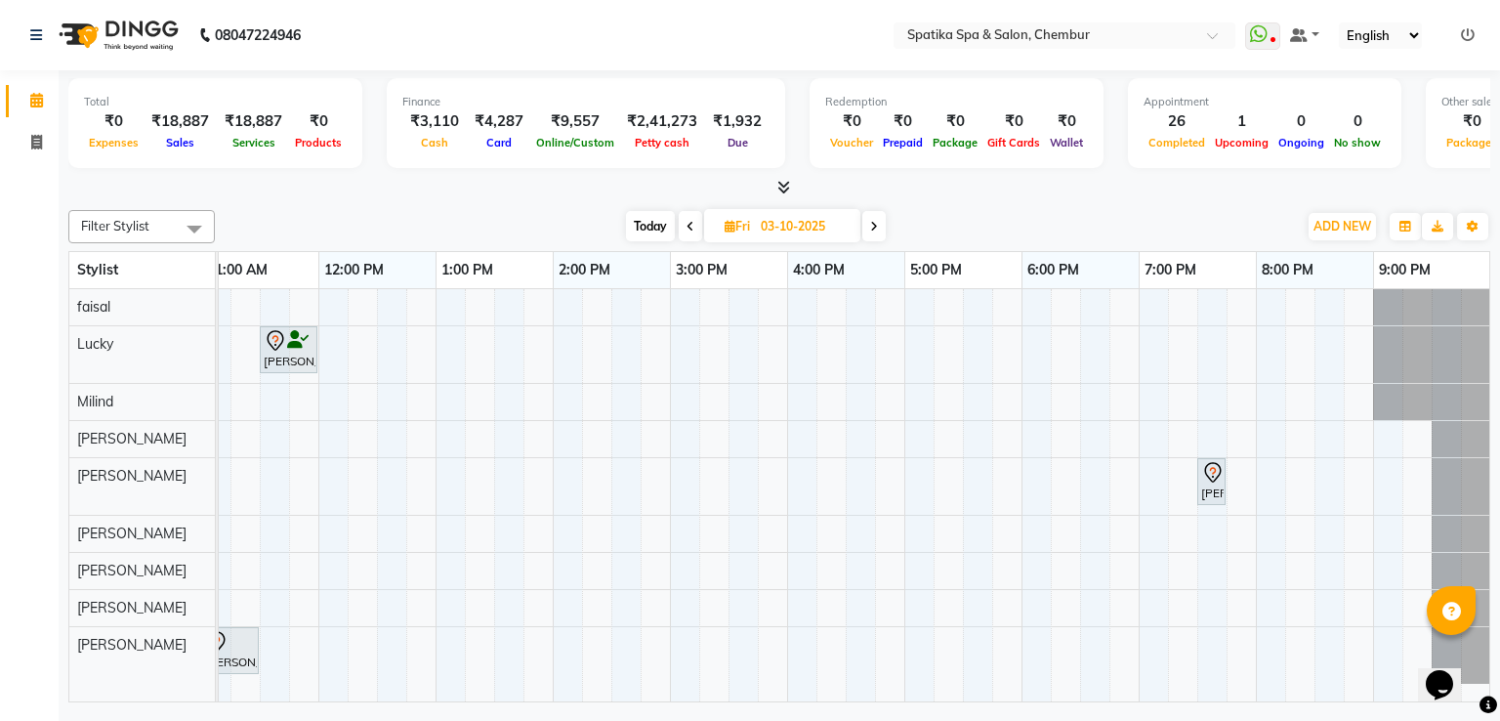
click at [692, 230] on icon at bounding box center [691, 227] width 8 height 12
type input "02-10-2025"
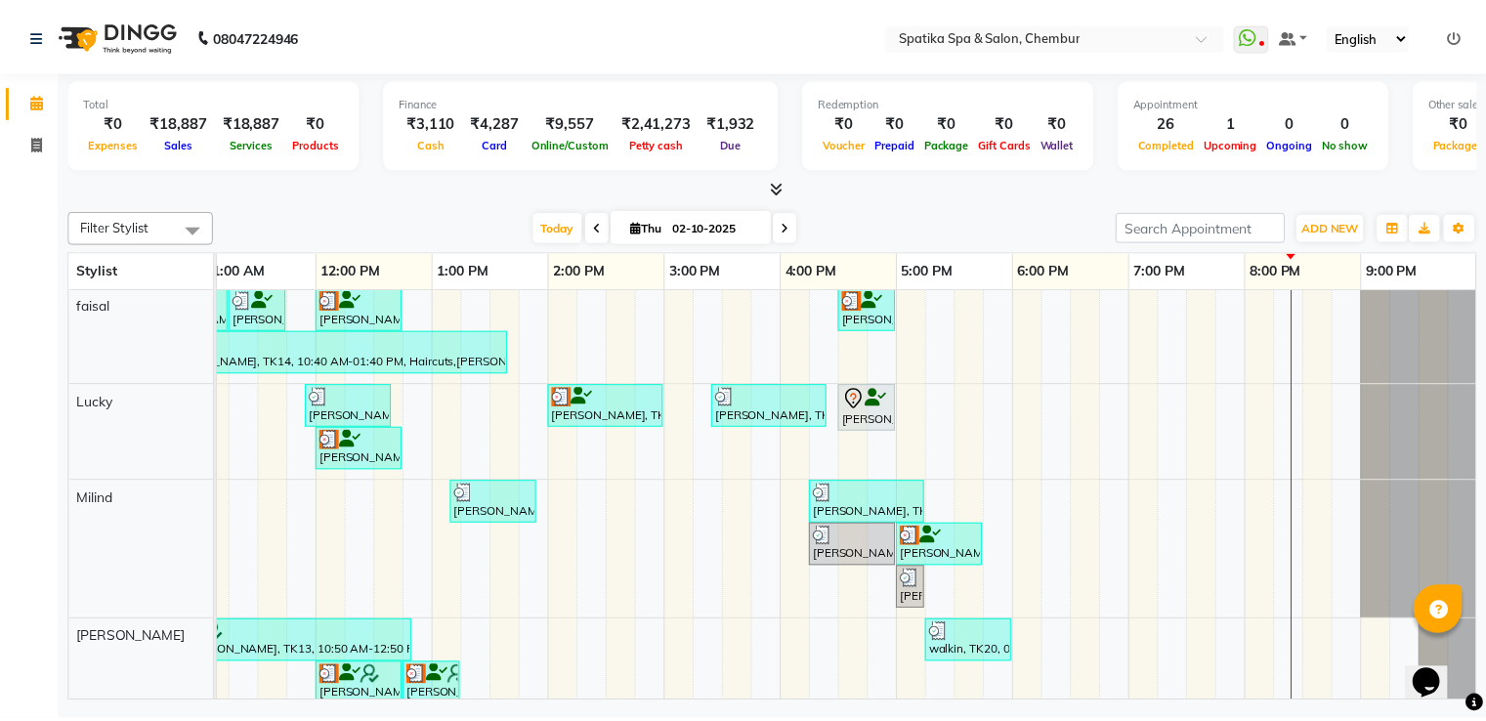
scroll to position [0, 0]
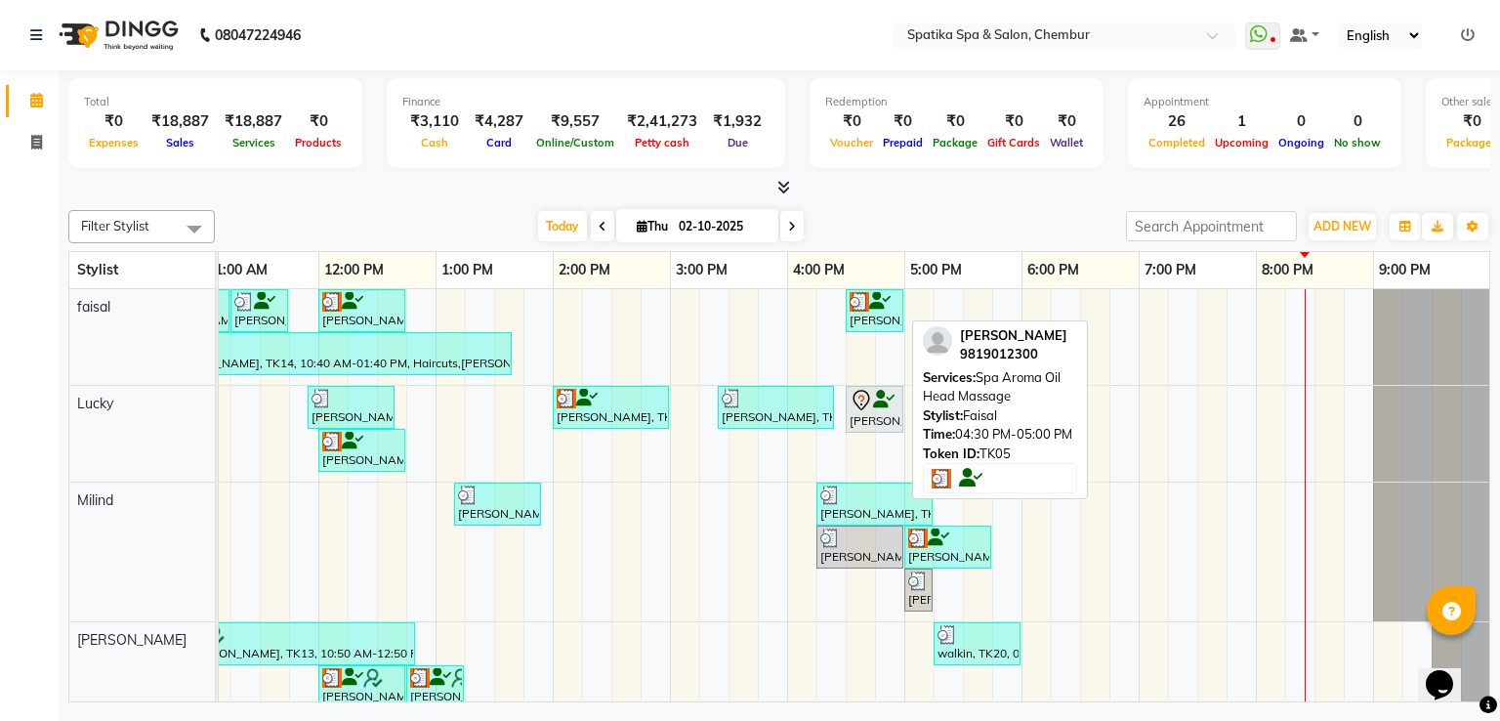
drag, startPoint x: 879, startPoint y: 316, endPoint x: 848, endPoint y: 307, distance: 32.5
click at [848, 307] on div "[PERSON_NAME], TK05, 04:30 PM-05:00 PM, Spa Aroma Oil Head Massage" at bounding box center [875, 310] width 54 height 37
select select "3"
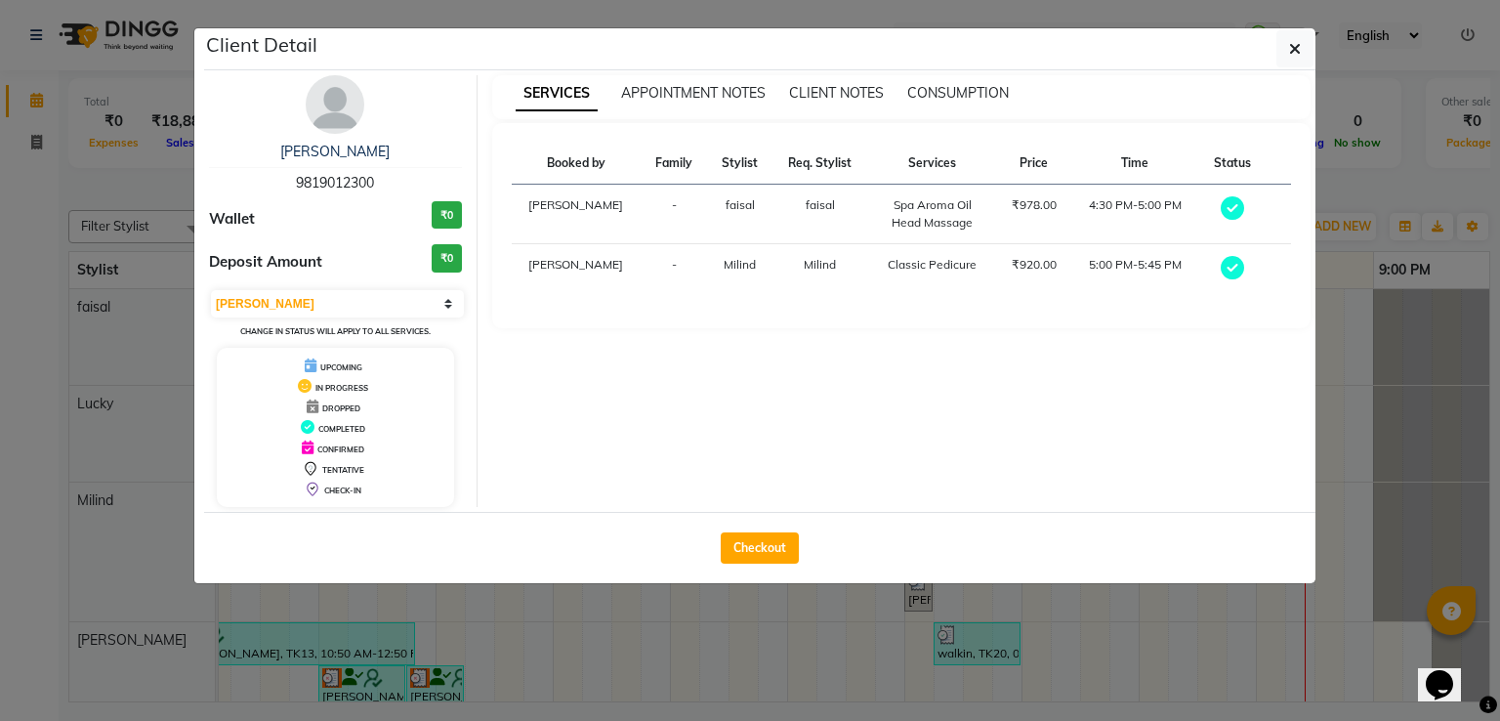
click at [848, 307] on div "Booked by Family Stylist Req. Stylist Services Price Time Status [PERSON_NAME] …" at bounding box center [902, 226] width 781 height 166
click at [777, 552] on button "Checkout" at bounding box center [760, 547] width 78 height 31
select select "631"
select select "service"
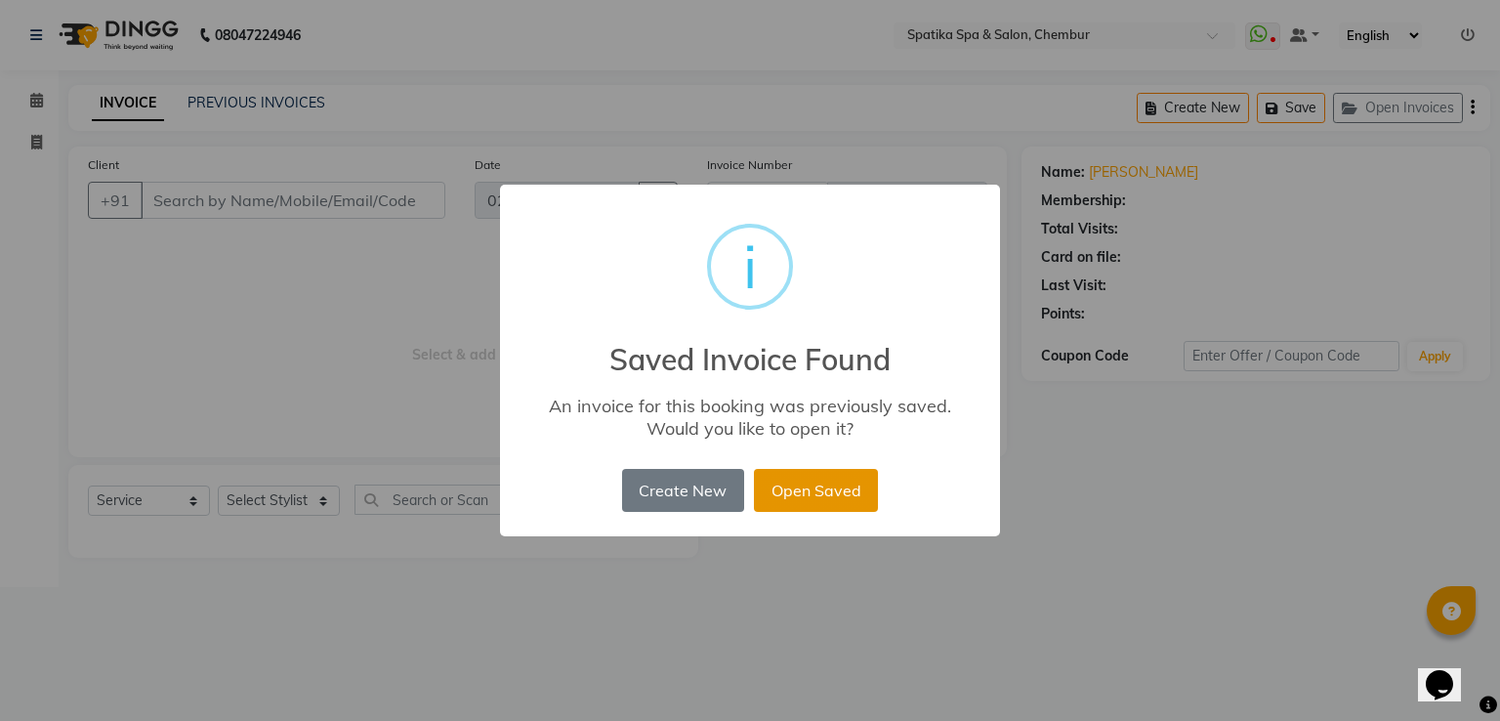
click at [801, 483] on button "Open Saved" at bounding box center [816, 490] width 124 height 43
type input "98******00"
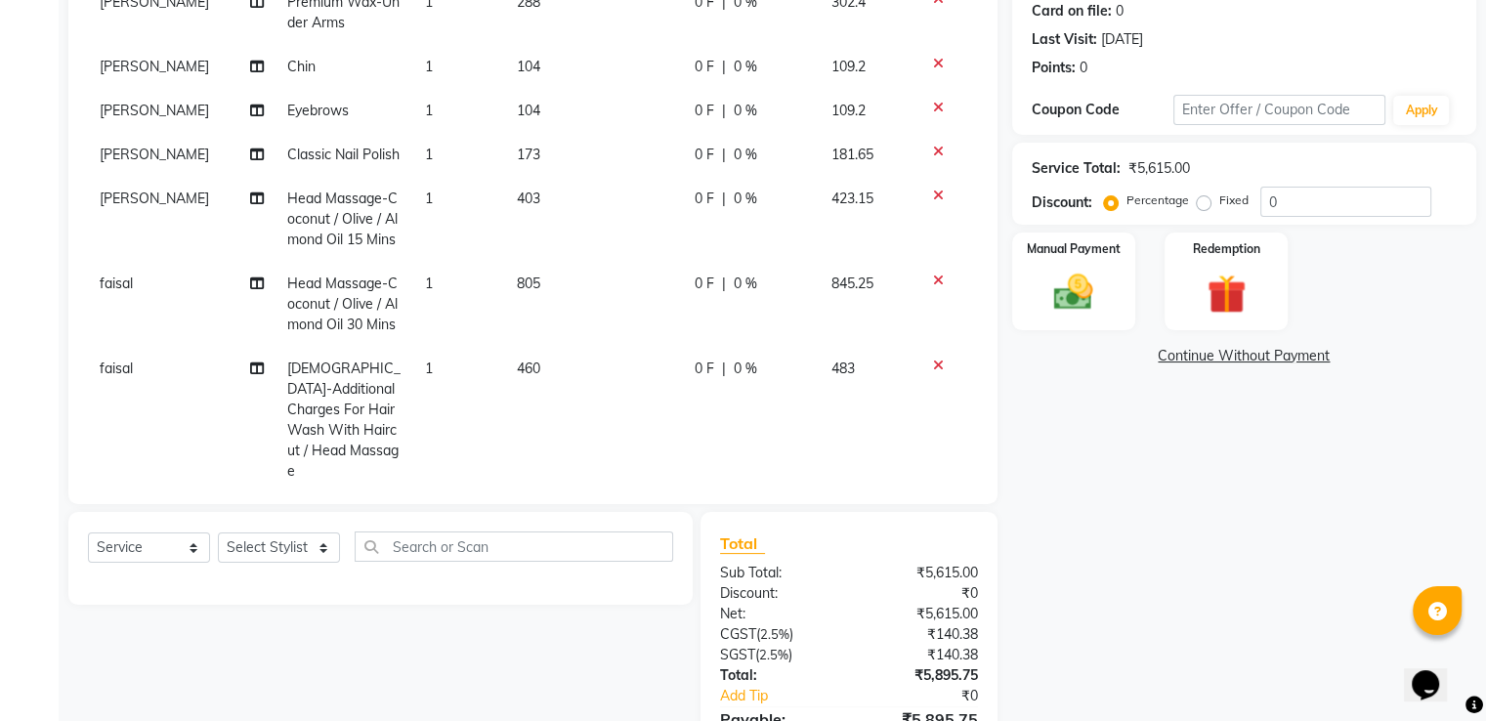
scroll to position [313, 15]
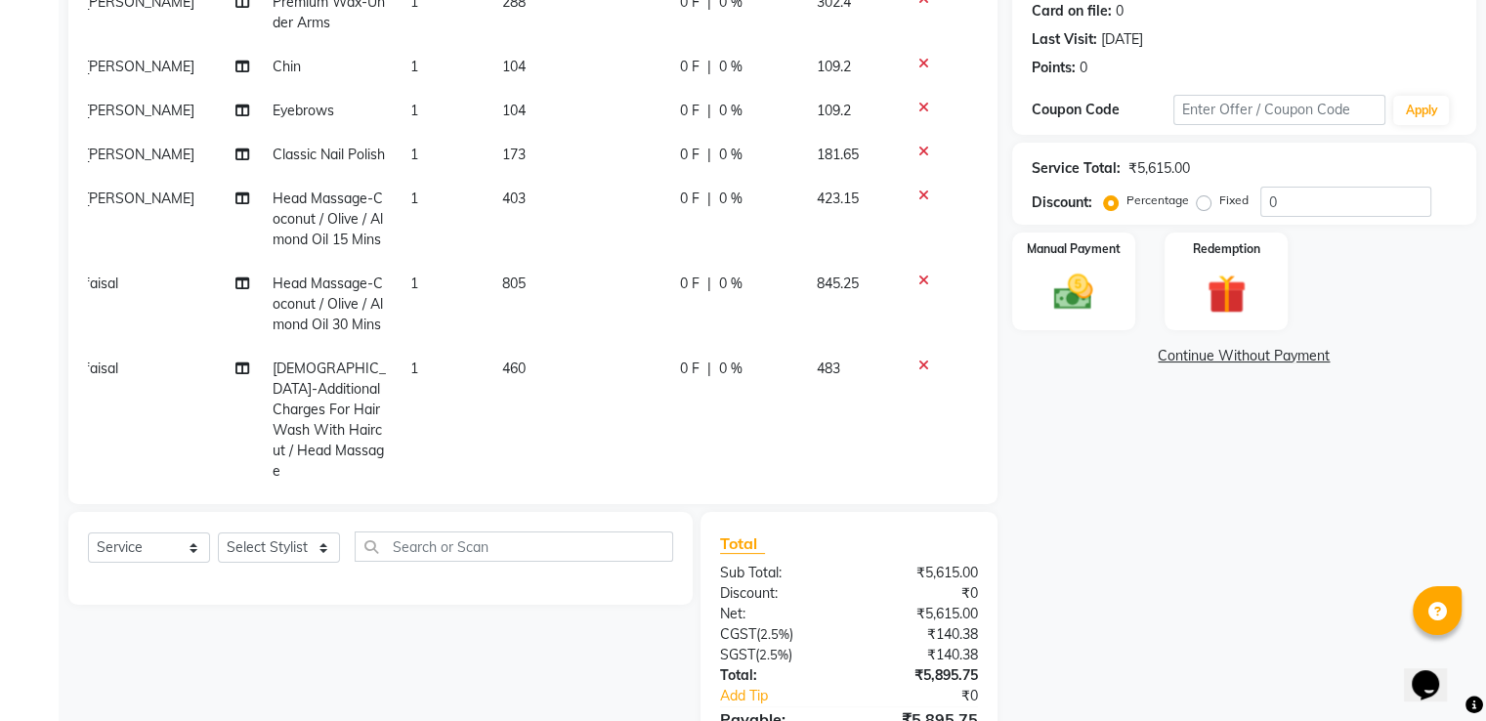
drag, startPoint x: 957, startPoint y: 129, endPoint x: 979, endPoint y: 188, distance: 62.4
click at [979, 188] on div "Client +91 98******00 Date [DATE] Invoice Number V/2025 V/[PHONE_NUMBER] Servic…" at bounding box center [532, 202] width 929 height 604
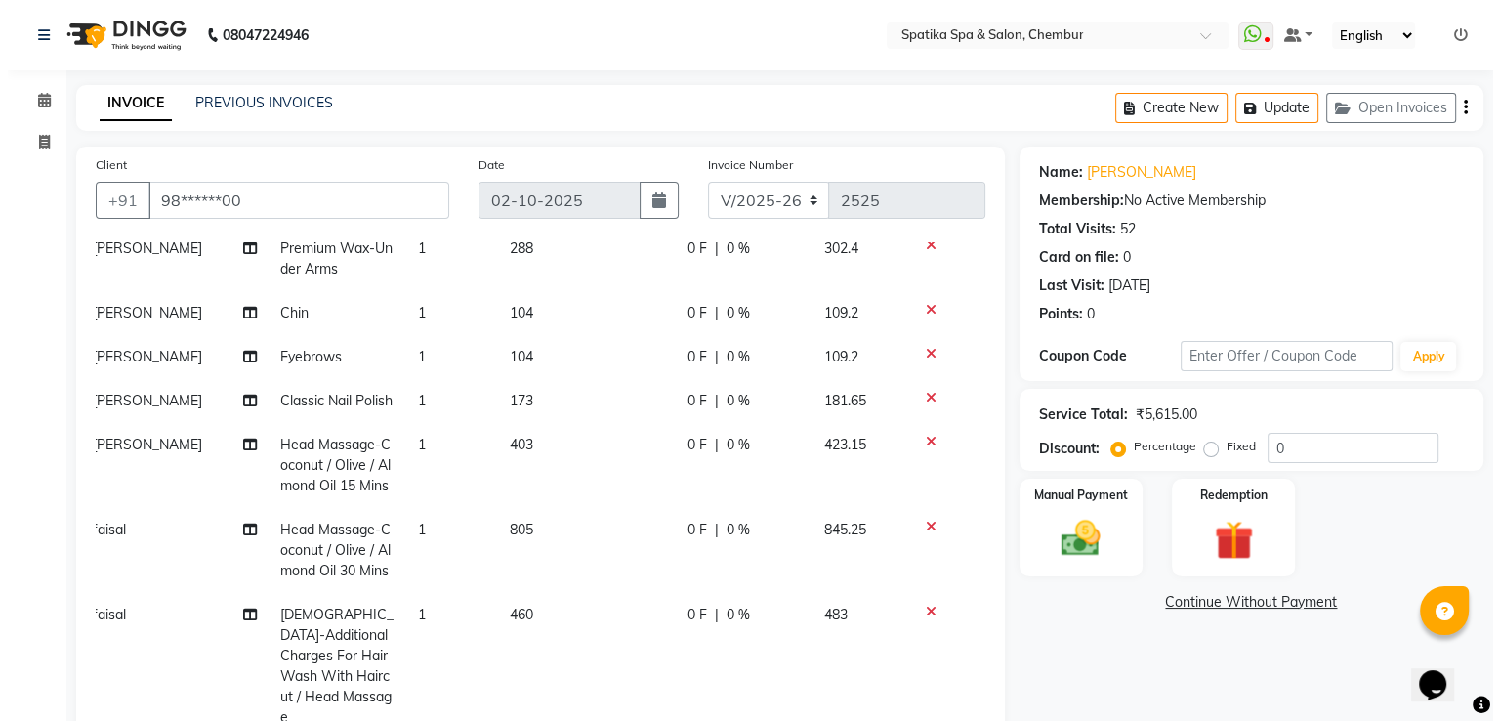
scroll to position [0, 0]
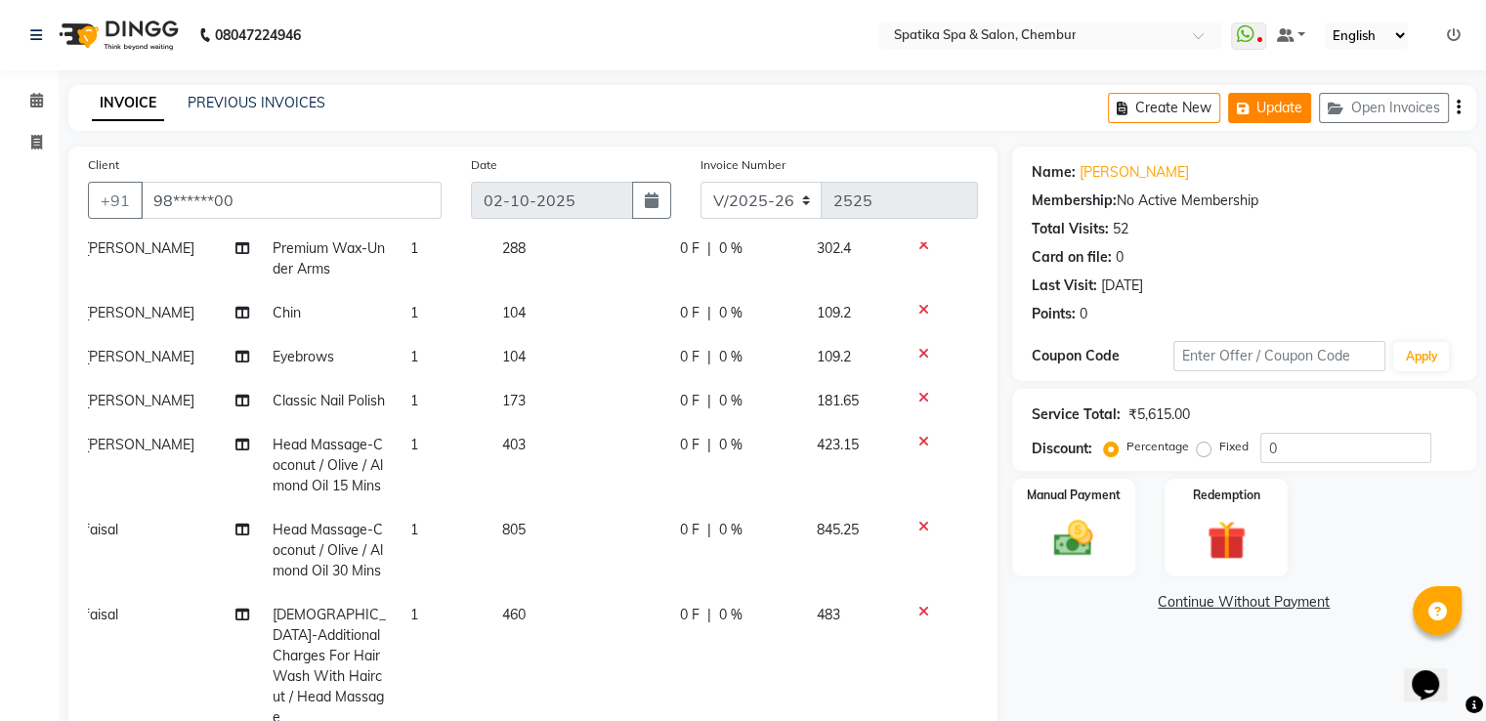
click at [1288, 101] on button "Update" at bounding box center [1269, 108] width 83 height 30
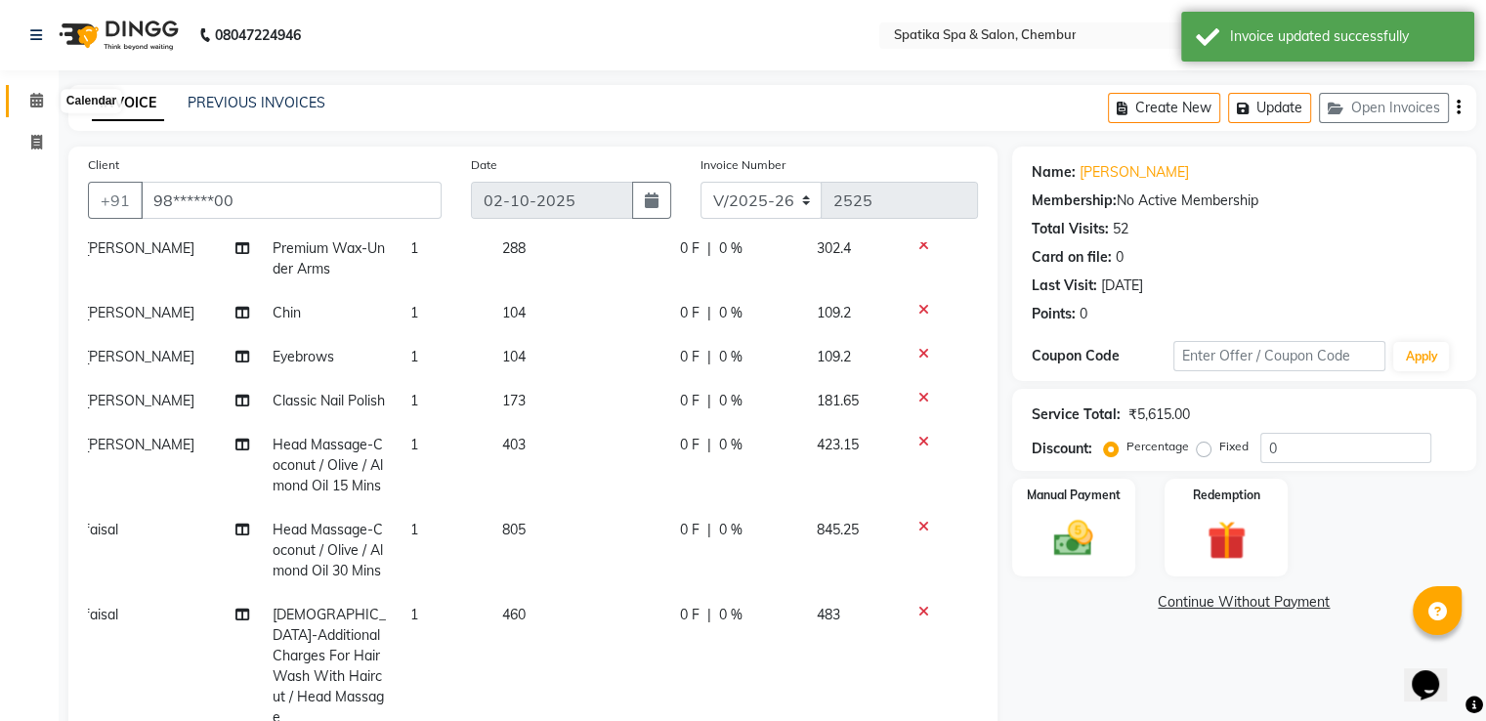
click at [40, 106] on icon at bounding box center [36, 100] width 13 height 15
